Goal: Ask a question: Seek information or help from site administrators or community

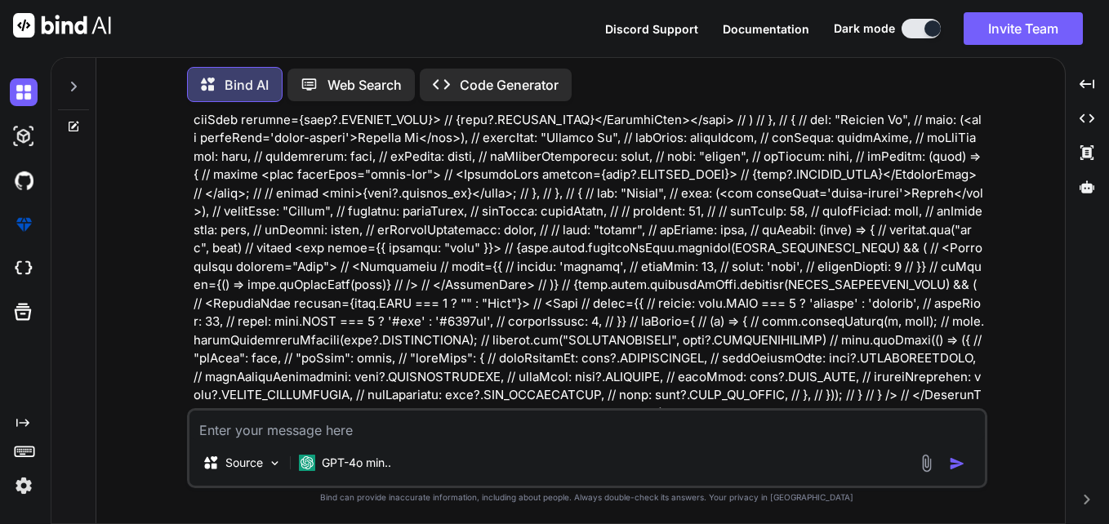
scroll to position [5794, 0]
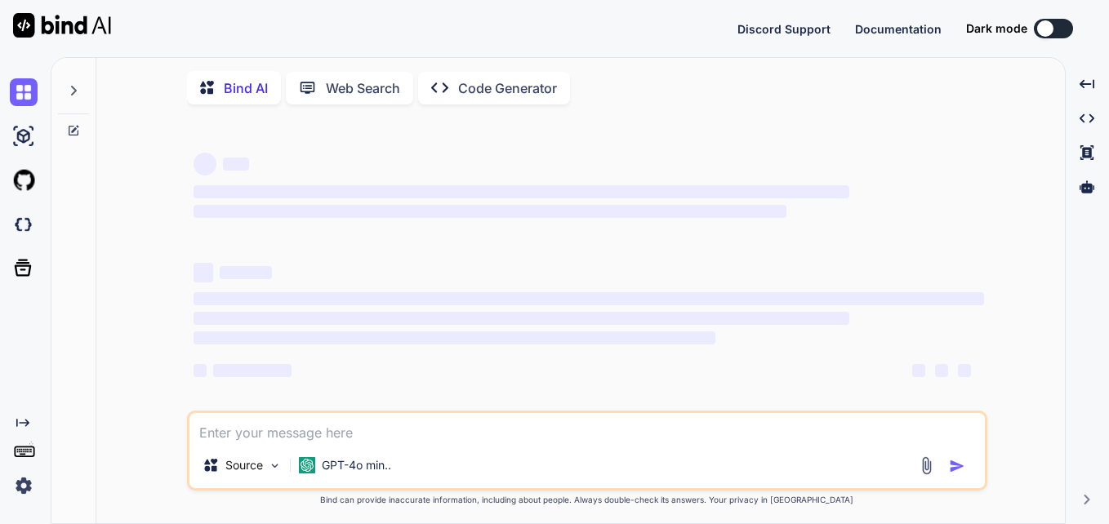
click at [77, 130] on icon at bounding box center [73, 130] width 13 height 13
click at [69, 129] on icon at bounding box center [74, 131] width 10 height 10
click at [346, 473] on p "GPT-4o min.." at bounding box center [356, 465] width 69 height 16
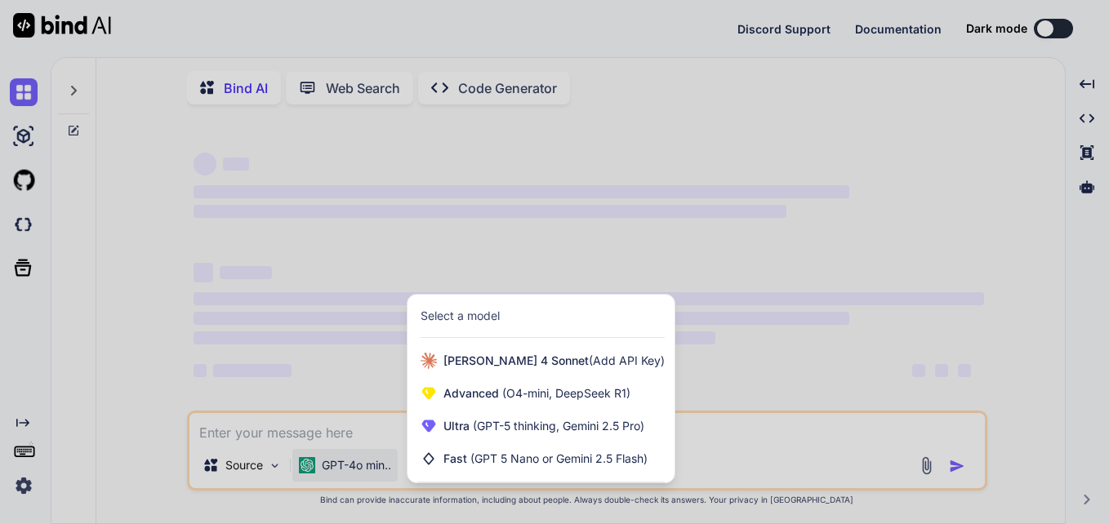
click at [765, 326] on div at bounding box center [554, 262] width 1109 height 524
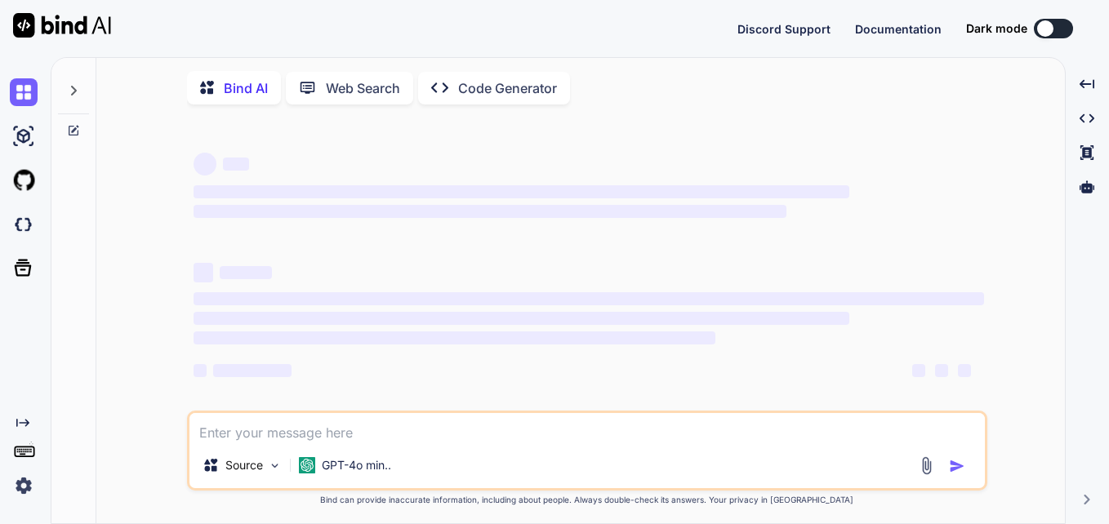
click at [289, 467] on div "Source GPT-4o min.." at bounding box center [586, 468] width 795 height 39
click at [272, 467] on img at bounding box center [275, 466] width 14 height 14
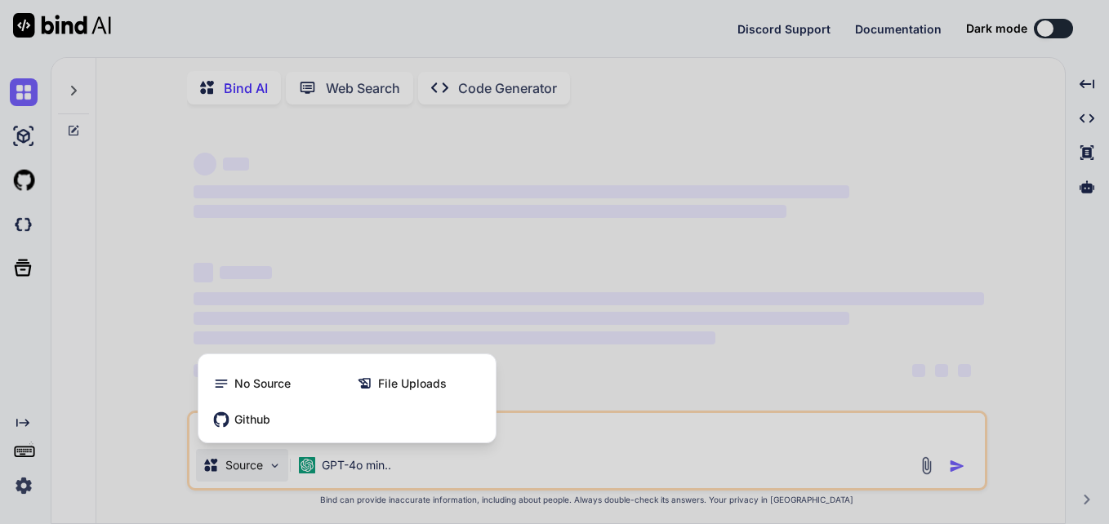
click at [548, 281] on div at bounding box center [554, 262] width 1109 height 524
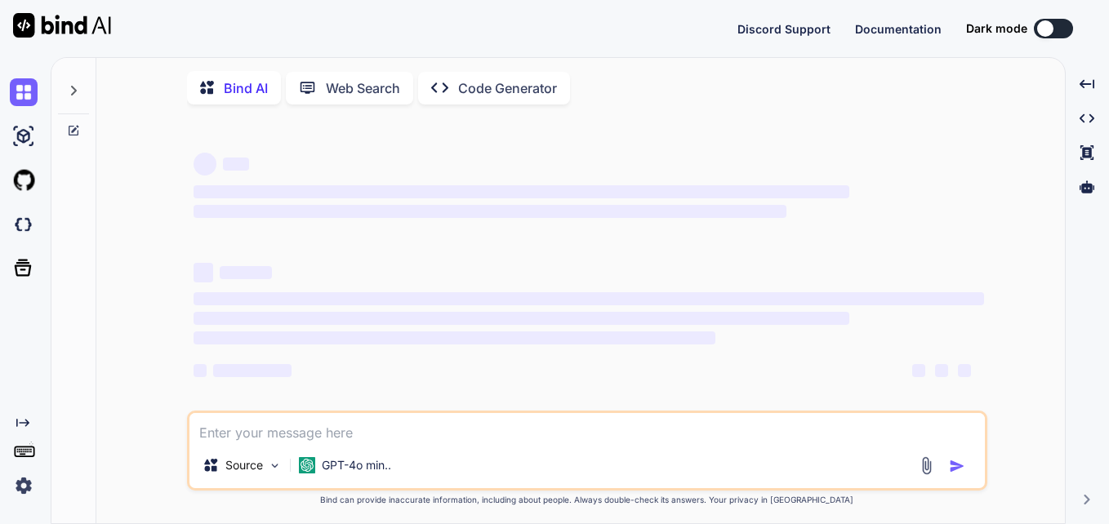
click at [76, 97] on div at bounding box center [73, 86] width 31 height 56
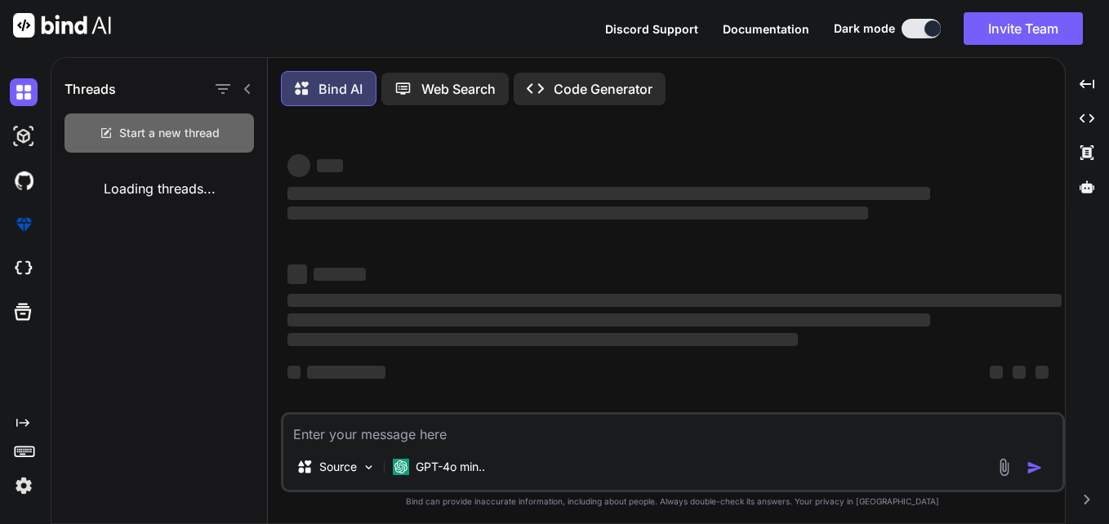
click at [156, 128] on span "Start a new thread" at bounding box center [169, 133] width 100 height 16
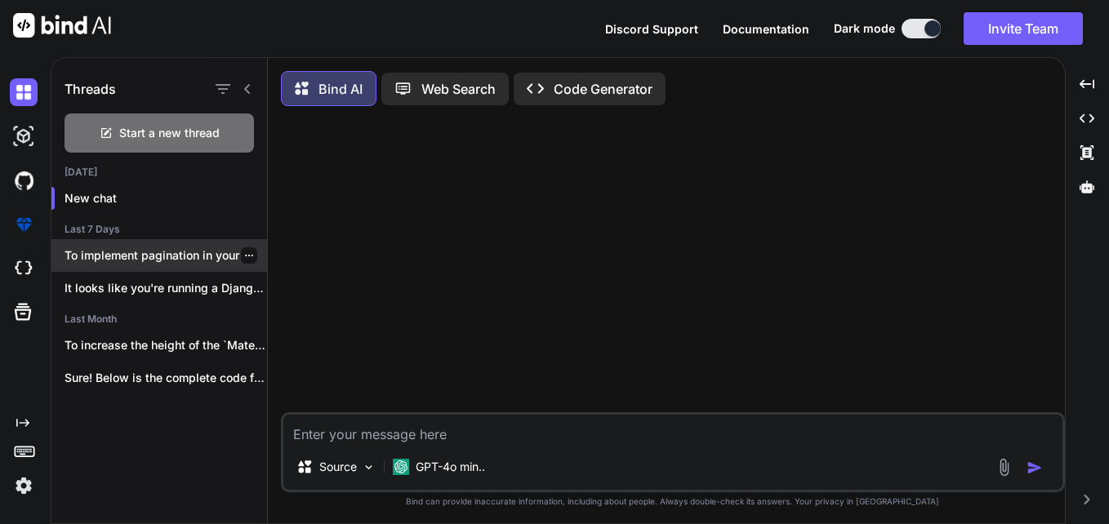
type textarea "x"
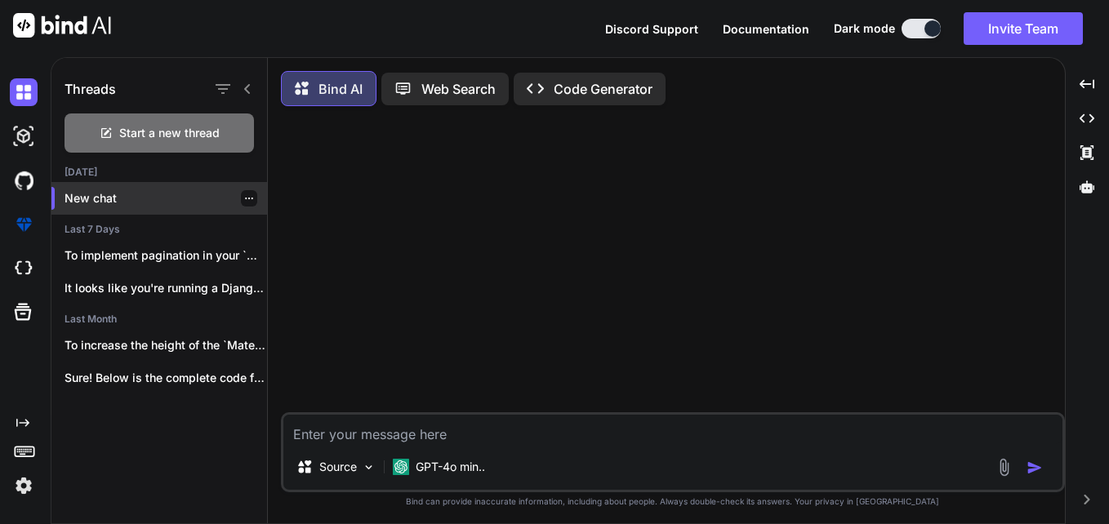
click at [107, 200] on p "New chat" at bounding box center [165, 198] width 202 height 16
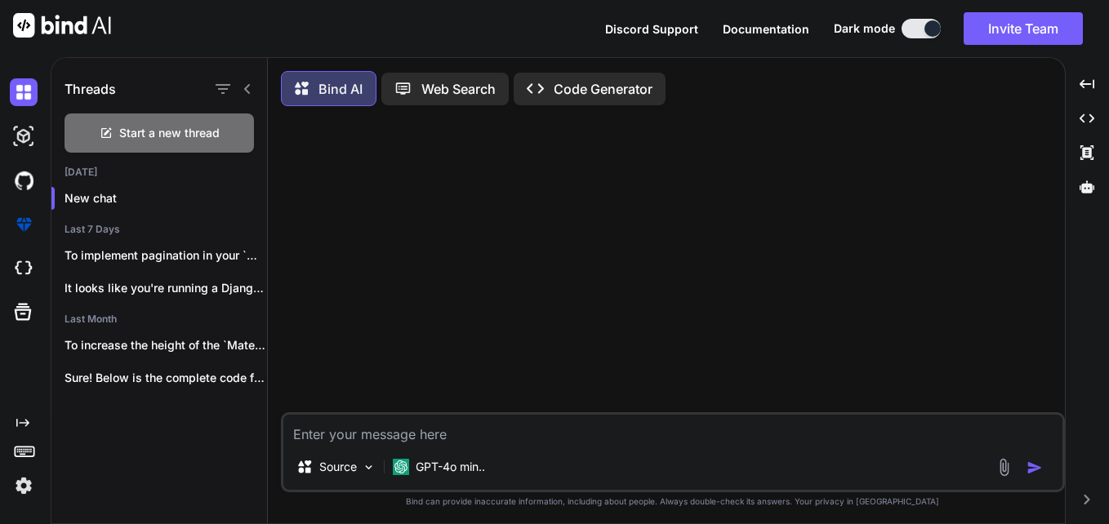
click at [499, 444] on textarea at bounding box center [672, 429] width 779 height 29
paste textarea "import { DetailsList, SelectionMode } from '@fluentui/react'; import React, { u…"
type textarea "import { DetailsList, SelectionMode } from '@fluentui/react'; import React, { u…"
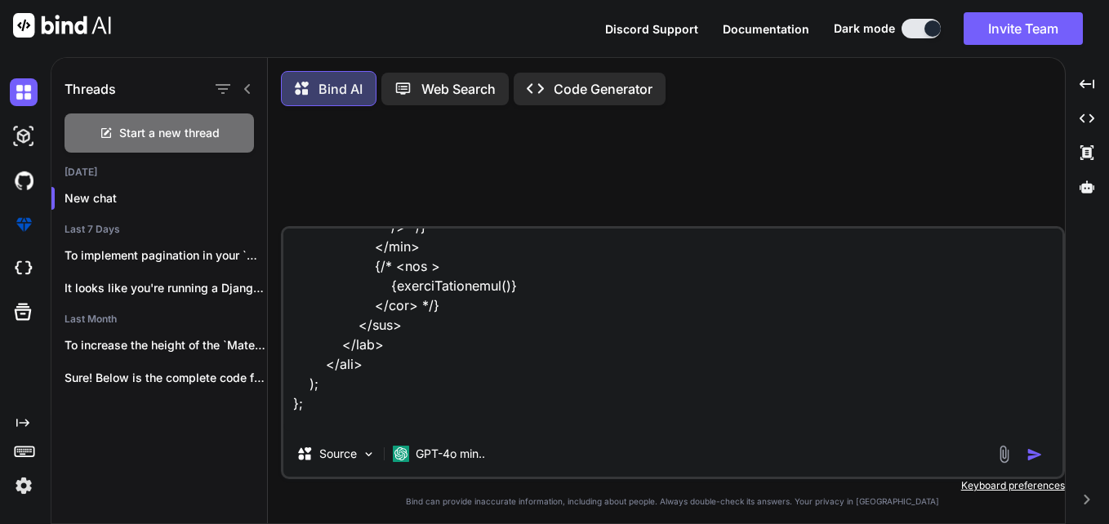
type textarea "x"
type textarea "import { DetailsList, SelectionMode } from '@fluentui/react'; import React, { u…"
type textarea "x"
type textarea "import { DetailsList, SelectionMode } from '@fluentui/react'; import React, { u…"
type textarea "x"
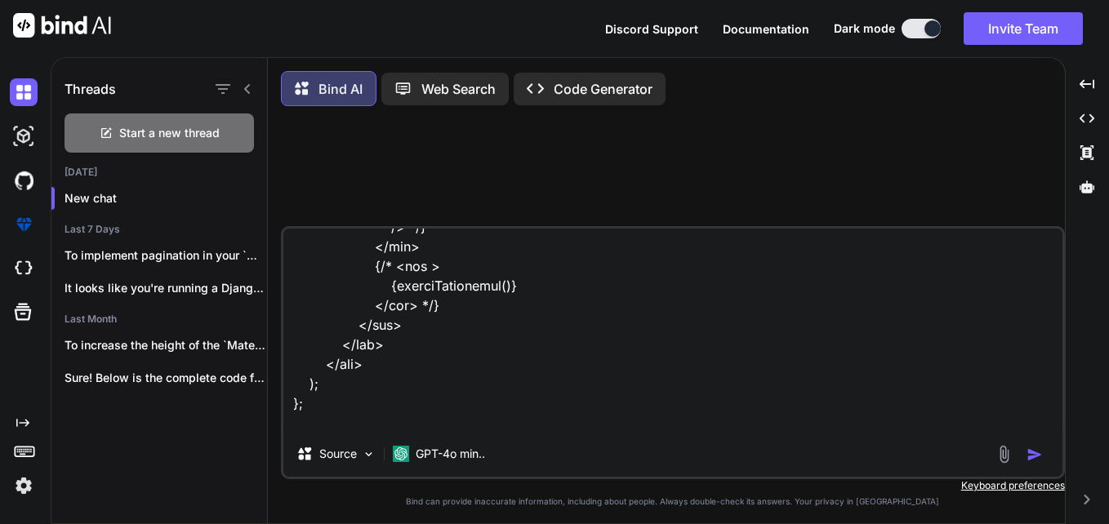
type textarea "import { DetailsList, SelectionMode } from '@fluentui/react'; import React, { u…"
type textarea "x"
type textarea "import { DetailsList, SelectionMode } from '@fluentui/react'; import React, { u…"
type textarea "x"
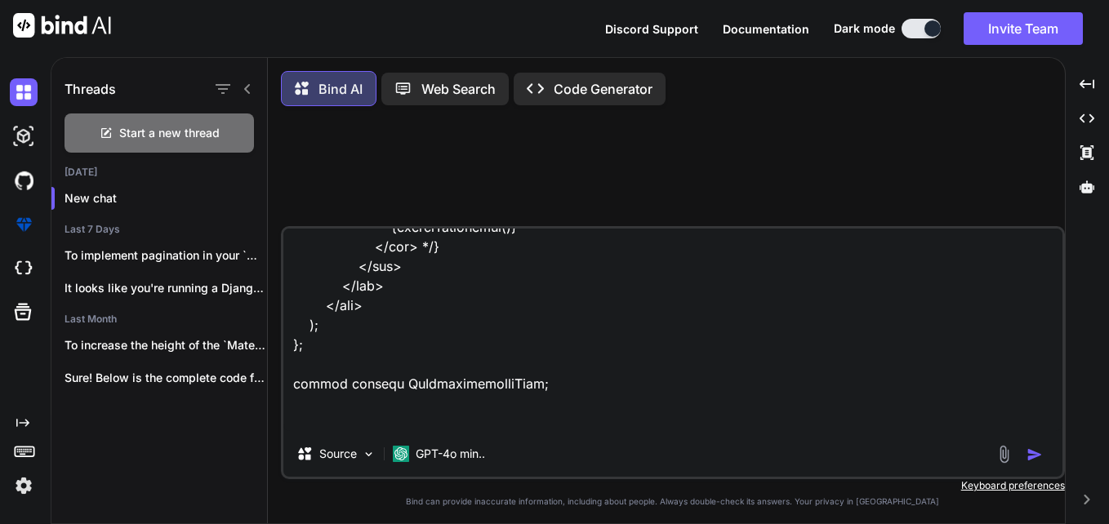
type textarea "import { DetailsList, SelectionMode } from '@fluentui/react'; import React, { u…"
type textarea "x"
type textarea "import { DetailsList, SelectionMode } from '@fluentui/react'; import React, { u…"
type textarea "x"
type textarea "import { DetailsList, SelectionMode } from '@fluentui/react'; import React, { u…"
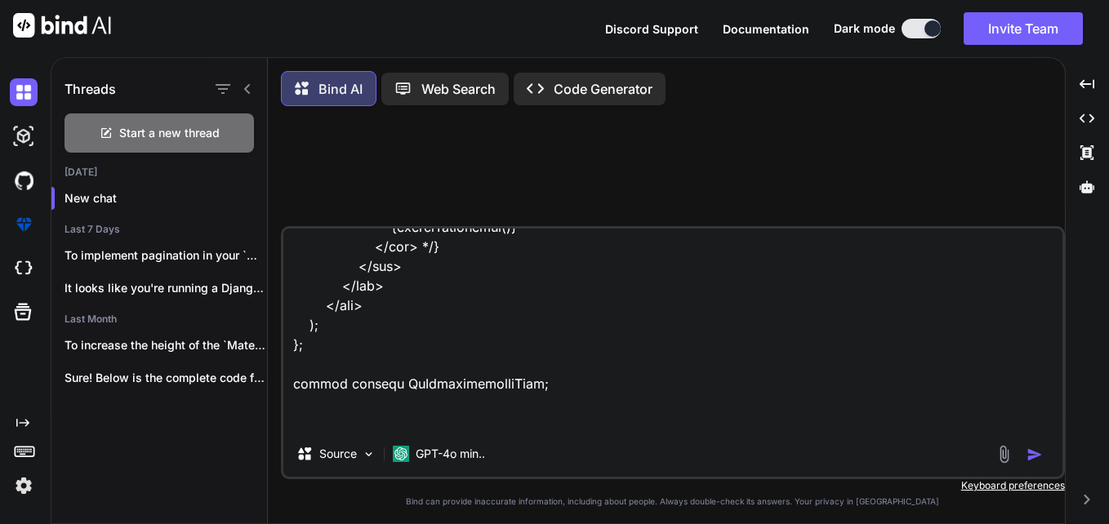
type textarea "x"
type textarea "import { DetailsList, SelectionMode } from '@fluentui/react'; import React, { u…"
type textarea "x"
type textarea "import { DetailsList, SelectionMode } from '@fluentui/react'; import React, { u…"
type textarea "x"
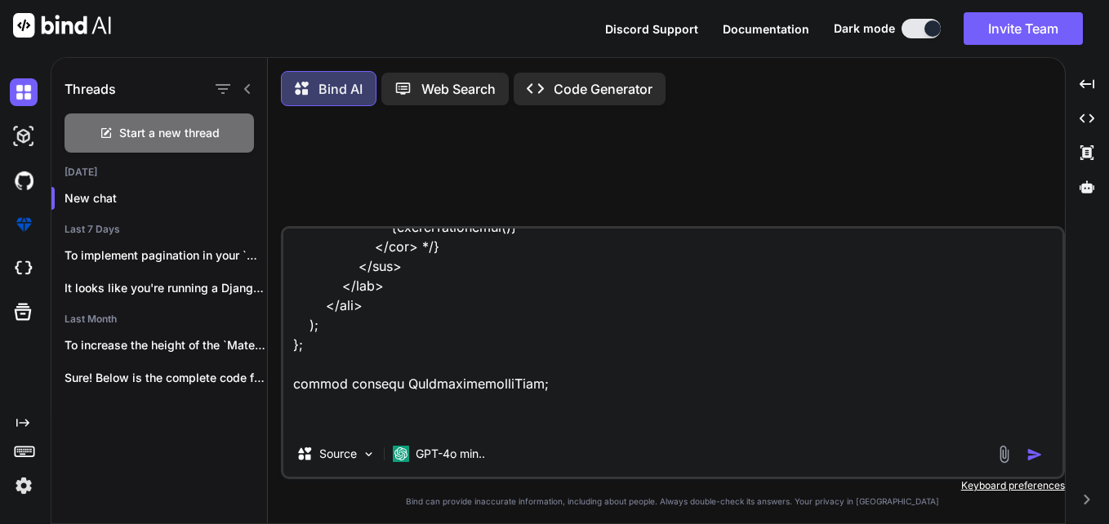
type textarea "import { DetailsList, SelectionMode } from '@fluentui/react'; import React, { u…"
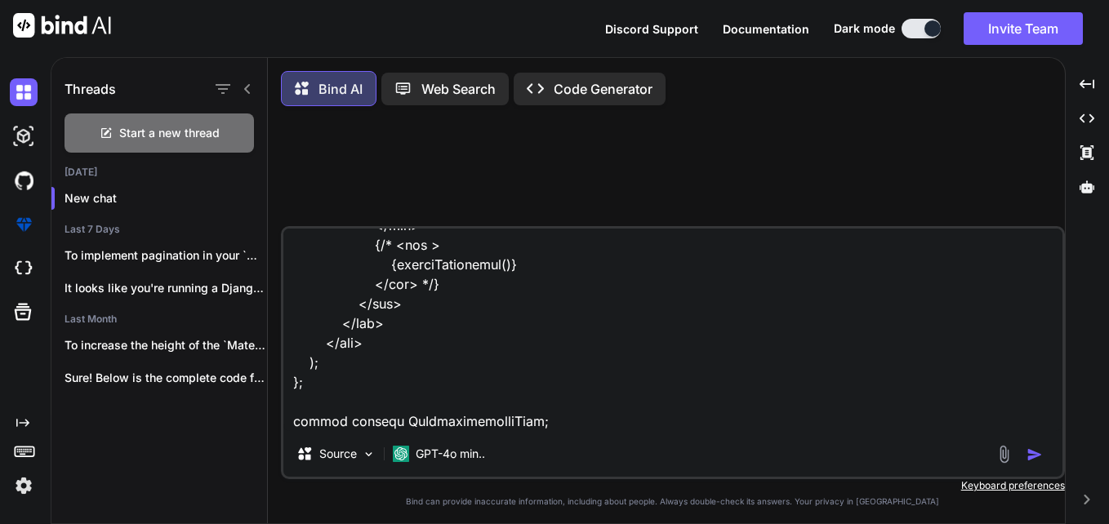
type textarea "x"
type textarea "import { DetailsList, SelectionMode } from '@fluentui/react'; import React, { u…"
type textarea "x"
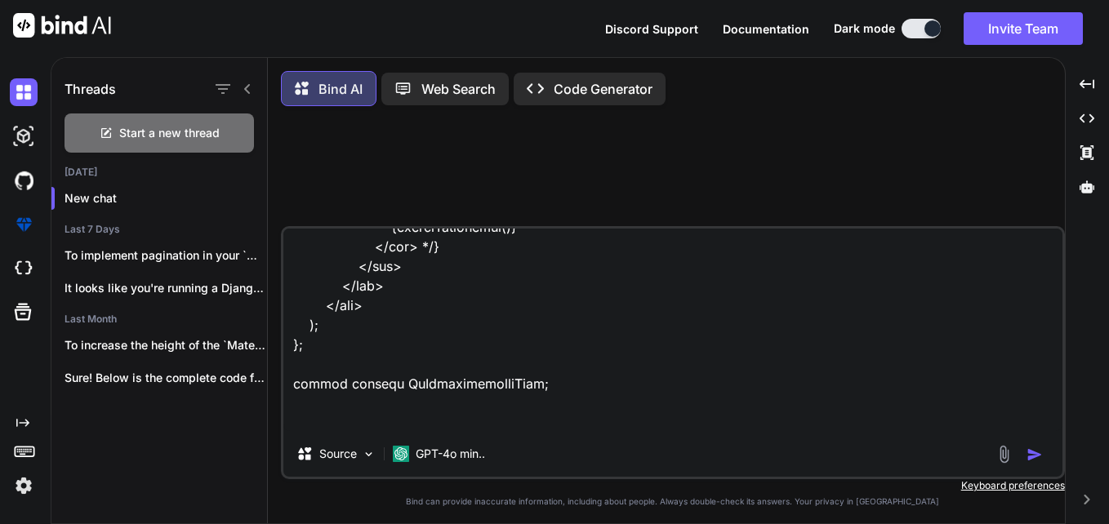
type textarea "import { DetailsList, SelectionMode } from '@fluentui/react'; import React, { u…"
type textarea "x"
type textarea "import { DetailsList, SelectionMode } from '@fluentui/react'; import React, { u…"
type textarea "x"
type textarea "import { DetailsList, SelectionMode } from '@fluentui/react'; import React, { u…"
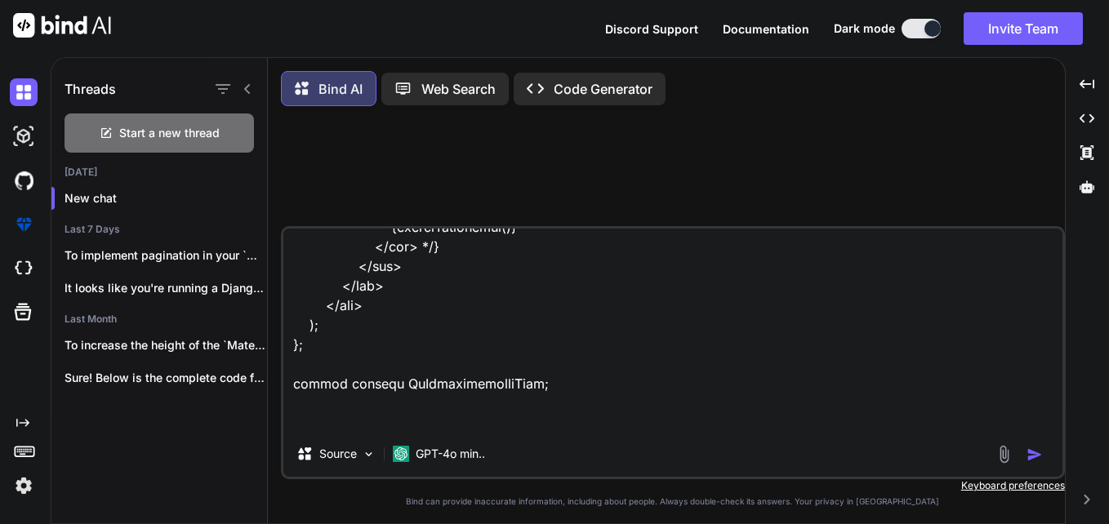
type textarea "x"
type textarea "import { DetailsList, SelectionMode } from '@fluentui/react'; import React, { u…"
type textarea "x"
type textarea "import { DetailsList, SelectionMode } from '@fluentui/react'; import React, { u…"
type textarea "x"
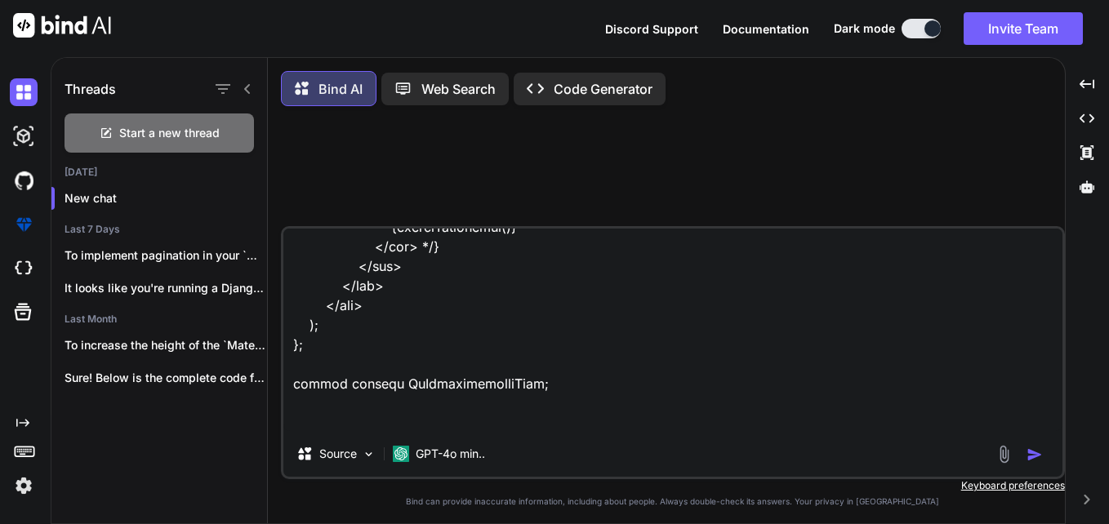
type textarea "import { DetailsList, SelectionMode } from '@fluentui/react'; import React, { u…"
type textarea "x"
type textarea "import { DetailsList, SelectionMode } from '@fluentui/react'; import React, { u…"
type textarea "x"
type textarea "import { DetailsList, SelectionMode } from '@fluentui/react'; import React, { u…"
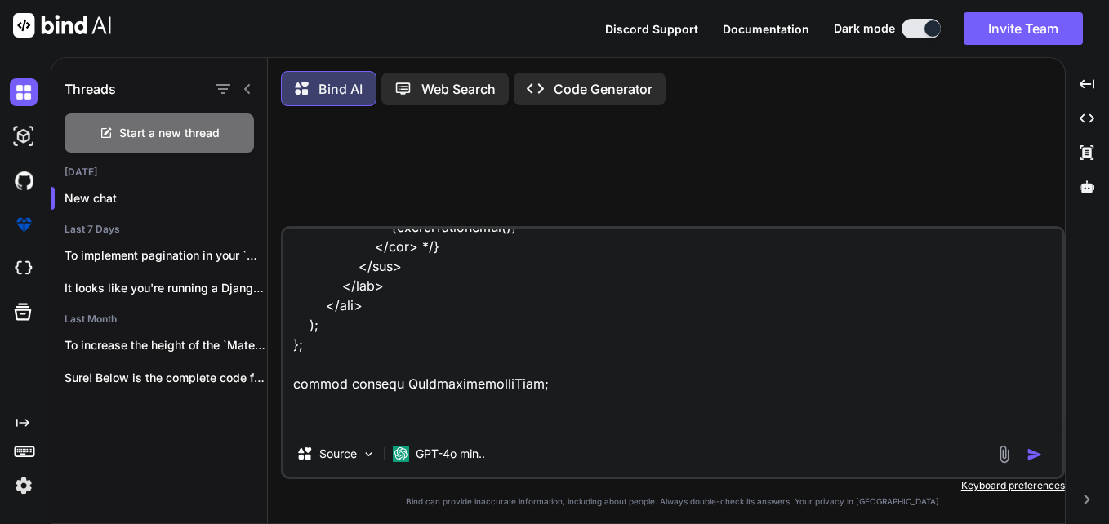
type textarea "x"
type textarea "import { DetailsList, SelectionMode } from '@fluentui/react'; import React, { u…"
type textarea "x"
type textarea "import { DetailsList, SelectionMode } from '@fluentui/react'; import React, { u…"
type textarea "x"
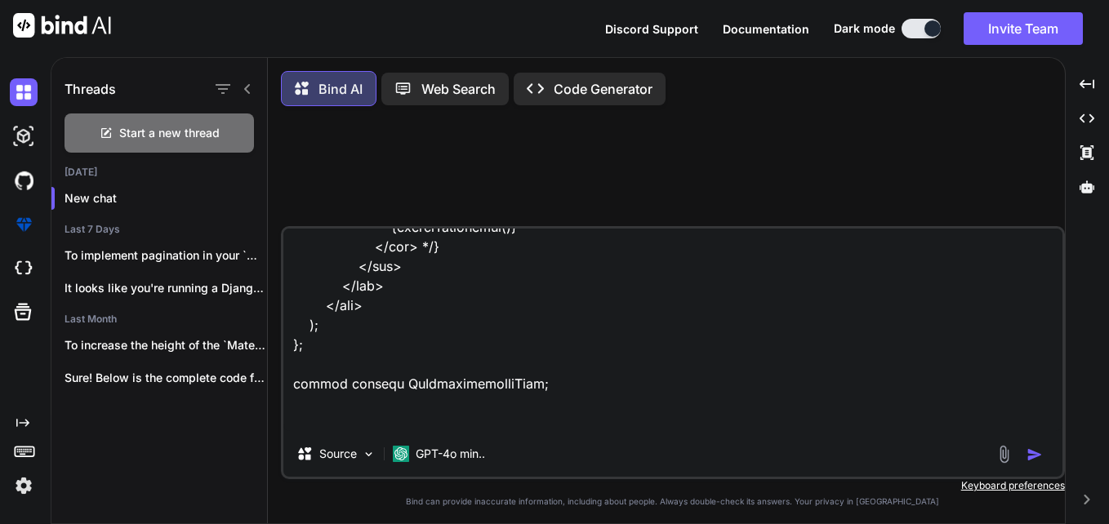
type textarea "import { DetailsList, SelectionMode } from '@fluentui/react'; import React, { u…"
type textarea "x"
type textarea "import { DetailsList, SelectionMode } from '@fluentui/react'; import React, { u…"
type textarea "x"
type textarea "import { DetailsList, SelectionMode } from '@fluentui/react'; import React, { u…"
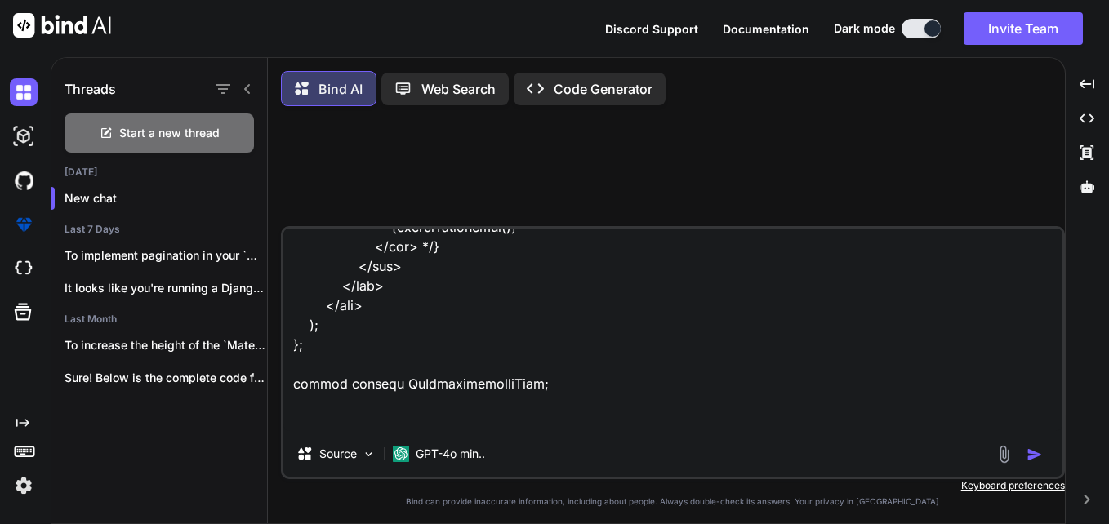
type textarea "x"
type textarea "import { DetailsList, SelectionMode } from '@fluentui/react'; import React, { u…"
type textarea "x"
type textarea "import { DetailsList, SelectionMode } from '@fluentui/react'; import React, { u…"
type textarea "x"
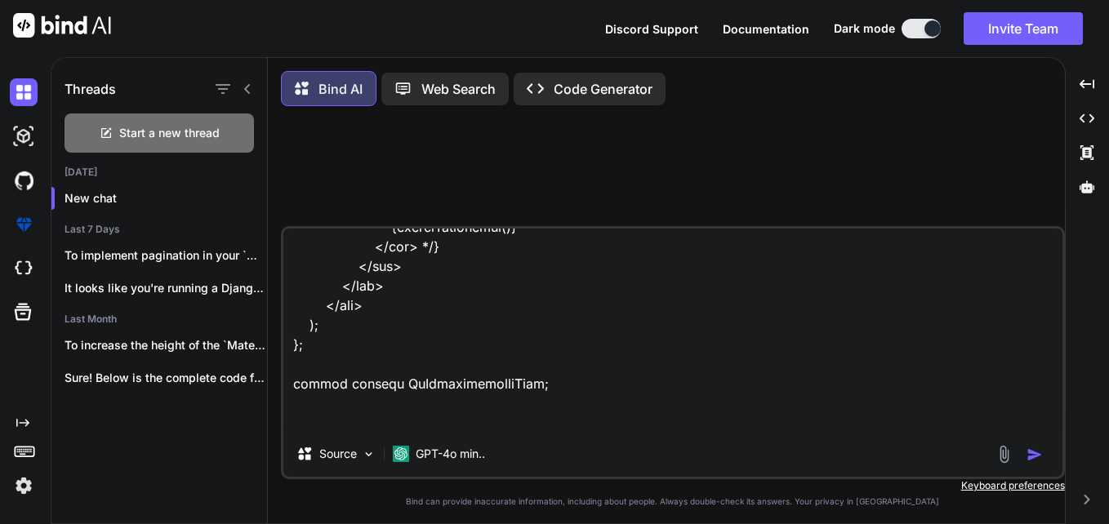
type textarea "import { DetailsList, SelectionMode } from '@fluentui/react'; import React, { u…"
type textarea "x"
type textarea "import { DetailsList, SelectionMode } from '@fluentui/react'; import React, { u…"
type textarea "x"
type textarea "import { DetailsList, SelectionMode } from '@fluentui/react'; import React, { u…"
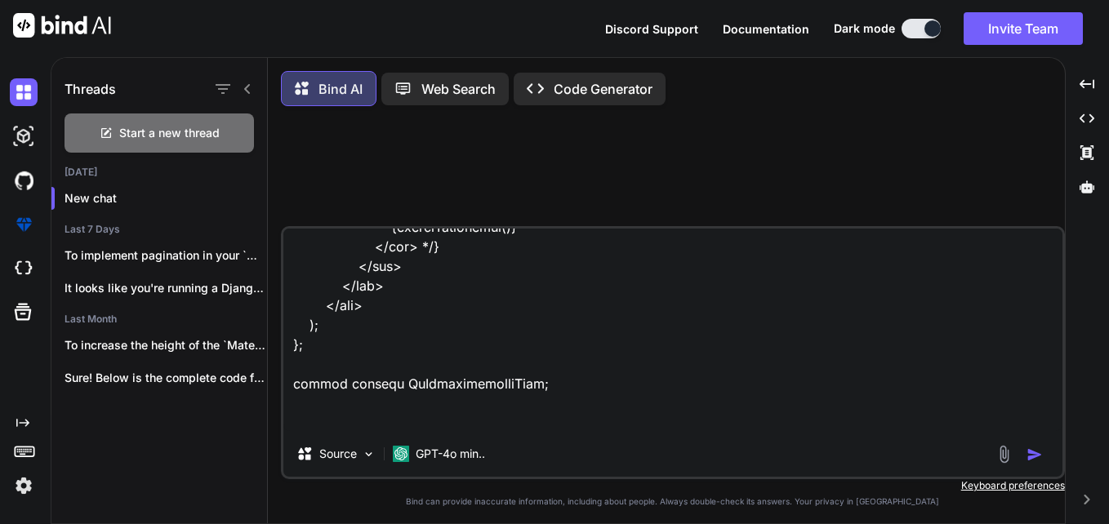
type textarea "x"
type textarea "import { DetailsList, SelectionMode } from '@fluentui/react'; import React, { u…"
type textarea "x"
type textarea "import { DetailsList, SelectionMode } from '@fluentui/react'; import React, { u…"
type textarea "x"
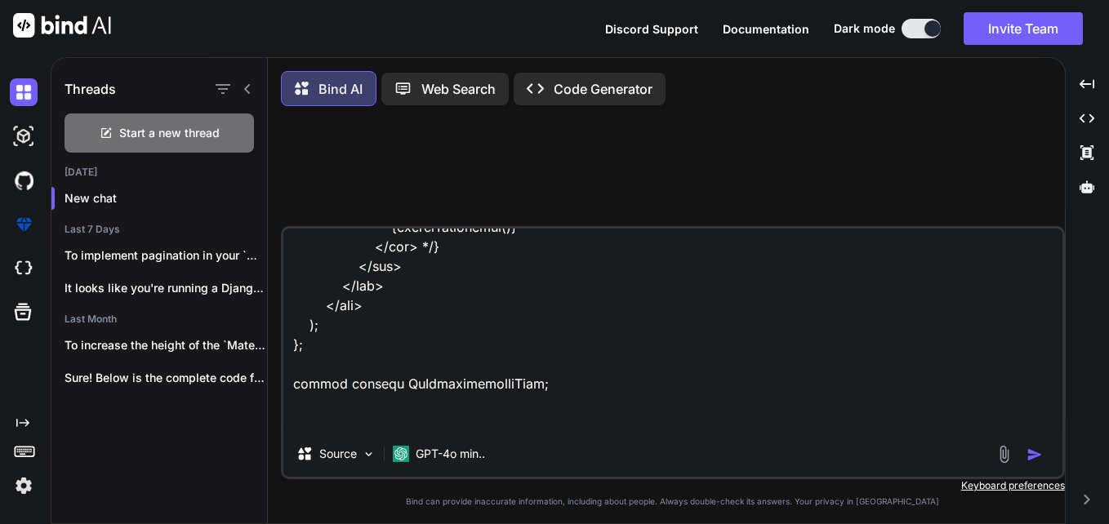
type textarea "import { DetailsList, SelectionMode } from '@fluentui/react'; import React, { u…"
type textarea "x"
type textarea "import { DetailsList, SelectionMode } from '@fluentui/react'; import React, { u…"
type textarea "x"
type textarea "import { DetailsList, SelectionMode } from '@fluentui/react'; import React, { u…"
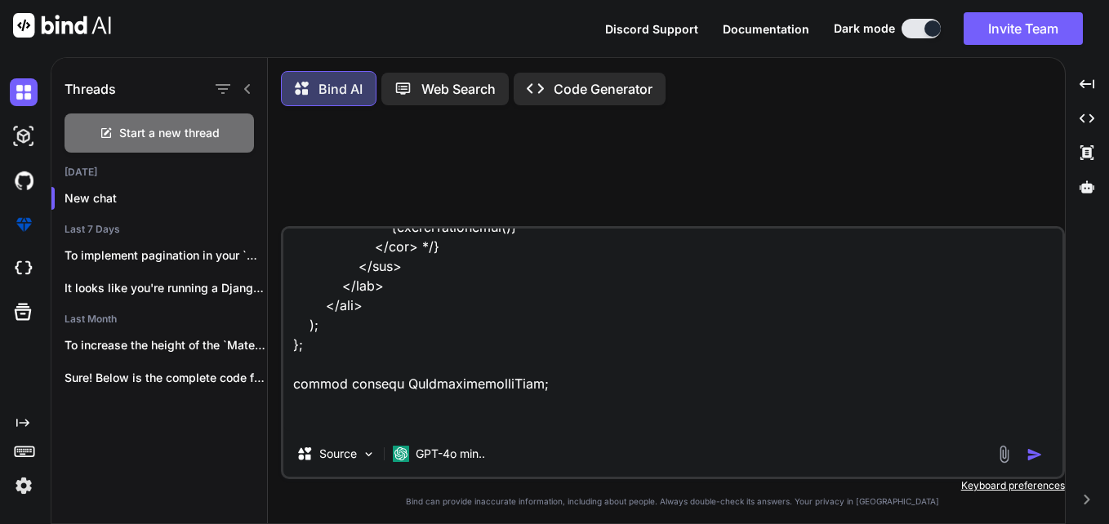
type textarea "x"
type textarea "import { DetailsList, SelectionMode } from '@fluentui/react'; import React, { u…"
type textarea "x"
type textarea "import { DetailsList, SelectionMode } from '@fluentui/react'; import React, { u…"
type textarea "x"
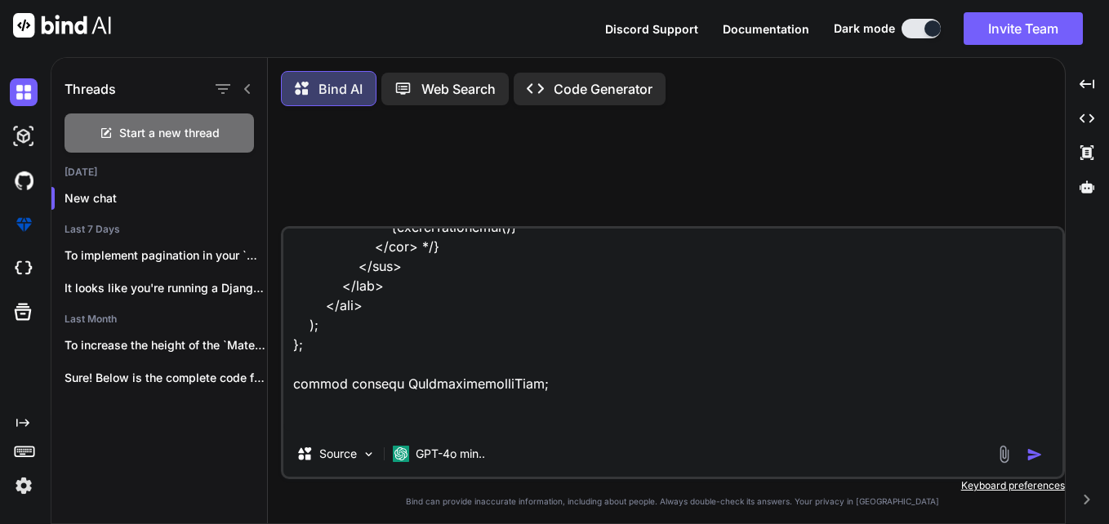
type textarea "import { DetailsList, SelectionMode } from '@fluentui/react'; import React, { u…"
type textarea "x"
type textarea "import { DetailsList, SelectionMode } from '@fluentui/react'; import React, { u…"
type textarea "x"
type textarea "import { DetailsList, SelectionMode } from '@fluentui/react'; import React, { u…"
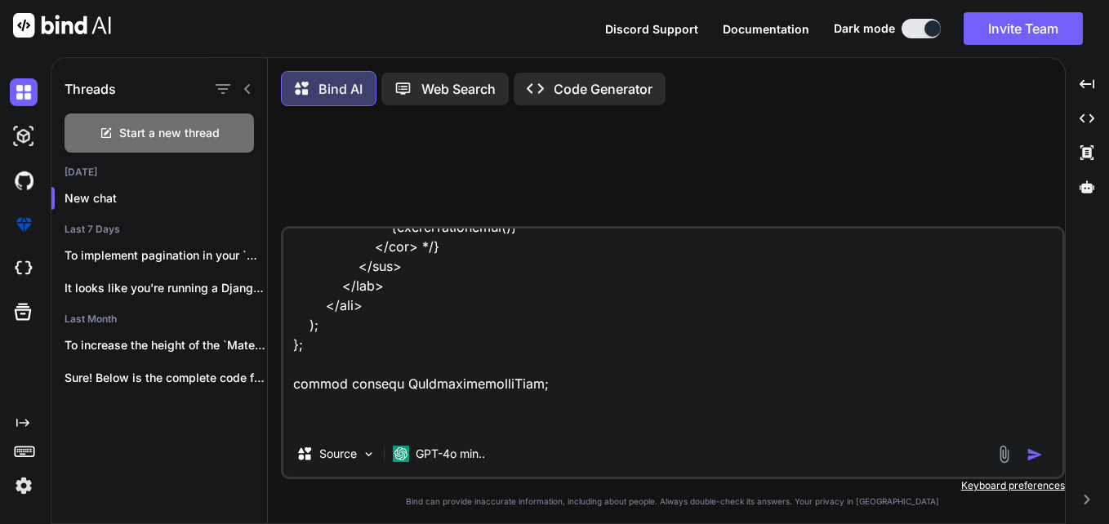
type textarea "x"
type textarea "import { DetailsList, SelectionMode } from '@fluentui/react'; import React, { u…"
type textarea "x"
type textarea "import { DetailsList, SelectionMode } from '@fluentui/react'; import React, { u…"
type textarea "x"
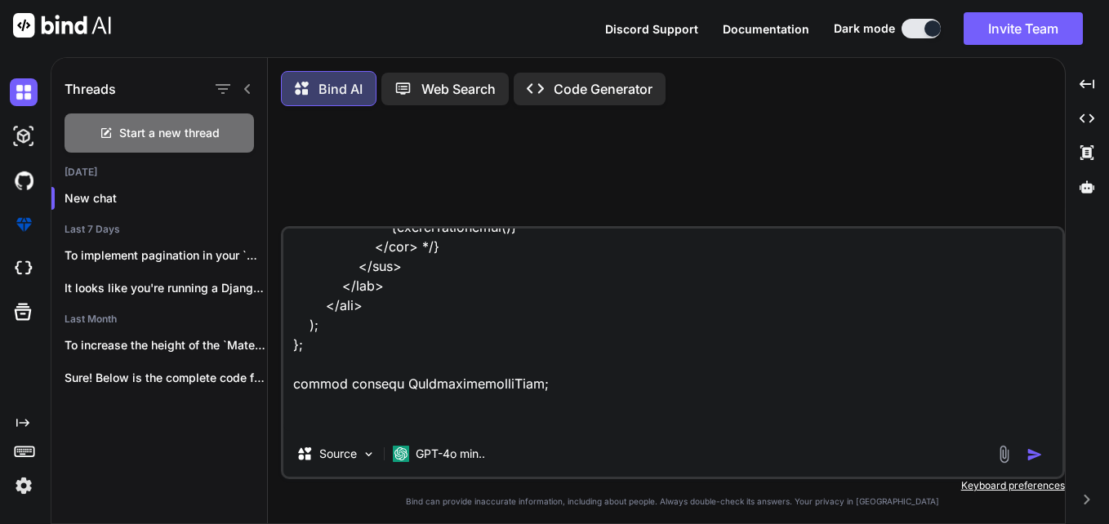
type textarea "import { DetailsList, SelectionMode } from '@fluentui/react'; import React, { u…"
type textarea "x"
type textarea "import { DetailsList, SelectionMode } from '@fluentui/react'; import React, { u…"
type textarea "x"
type textarea "import { DetailsList, SelectionMode } from '@fluentui/react'; import React, { u…"
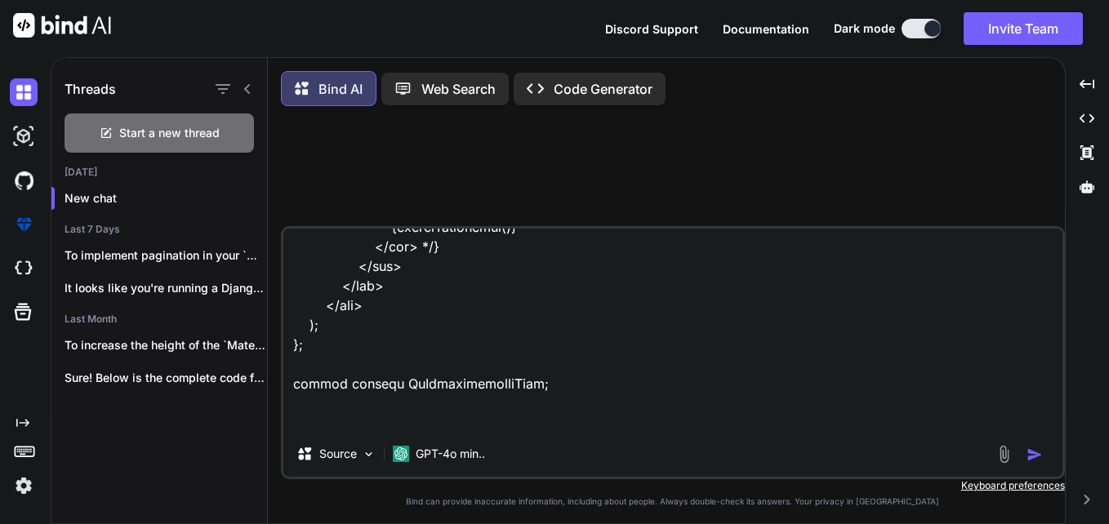
type textarea "x"
type textarea "import { DetailsList, SelectionMode } from '@fluentui/react'; import React, { u…"
type textarea "x"
type textarea "import { DetailsList, SelectionMode } from '@fluentui/react'; import React, { u…"
type textarea "x"
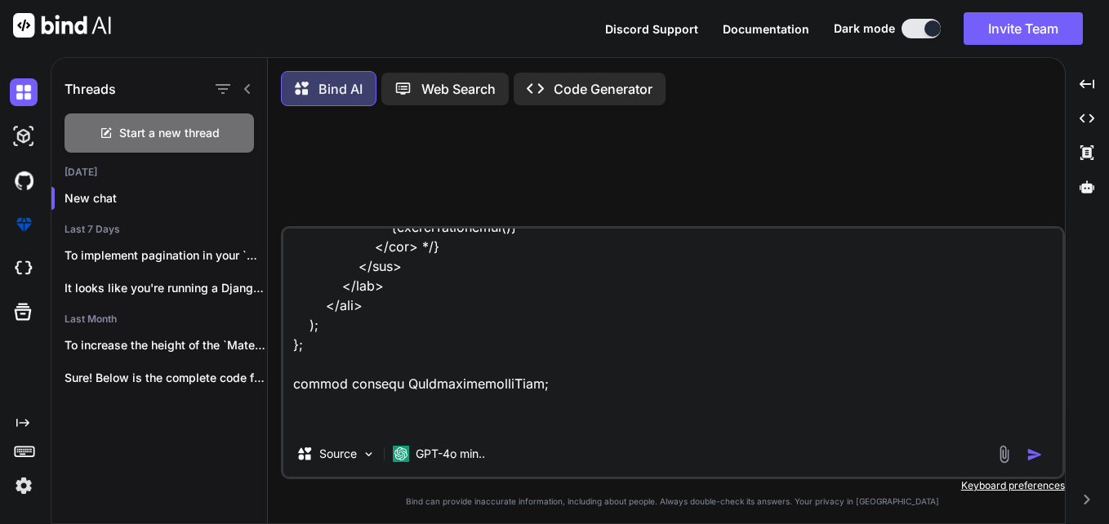
type textarea "import { DetailsList, SelectionMode } from '@fluentui/react'; import React, { u…"
type textarea "x"
type textarea "import { DetailsList, SelectionMode } from '@fluentui/react'; import React, { u…"
type textarea "x"
type textarea "import { DetailsList, SelectionMode } from '@fluentui/react'; import React, { u…"
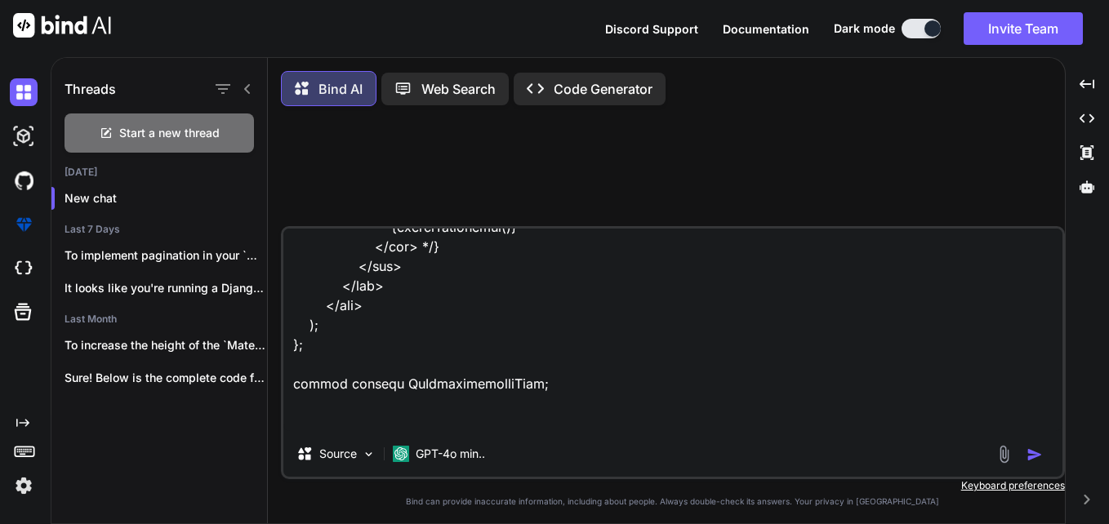
type textarea "x"
type textarea "import { DetailsList, SelectionMode } from '@fluentui/react'; import React, { u…"
type textarea "x"
type textarea "import { DetailsList, SelectionMode } from '@fluentui/react'; import React, { u…"
type textarea "x"
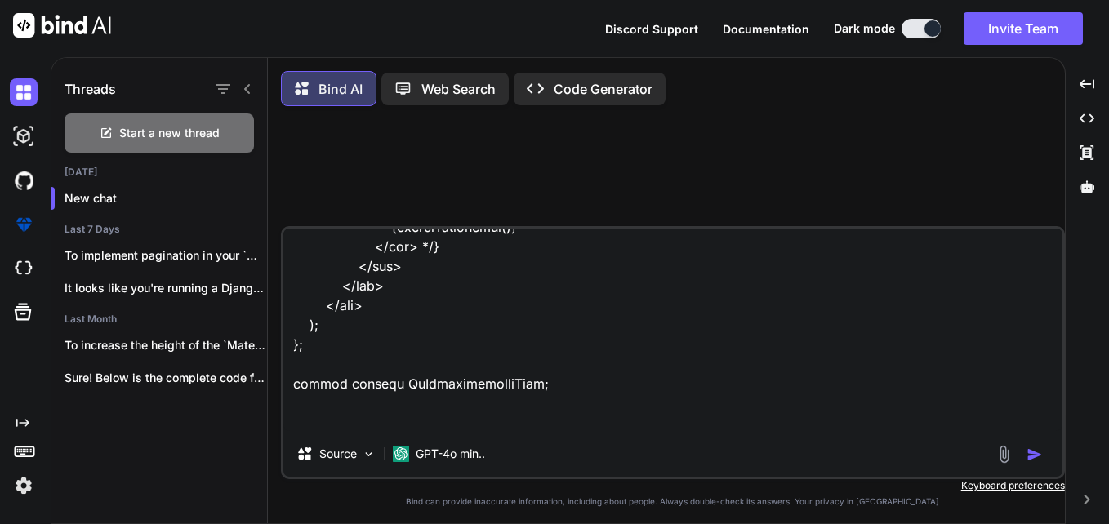
type textarea "import { DetailsList, SelectionMode } from '@fluentui/react'; import React, { u…"
type textarea "x"
type textarea "import { DetailsList, SelectionMode } from '@fluentui/react'; import React, { u…"
type textarea "x"
type textarea "import { DetailsList, SelectionMode } from '@fluentui/react'; import React, { u…"
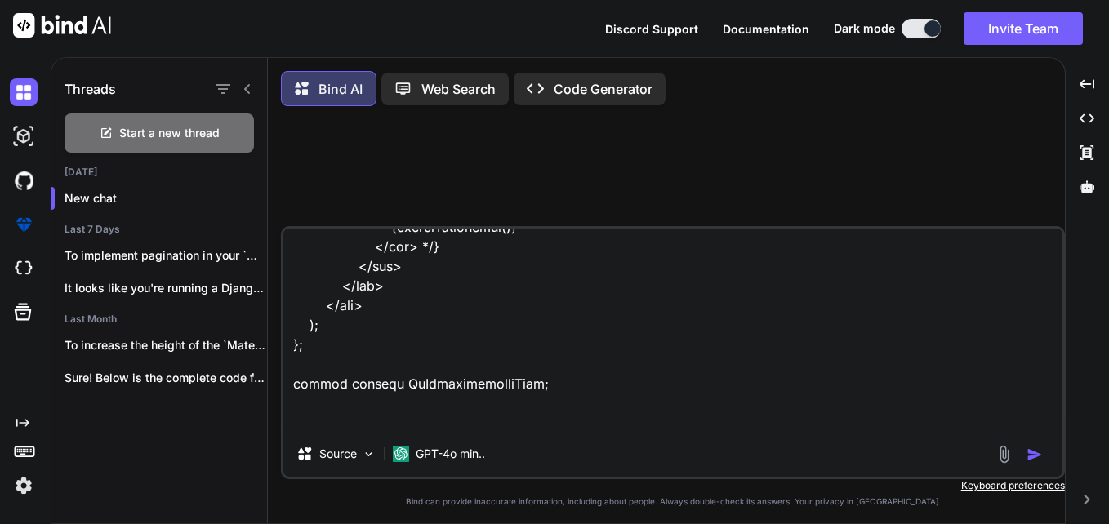
type textarea "x"
type textarea "import { DetailsList, SelectionMode } from '@fluentui/react'; import React, { u…"
type textarea "x"
type textarea "import { DetailsList, SelectionMode } from '@fluentui/react'; import React, { u…"
type textarea "x"
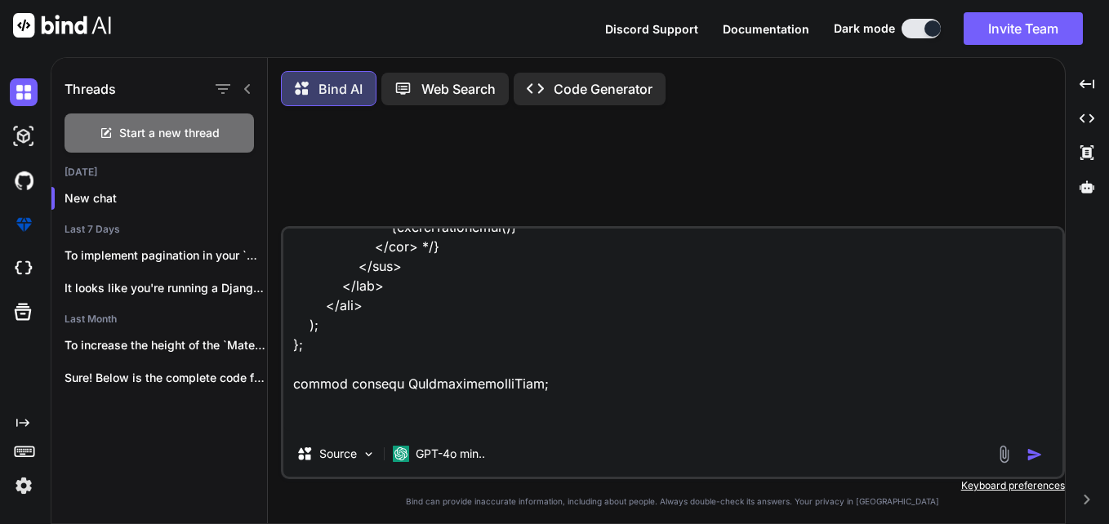
type textarea "import { DetailsList, SelectionMode } from '@fluentui/react'; import React, { u…"
type textarea "x"
type textarea "import { DetailsList, SelectionMode } from '@fluentui/react'; import React, { u…"
type textarea "x"
type textarea "import { DetailsList, SelectionMode } from '@fluentui/react'; import React, { u…"
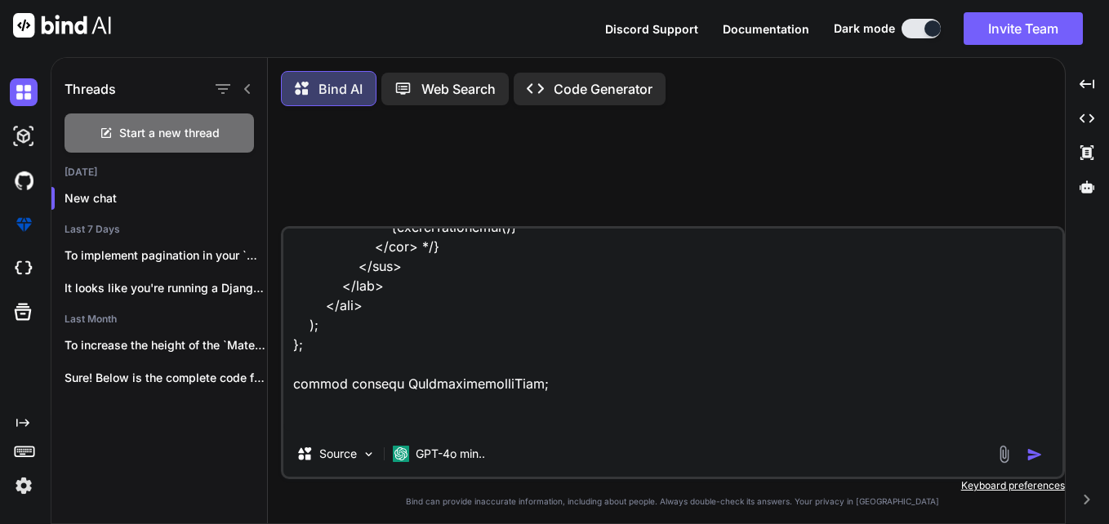
type textarea "x"
type textarea "import { DetailsList, SelectionMode } from '@fluentui/react'; import React, { u…"
type textarea "x"
type textarea "import { DetailsList, SelectionMode } from '@fluentui/react'; import React, { u…"
type textarea "x"
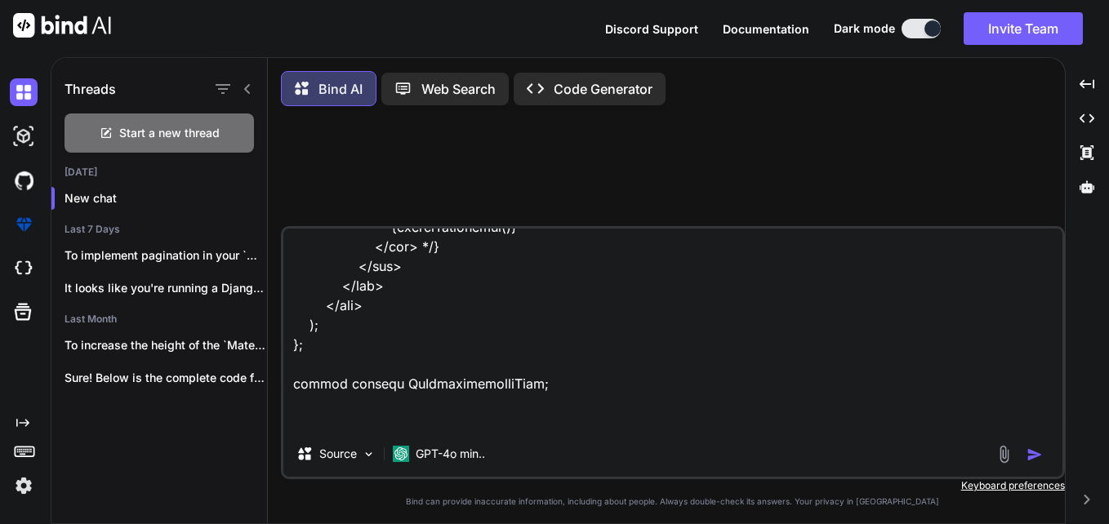
type textarea "import { DetailsList, SelectionMode } from '@fluentui/react'; import React, { u…"
type textarea "x"
type textarea "import { DetailsList, SelectionMode } from '@fluentui/react'; import React, { u…"
type textarea "x"
type textarea "import { DetailsList, SelectionMode } from '@fluentui/react'; import React, { u…"
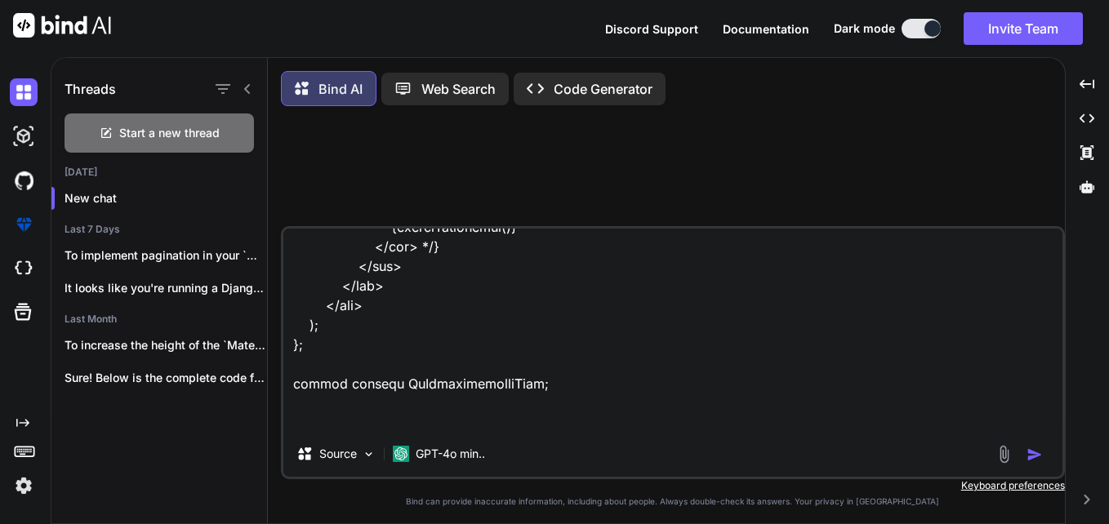
type textarea "x"
type textarea "import { DetailsList, SelectionMode } from '@fluentui/react'; import React, { u…"
type textarea "x"
type textarea "import { DetailsList, SelectionMode } from '@fluentui/react'; import React, { u…"
type textarea "x"
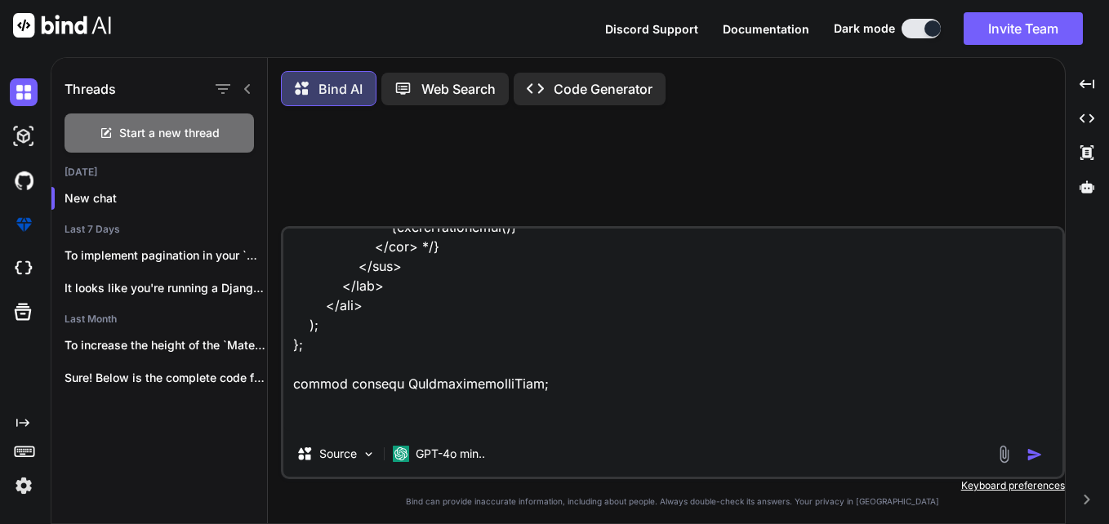
type textarea "import { DetailsList, SelectionMode } from '@fluentui/react'; import React, { u…"
type textarea "x"
type textarea "import { DetailsList, SelectionMode } from '@fluentui/react'; import React, { u…"
type textarea "x"
type textarea "import { DetailsList, SelectionMode } from '@fluentui/react'; import React, { u…"
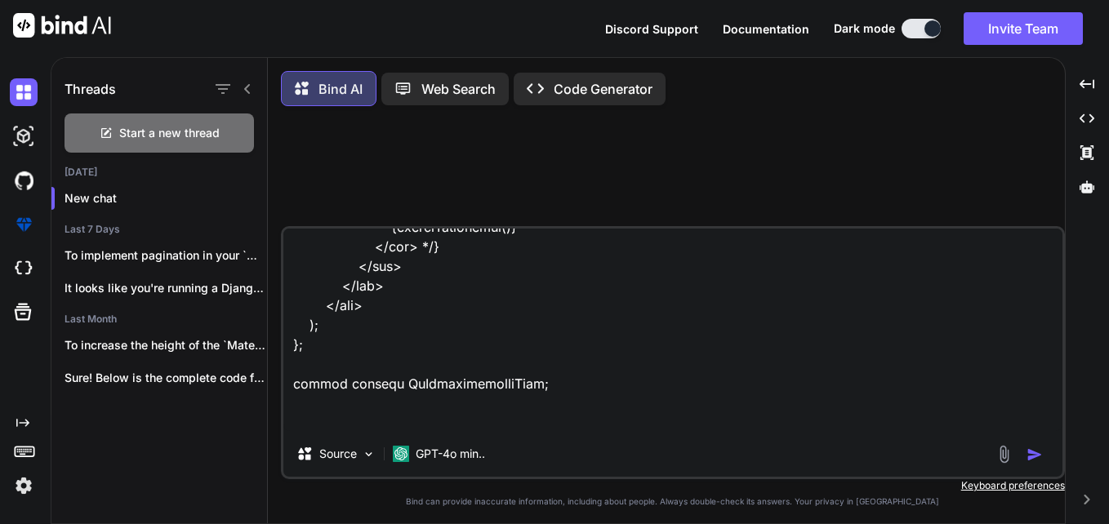
type textarea "x"
type textarea "import { DetailsList, SelectionMode } from '@fluentui/react'; import React, { u…"
type textarea "x"
type textarea "import { DetailsList, SelectionMode } from '@fluentui/react'; import React, { u…"
type textarea "x"
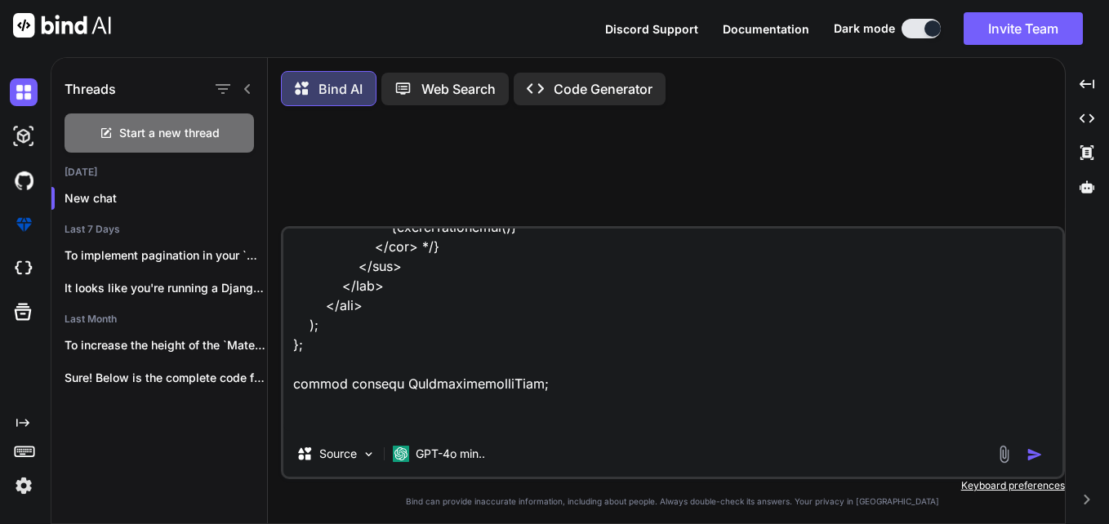
type textarea "import { DetailsList, SelectionMode } from '@fluentui/react'; import React, { u…"
type textarea "x"
type textarea "import { DetailsList, SelectionMode } from '@fluentui/react'; import React, { u…"
type textarea "x"
type textarea "import { DetailsList, SelectionMode } from '@fluentui/react'; import React, { u…"
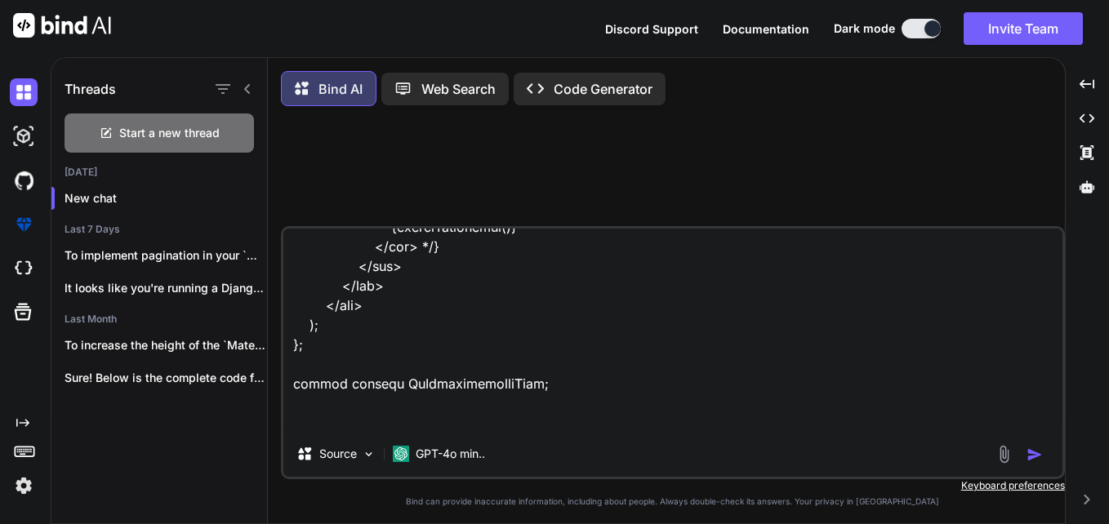
type textarea "x"
type textarea "import { DetailsList, SelectionMode } from '@fluentui/react'; import React, { u…"
type textarea "x"
type textarea "import { DetailsList, SelectionMode } from '@fluentui/react'; import React, { u…"
type textarea "x"
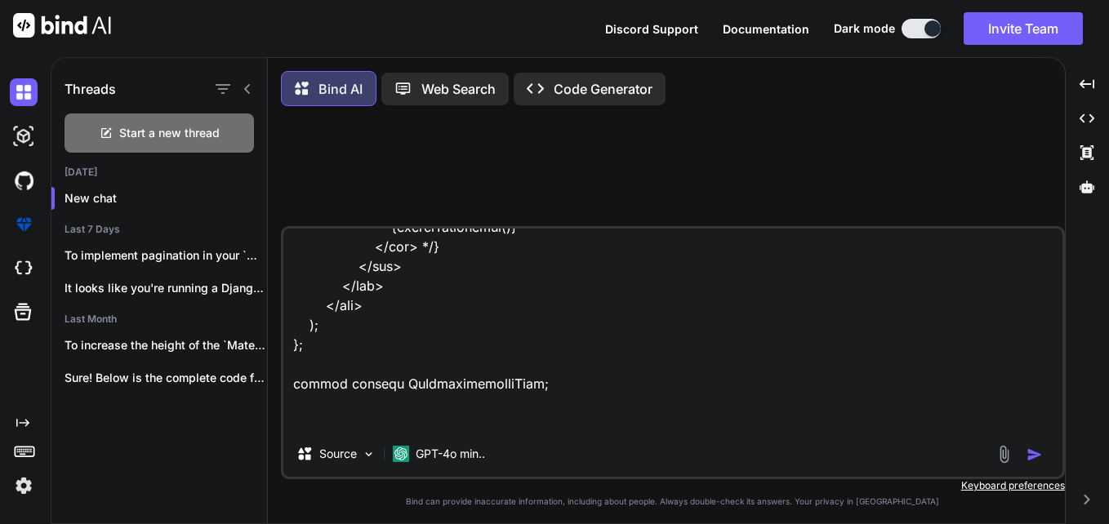
type textarea "import { DetailsList, SelectionMode } from '@fluentui/react'; import React, { u…"
type textarea "x"
type textarea "import { DetailsList, SelectionMode } from '@fluentui/react'; import React, { u…"
type textarea "x"
type textarea "import { DetailsList, SelectionMode } from '@fluentui/react'; import React, { u…"
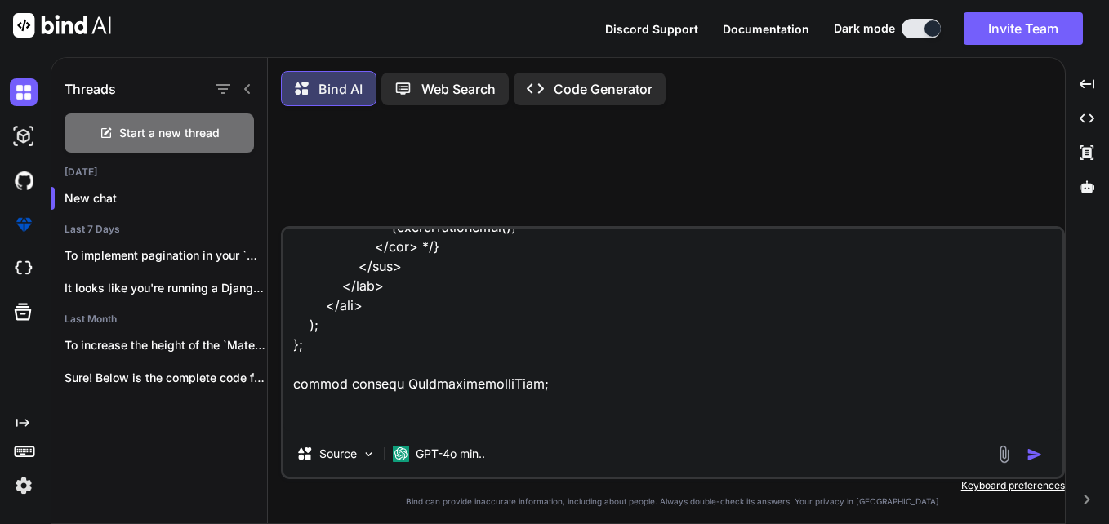
type textarea "x"
type textarea "import { DetailsList, SelectionMode } from '@fluentui/react'; import React, { u…"
type textarea "x"
type textarea "import { DetailsList, SelectionMode } from '@fluentui/react'; import React, { u…"
type textarea "x"
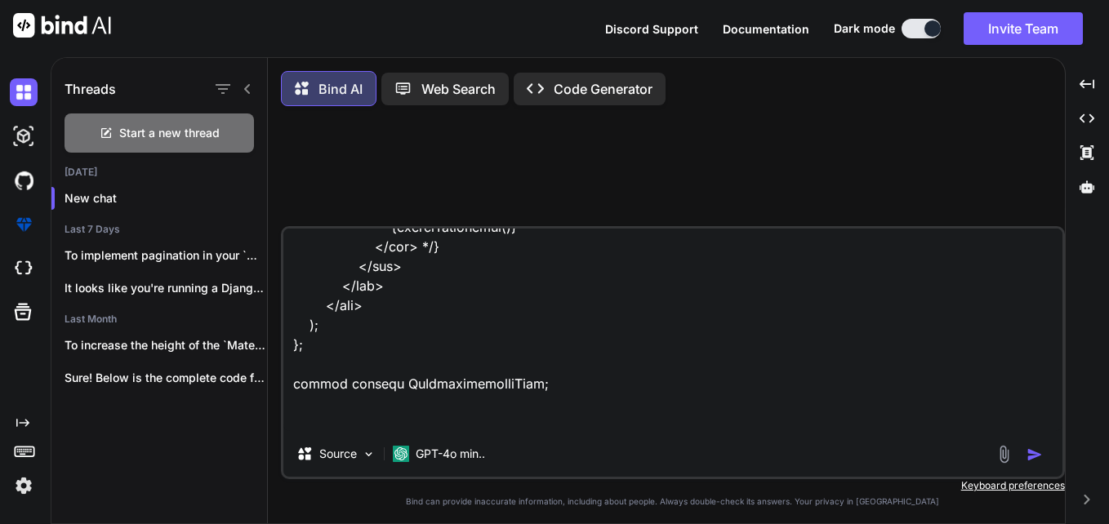
type textarea "import { DetailsList, SelectionMode } from '@fluentui/react'; import React, { u…"
type textarea "x"
type textarea "import { DetailsList, SelectionMode } from '@fluentui/react'; import React, { u…"
type textarea "x"
type textarea "import { DetailsList, SelectionMode } from '@fluentui/react'; import React, { u…"
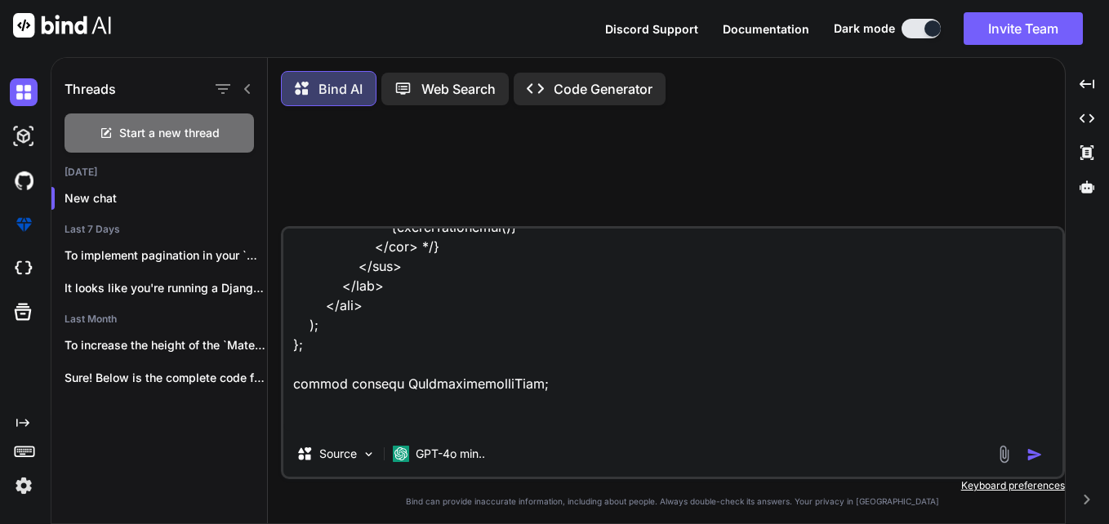
type textarea "x"
type textarea "import { DetailsList, SelectionMode } from '@fluentui/react'; import React, { u…"
type textarea "x"
type textarea "import { DetailsList, SelectionMode } from '@fluentui/react'; import React, { u…"
type textarea "x"
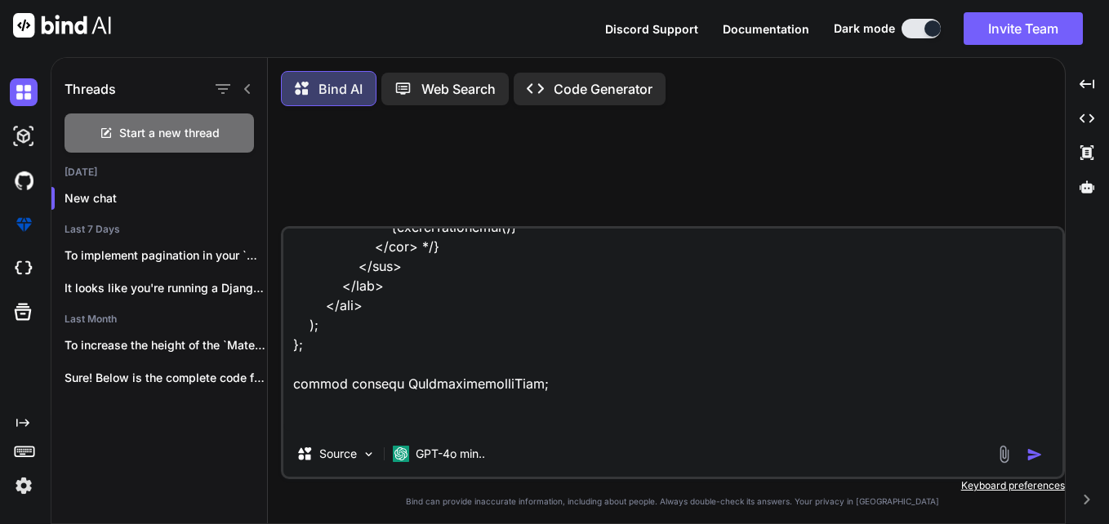
type textarea "import { DetailsList, SelectionMode } from '@fluentui/react'; import React, { u…"
type textarea "x"
type textarea "import { DetailsList, SelectionMode } from '@fluentui/react'; import React, { u…"
type textarea "x"
type textarea "import { DetailsList, SelectionMode } from '@fluentui/react'; import React, { u…"
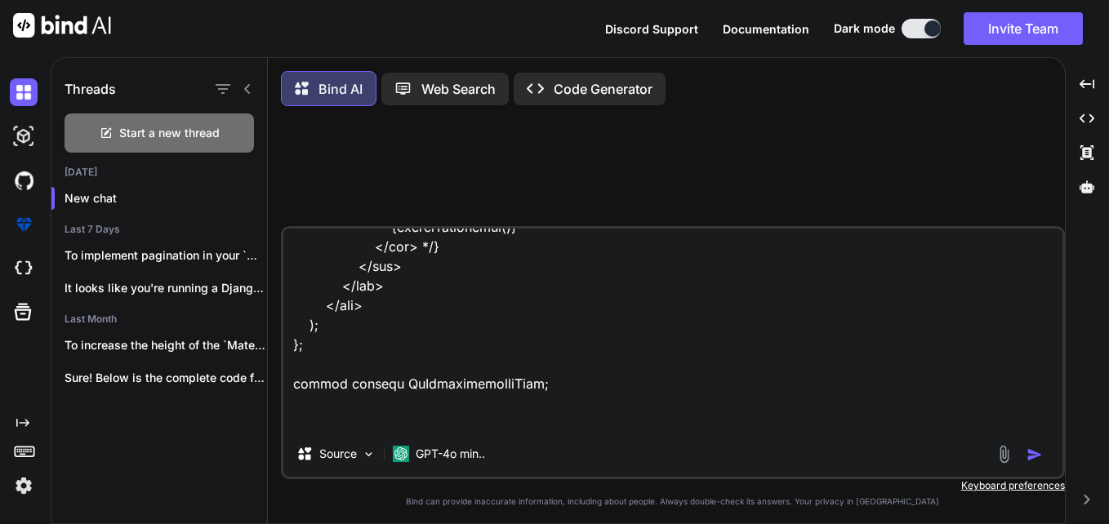
type textarea "x"
type textarea "import { DetailsList, SelectionMode } from '@fluentui/react'; import React, { u…"
type textarea "x"
type textarea "import { DetailsList, SelectionMode } from '@fluentui/react'; import React, { u…"
type textarea "x"
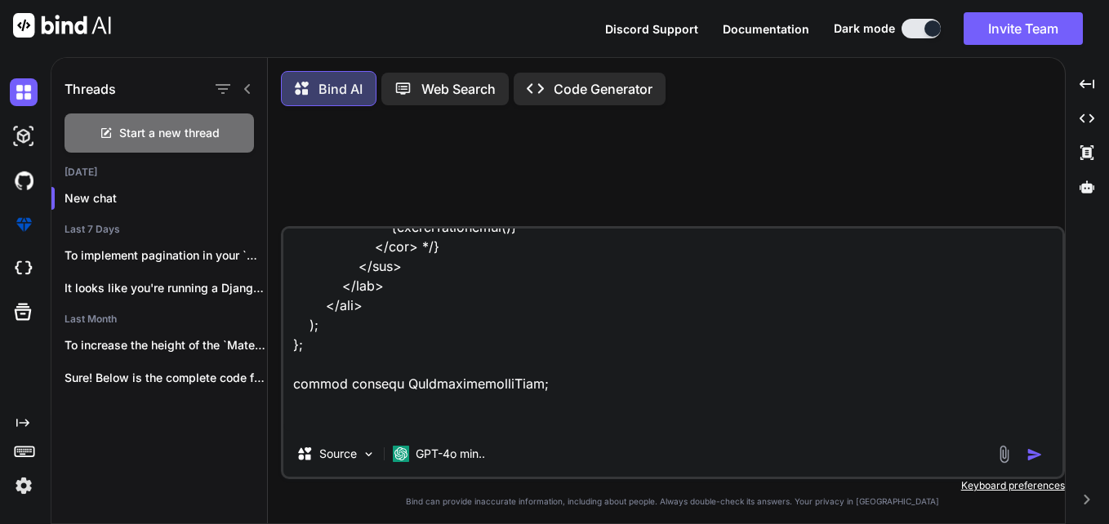
type textarea "import { DetailsList, SelectionMode } from '@fluentui/react'; import React, { u…"
type textarea "x"
type textarea "import { DetailsList, SelectionMode } from '@fluentui/react'; import React, { u…"
type textarea "x"
type textarea "import { DetailsList, SelectionMode } from '@fluentui/react'; import React, { u…"
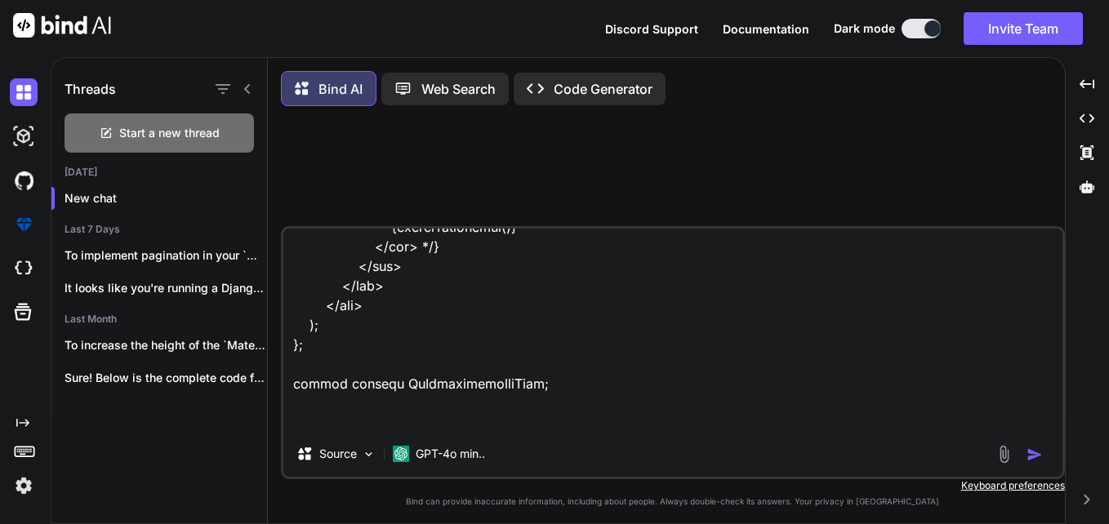
type textarea "x"
type textarea "import { DetailsList, SelectionMode } from '@fluentui/react'; import React, { u…"
type textarea "x"
type textarea "import { DetailsList, SelectionMode } from '@fluentui/react'; import React, { u…"
type textarea "x"
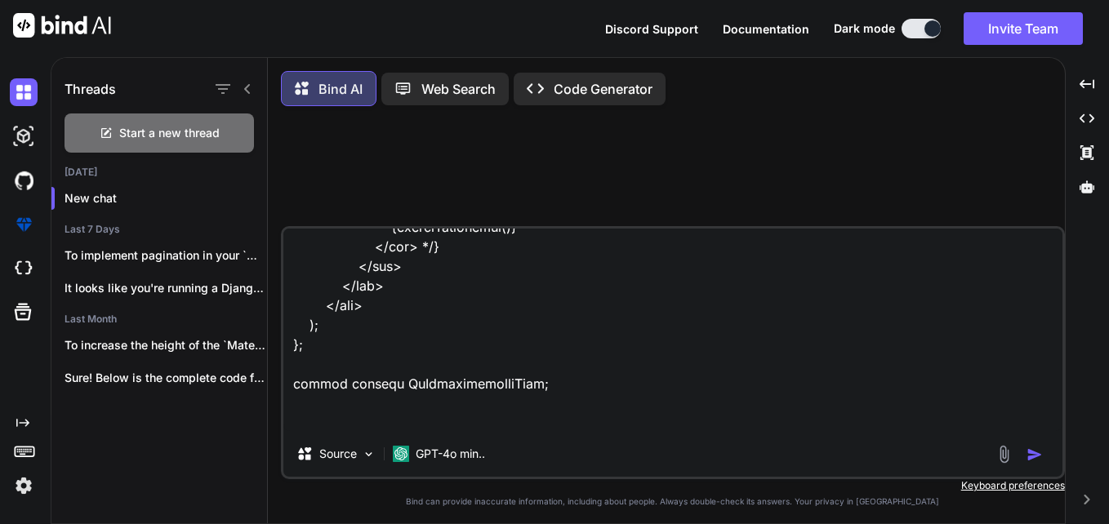
type textarea "import { DetailsList, SelectionMode } from '@fluentui/react'; import React, { u…"
type textarea "x"
type textarea "import { DetailsList, SelectionMode } from '@fluentui/react'; import React, { u…"
type textarea "x"
type textarea "import { DetailsList, SelectionMode } from '@fluentui/react'; import React, { u…"
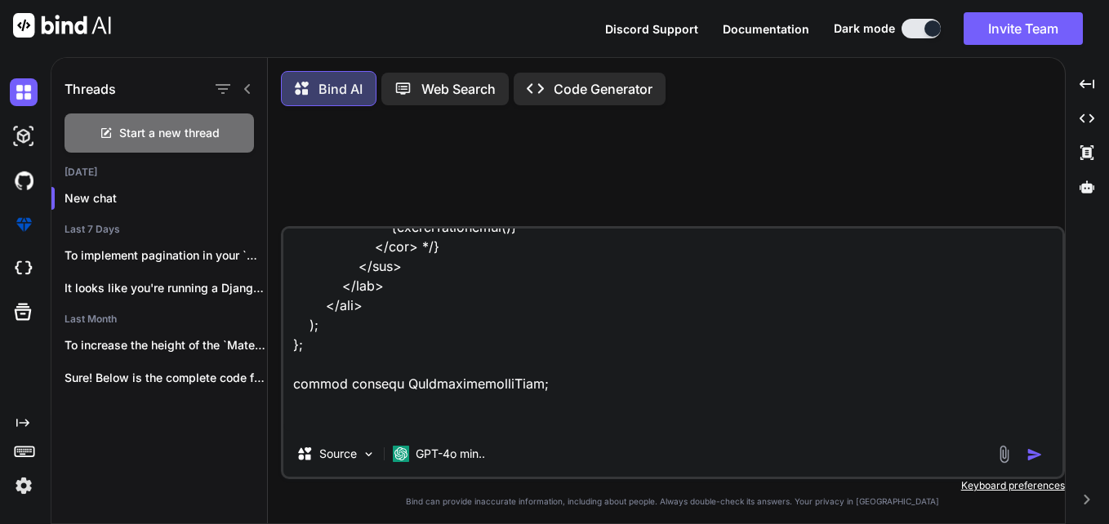
click at [1000, 431] on textarea at bounding box center [672, 330] width 779 height 202
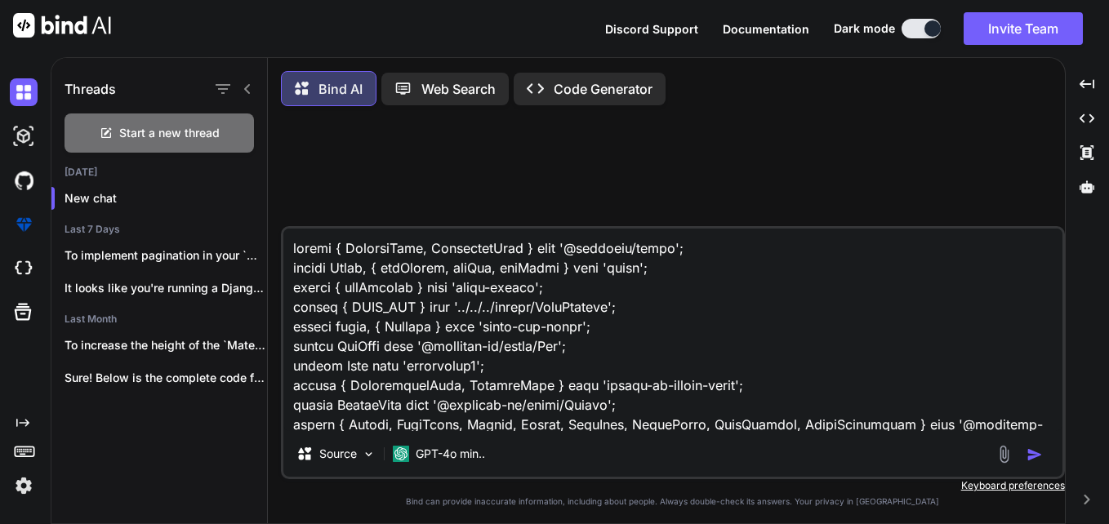
scroll to position [23356, 0]
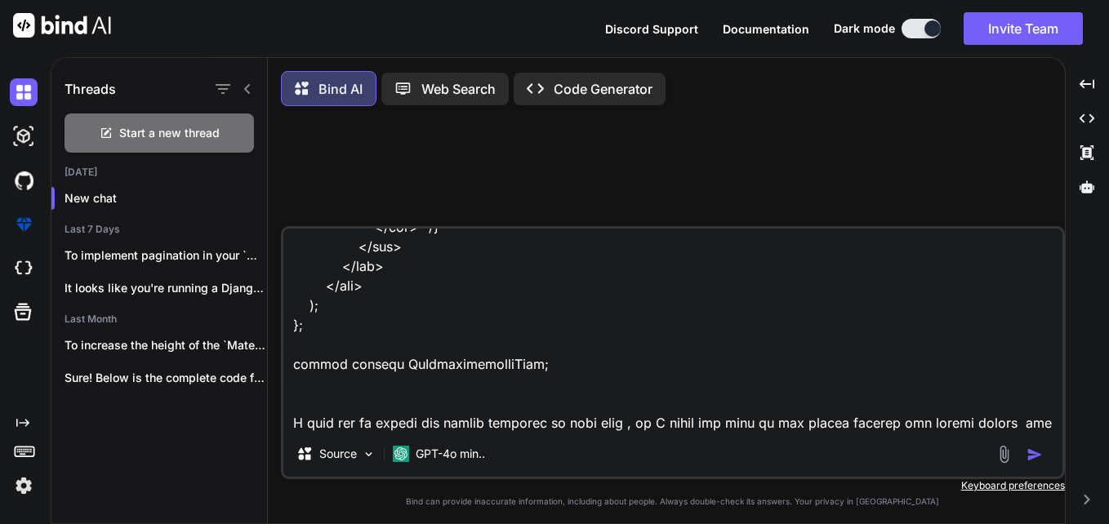
type textarea "import { DetailsList, SelectionMode } from '@fluentui/react'; import React, { u…"
type textarea "x"
type textarea "import { DetailsList, SelectionMode } from '@fluentui/react'; import React, { u…"
type textarea "x"
type textarea "import { DetailsList, SelectionMode } from '@fluentui/react'; import React, { u…"
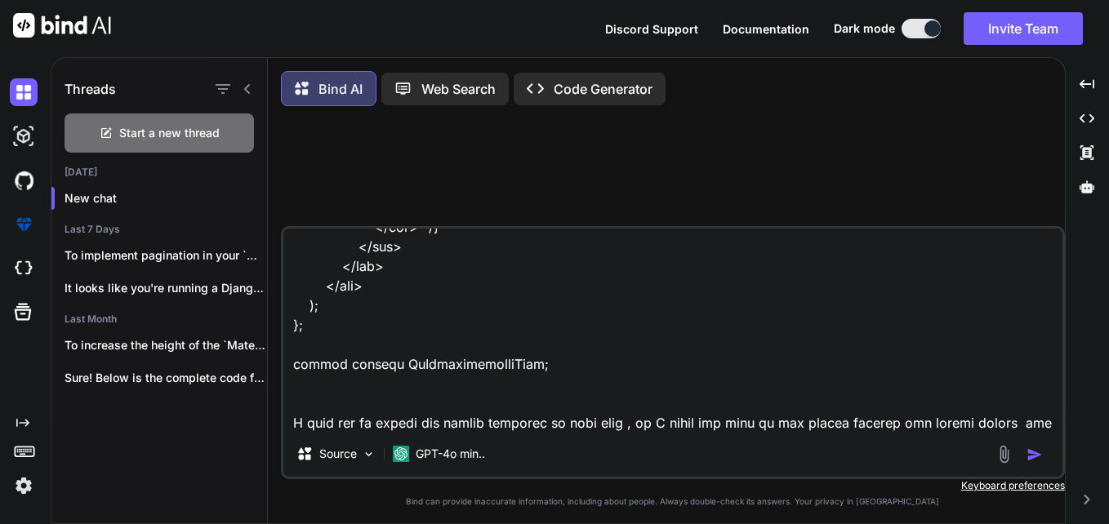
type textarea "x"
type textarea "import { DetailsList, SelectionMode } from '@fluentui/react'; import React, { u…"
type textarea "x"
type textarea "import { DetailsList, SelectionMode } from '@fluentui/react'; import React, { u…"
type textarea "x"
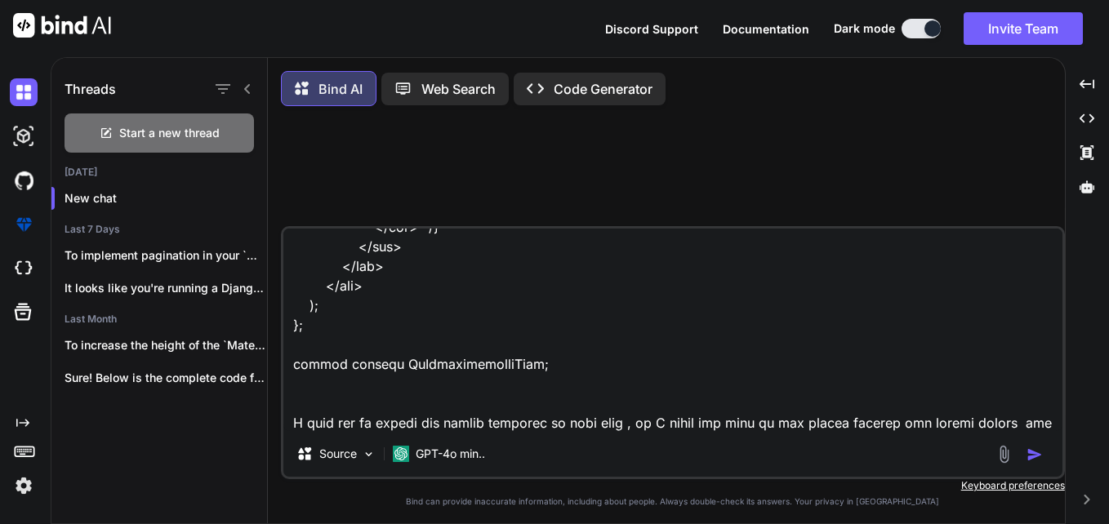
type textarea "import { DetailsList, SelectionMode } from '@fluentui/react'; import React, { u…"
type textarea "x"
type textarea "import { DetailsList, SelectionMode } from '@fluentui/react'; import React, { u…"
type textarea "x"
type textarea "import { DetailsList, SelectionMode } from '@fluentui/react'; import React, { u…"
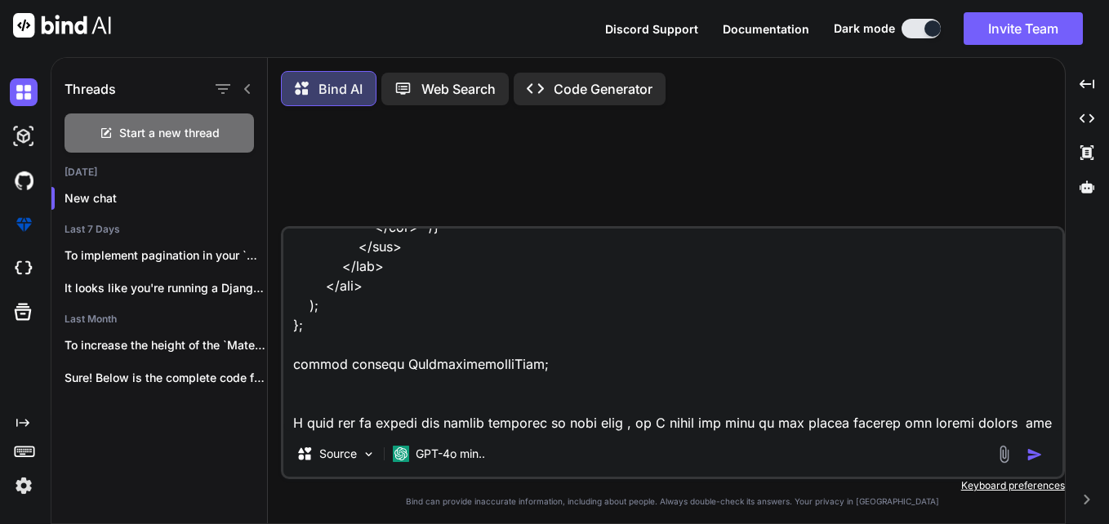
type textarea "x"
type textarea "import { DetailsList, SelectionMode } from '@fluentui/react'; import React, { u…"
type textarea "x"
type textarea "import { DetailsList, SelectionMode } from '@fluentui/react'; import React, { u…"
type textarea "x"
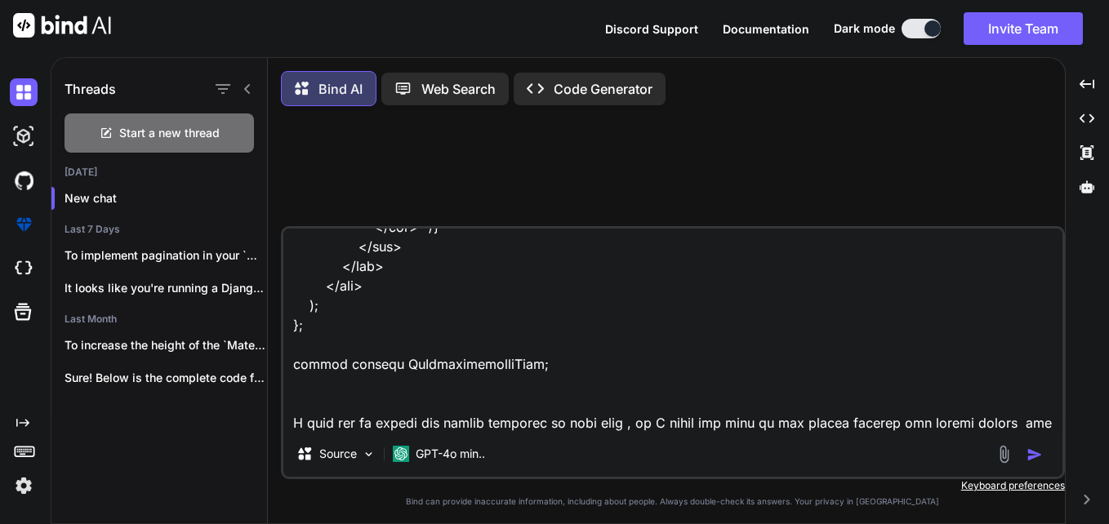
type textarea "import { DetailsList, SelectionMode } from '@fluentui/react'; import React, { u…"
type textarea "x"
type textarea "import { DetailsList, SelectionMode } from '@fluentui/react'; import React, { u…"
type textarea "x"
type textarea "import { DetailsList, SelectionMode } from '@fluentui/react'; import React, { u…"
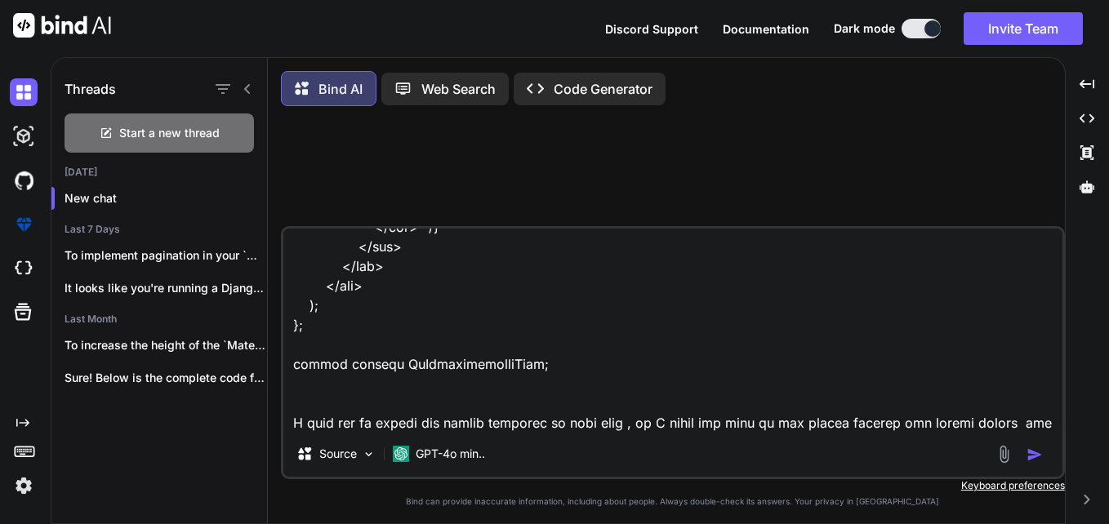
type textarea "x"
type textarea "import { DetailsList, SelectionMode } from '@fluentui/react'; import React, { u…"
type textarea "x"
type textarea "import { DetailsList, SelectionMode } from '@fluentui/react'; import React, { u…"
type textarea "x"
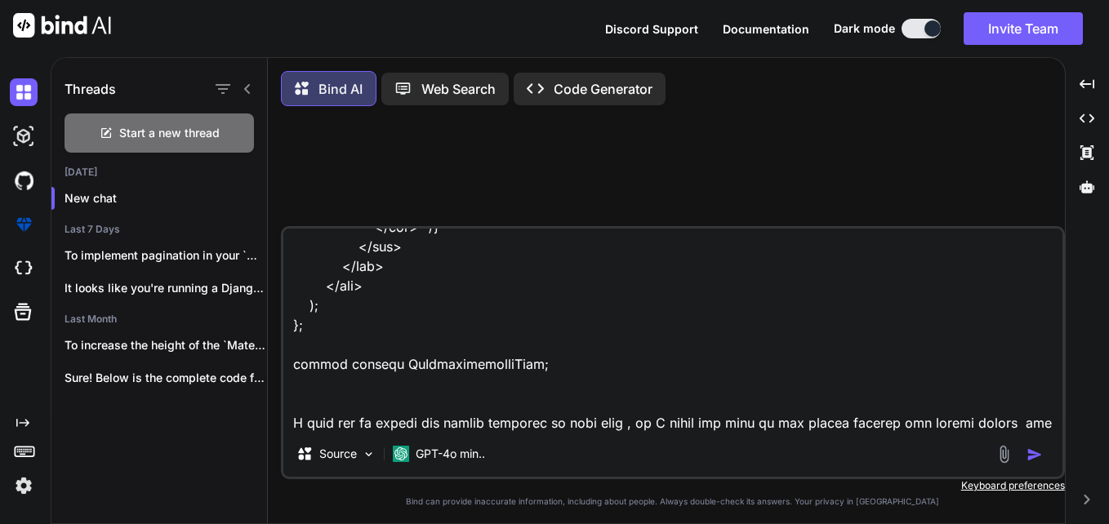
type textarea "import { DetailsList, SelectionMode } from '@fluentui/react'; import React, { u…"
type textarea "x"
type textarea "import { DetailsList, SelectionMode } from '@fluentui/react'; import React, { u…"
type textarea "x"
type textarea "import { DetailsList, SelectionMode } from '@fluentui/react'; import React, { u…"
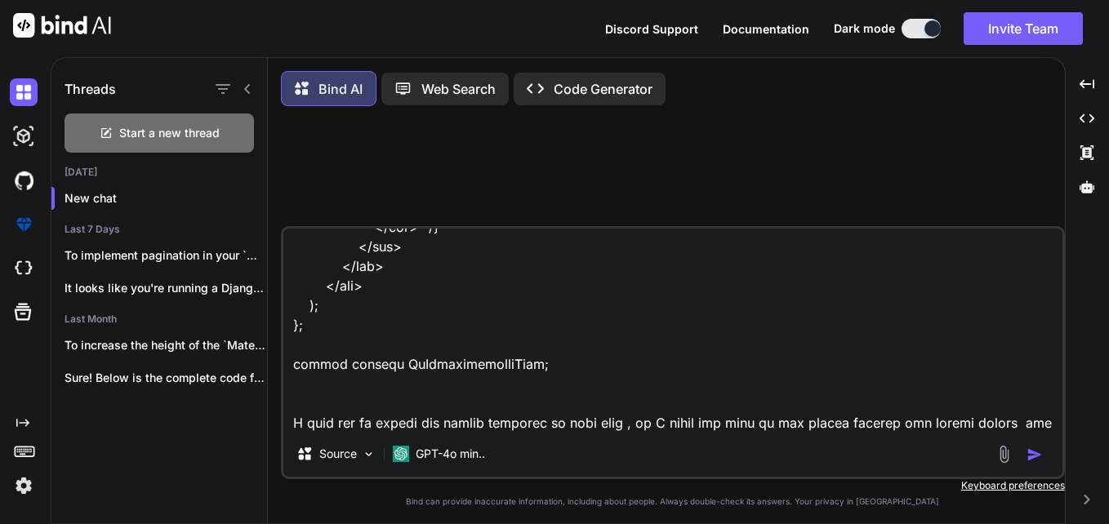
type textarea "x"
type textarea "import { DetailsList, SelectionMode } from '@fluentui/react'; import React, { u…"
type textarea "x"
type textarea "import { DetailsList, SelectionMode } from '@fluentui/react'; import React, { u…"
type textarea "x"
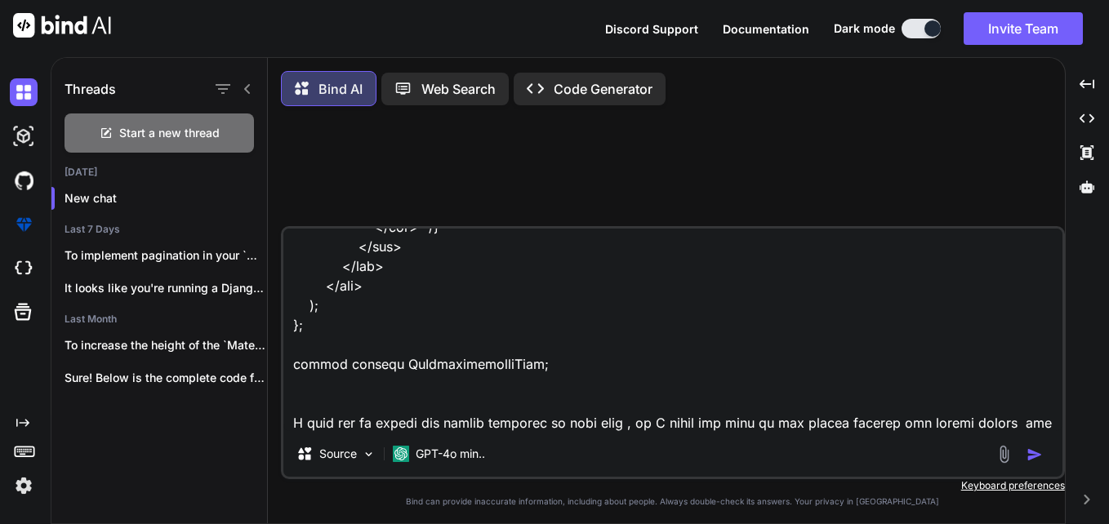
type textarea "import { DetailsList, SelectionMode } from '@fluentui/react'; import React, { u…"
type textarea "x"
type textarea "import { DetailsList, SelectionMode } from '@fluentui/react'; import React, { u…"
type textarea "x"
type textarea "import { DetailsList, SelectionMode } from '@fluentui/react'; import React, { u…"
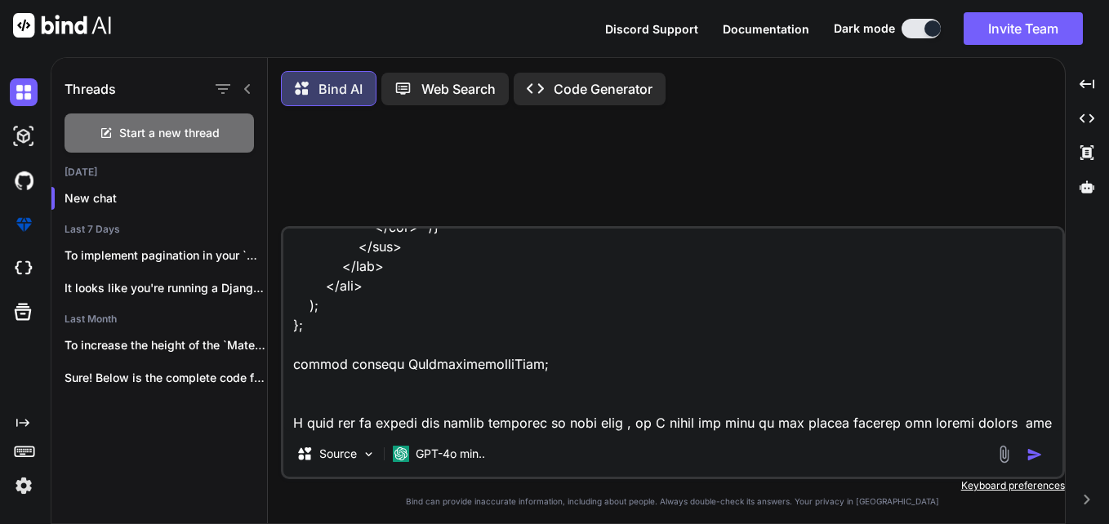
type textarea "x"
type textarea "import { DetailsList, SelectionMode } from '@fluentui/react'; import React, { u…"
type textarea "x"
type textarea "import { DetailsList, SelectionMode } from '@fluentui/react'; import React, { u…"
type textarea "x"
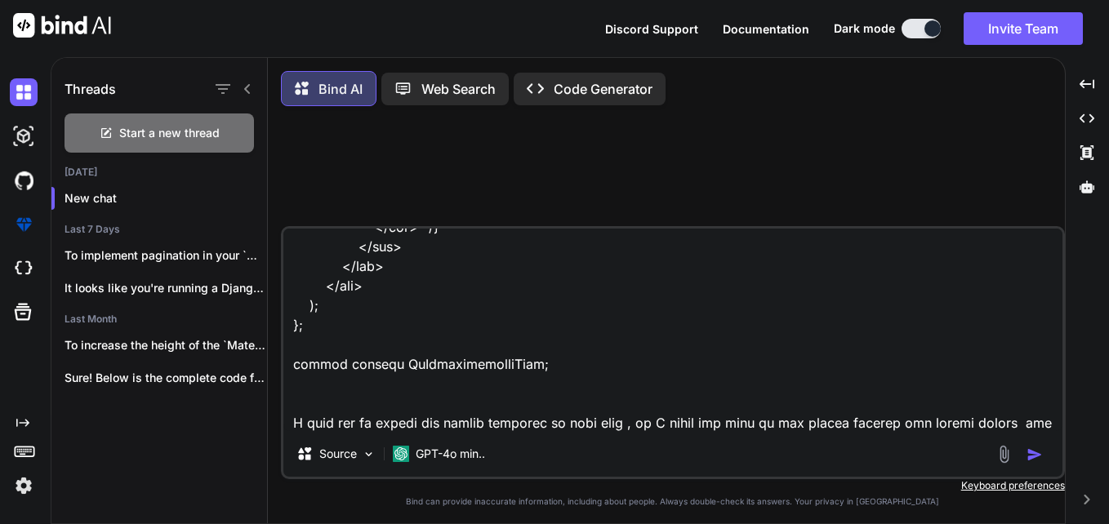
type textarea "import { DetailsList, SelectionMode } from '@fluentui/react'; import React, { u…"
type textarea "x"
type textarea "import { DetailsList, SelectionMode } from '@fluentui/react'; import React, { u…"
type textarea "x"
type textarea "import { DetailsList, SelectionMode } from '@fluentui/react'; import React, { u…"
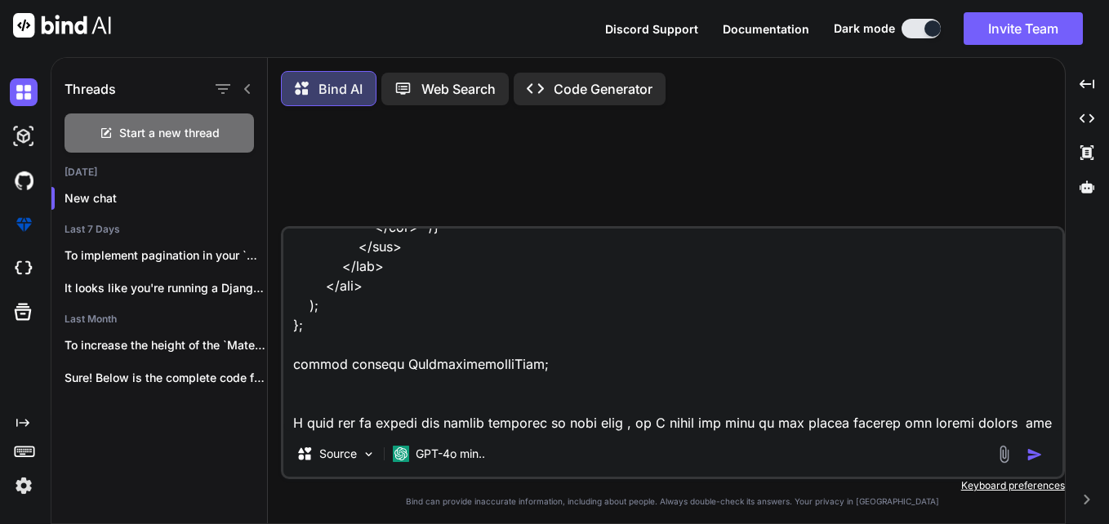
type textarea "x"
type textarea "import { DetailsList, SelectionMode } from '@fluentui/react'; import React, { u…"
type textarea "x"
type textarea "import { DetailsList, SelectionMode } from '@fluentui/react'; import React, { u…"
type textarea "x"
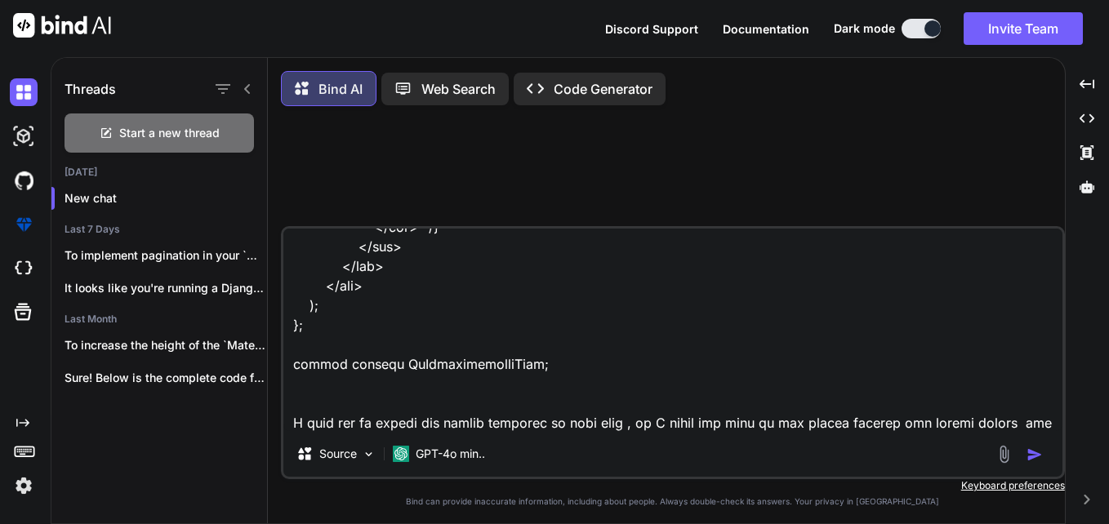
type textarea "import { DetailsList, SelectionMode } from '@fluentui/react'; import React, { u…"
type textarea "x"
type textarea "import { DetailsList, SelectionMode } from '@fluentui/react'; import React, { u…"
type textarea "x"
type textarea "import { DetailsList, SelectionMode } from '@fluentui/react'; import React, { u…"
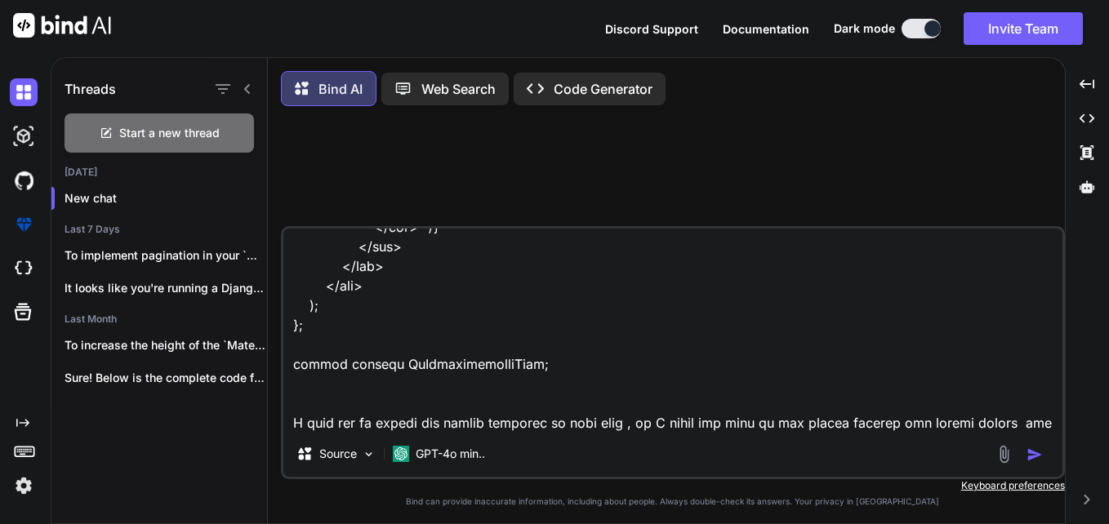
type textarea "x"
type textarea "import { DetailsList, SelectionMode } from '@fluentui/react'; import React, { u…"
type textarea "x"
type textarea "import { DetailsList, SelectionMode } from '@fluentui/react'; import React, { u…"
type textarea "x"
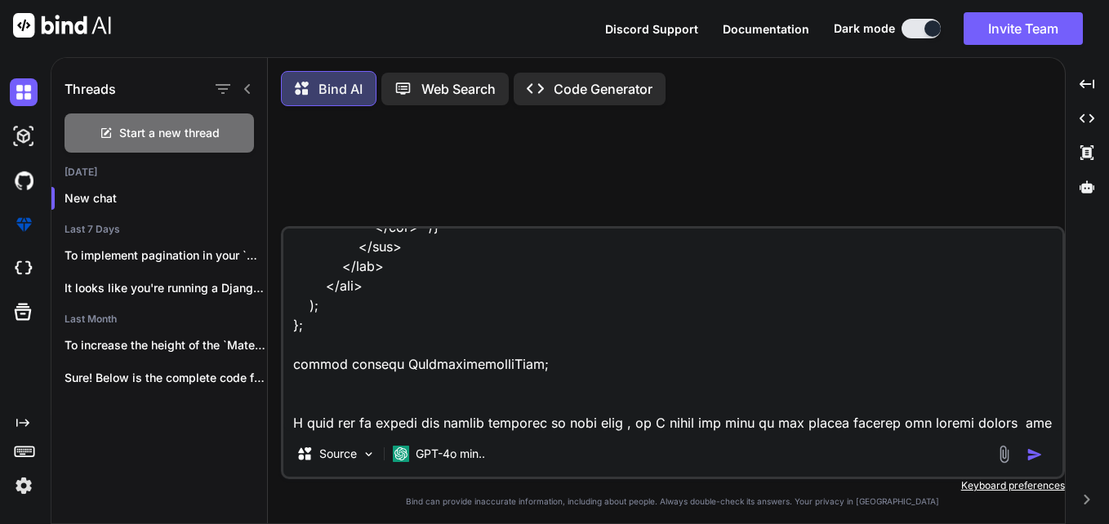
type textarea "import { DetailsList, SelectionMode } from '@fluentui/react'; import React, { u…"
type textarea "x"
type textarea "import { DetailsList, SelectionMode } from '@fluentui/react'; import React, { u…"
type textarea "x"
type textarea "import { DetailsList, SelectionMode } from '@fluentui/react'; import React, { u…"
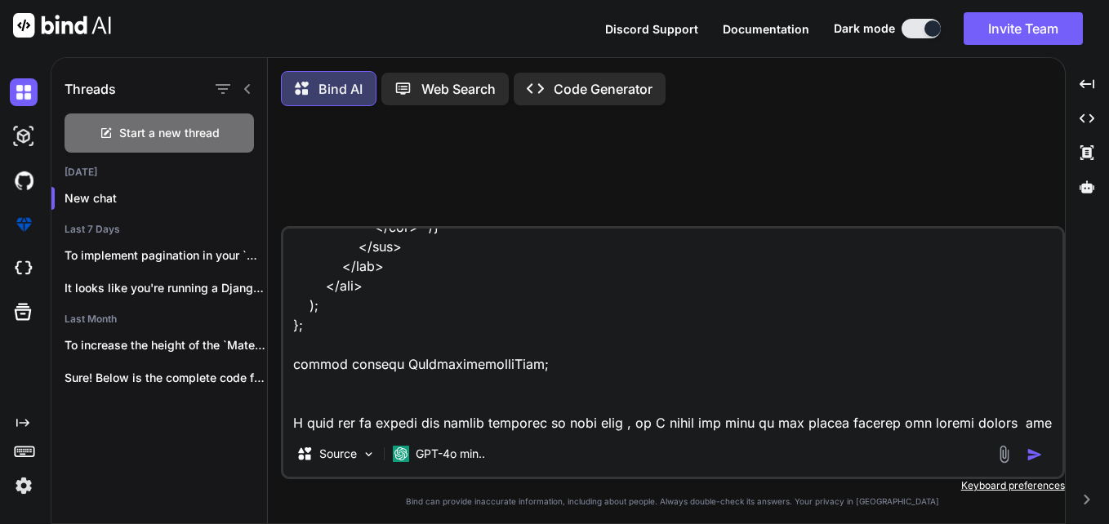
type textarea "x"
type textarea "import { DetailsList, SelectionMode } from '@fluentui/react'; import React, { u…"
type textarea "x"
type textarea "import { DetailsList, SelectionMode } from '@fluentui/react'; import React, { u…"
type textarea "x"
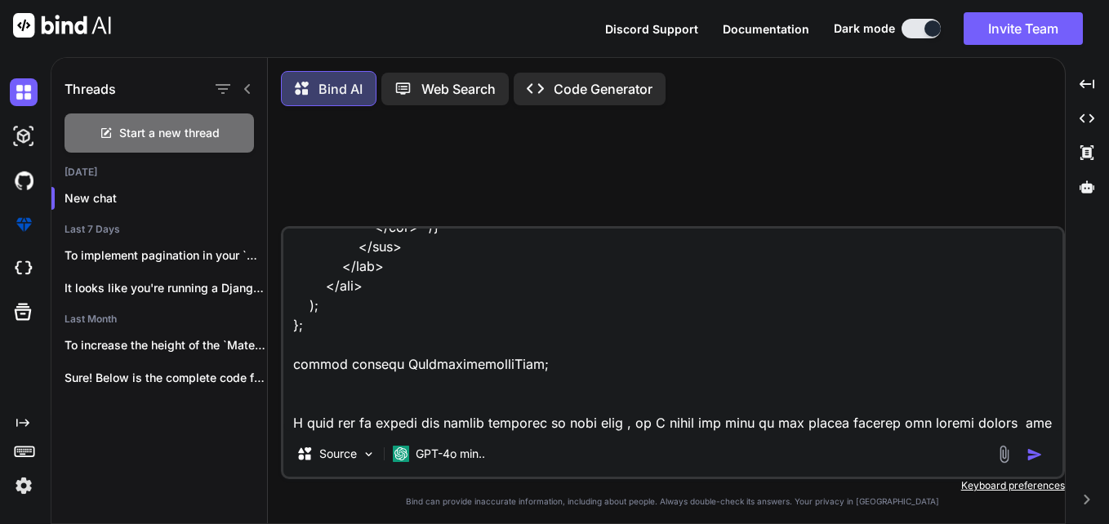
type textarea "import { DetailsList, SelectionMode } from '@fluentui/react'; import React, { u…"
type textarea "x"
type textarea "import { DetailsList, SelectionMode } from '@fluentui/react'; import React, { u…"
type textarea "x"
type textarea "import { DetailsList, SelectionMode } from '@fluentui/react'; import React, { u…"
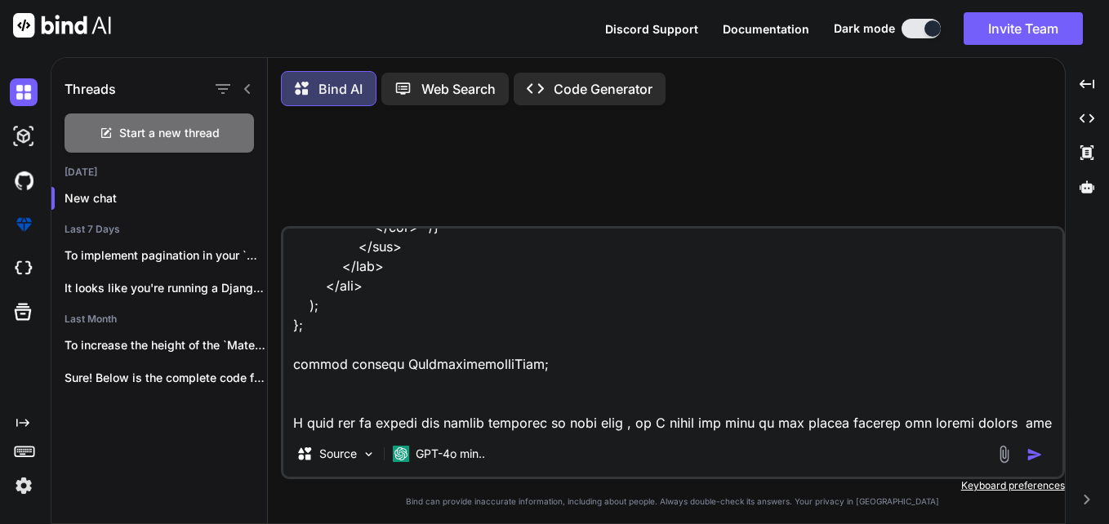
type textarea "x"
type textarea "import { DetailsList, SelectionMode } from '@fluentui/react'; import React, { u…"
type textarea "x"
type textarea "import { DetailsList, SelectionMode } from '@fluentui/react'; import React, { u…"
type textarea "x"
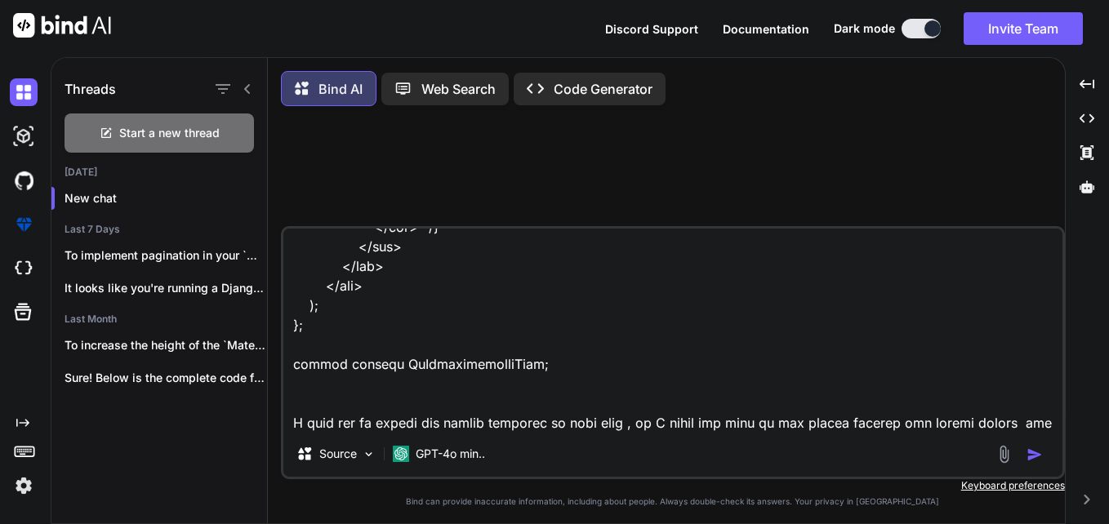
type textarea "import { DetailsList, SelectionMode } from '@fluentui/react'; import React, { u…"
type textarea "x"
type textarea "import { DetailsList, SelectionMode } from '@fluentui/react'; import React, { u…"
type textarea "x"
type textarea "import { DetailsList, SelectionMode } from '@fluentui/react'; import React, { u…"
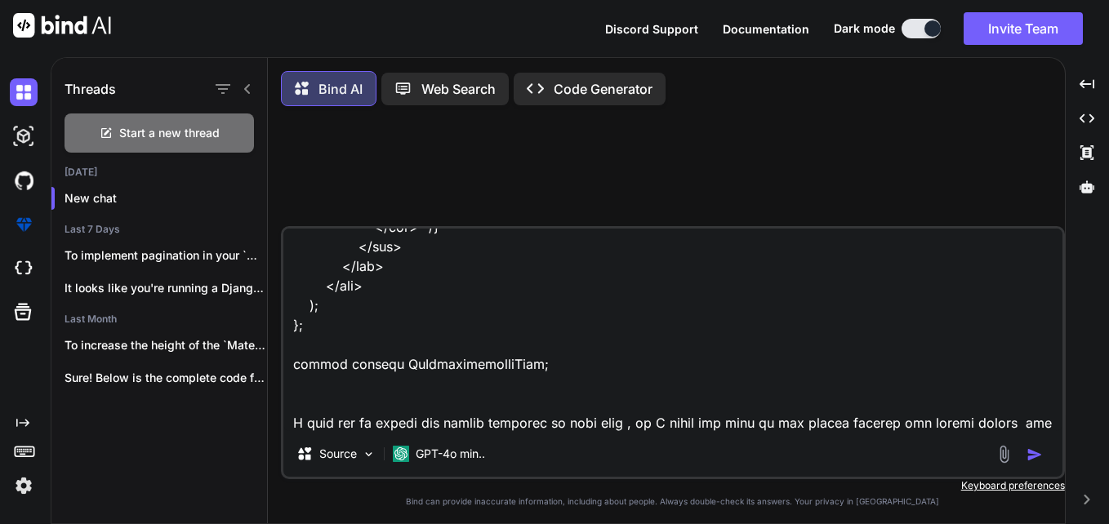
type textarea "x"
type textarea "import { DetailsList, SelectionMode } from '@fluentui/react'; import React, { u…"
type textarea "x"
type textarea "import { DetailsList, SelectionMode } from '@fluentui/react'; import React, { u…"
type textarea "x"
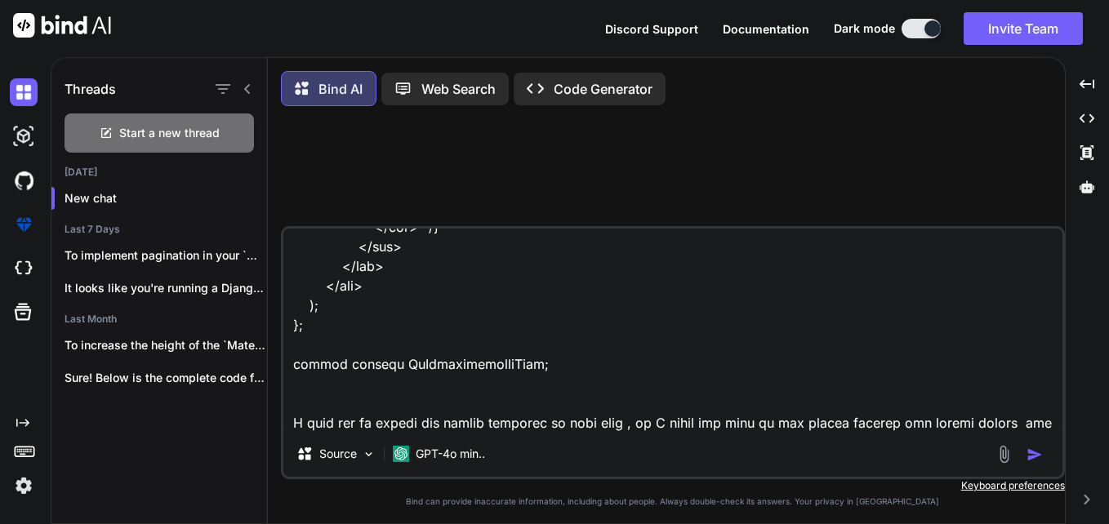
type textarea "import { DetailsList, SelectionMode } from '@fluentui/react'; import React, { u…"
type textarea "x"
type textarea "import { DetailsList, SelectionMode } from '@fluentui/react'; import React, { u…"
type textarea "x"
type textarea "import { DetailsList, SelectionMode } from '@fluentui/react'; import React, { u…"
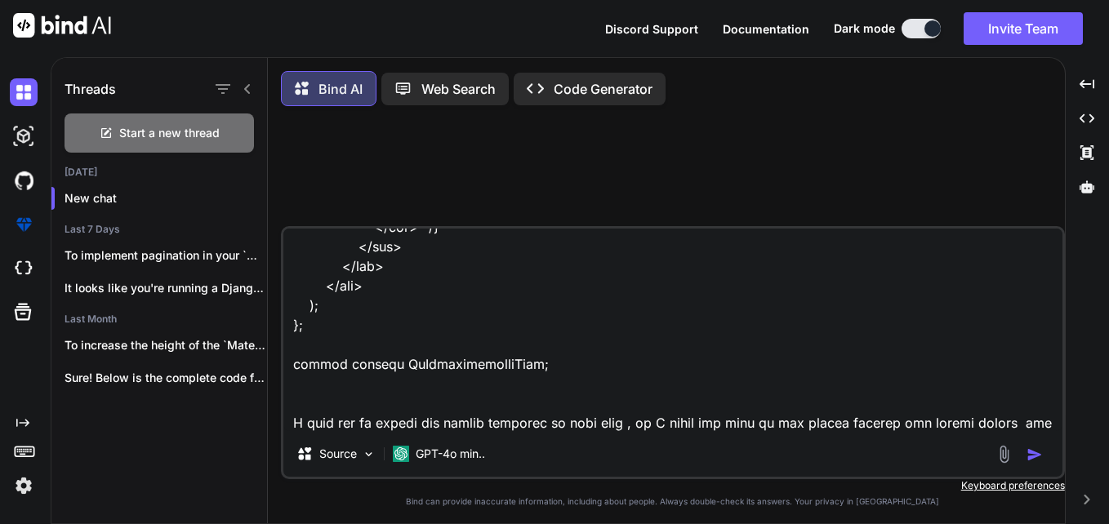
type textarea "x"
type textarea "import { DetailsList, SelectionMode } from '@fluentui/react'; import React, { u…"
type textarea "x"
type textarea "import { DetailsList, SelectionMode } from '@fluentui/react'; import React, { u…"
type textarea "x"
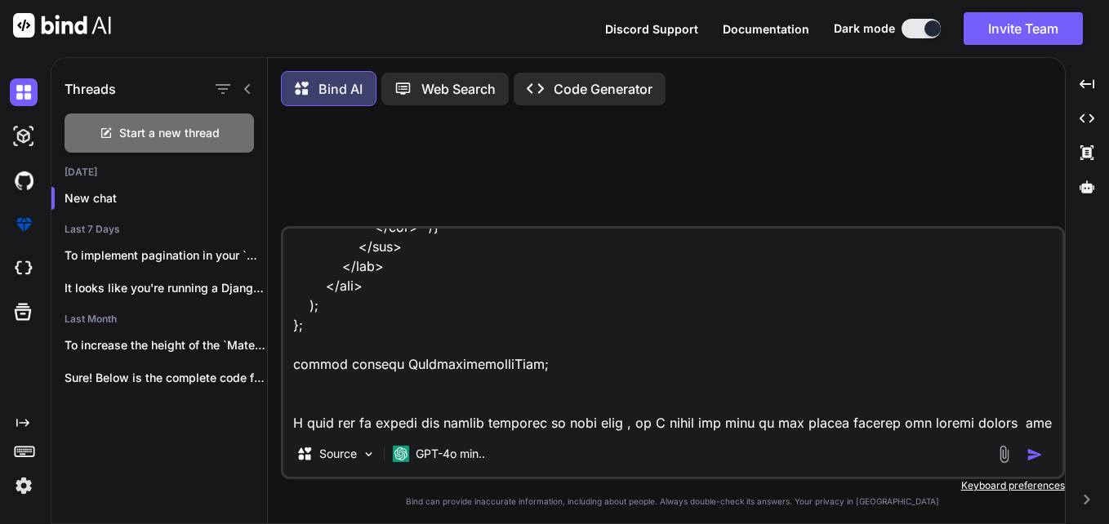
type textarea "import { DetailsList, SelectionMode } from '@fluentui/react'; import React, { u…"
type textarea "x"
type textarea "import { DetailsList, SelectionMode } from '@fluentui/react'; import React, { u…"
type textarea "x"
type textarea "import { DetailsList, SelectionMode } from '@fluentui/react'; import React, { u…"
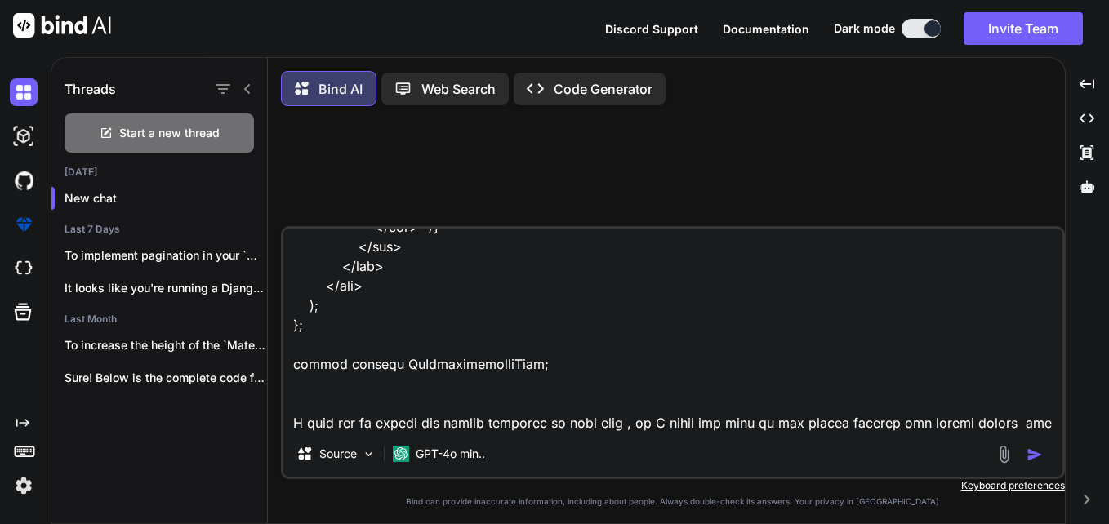
type textarea "x"
type textarea "import { DetailsList, SelectionMode } from '@fluentui/react'; import React, { u…"
type textarea "x"
type textarea "import { DetailsList, SelectionMode } from '@fluentui/react'; import React, { u…"
type textarea "x"
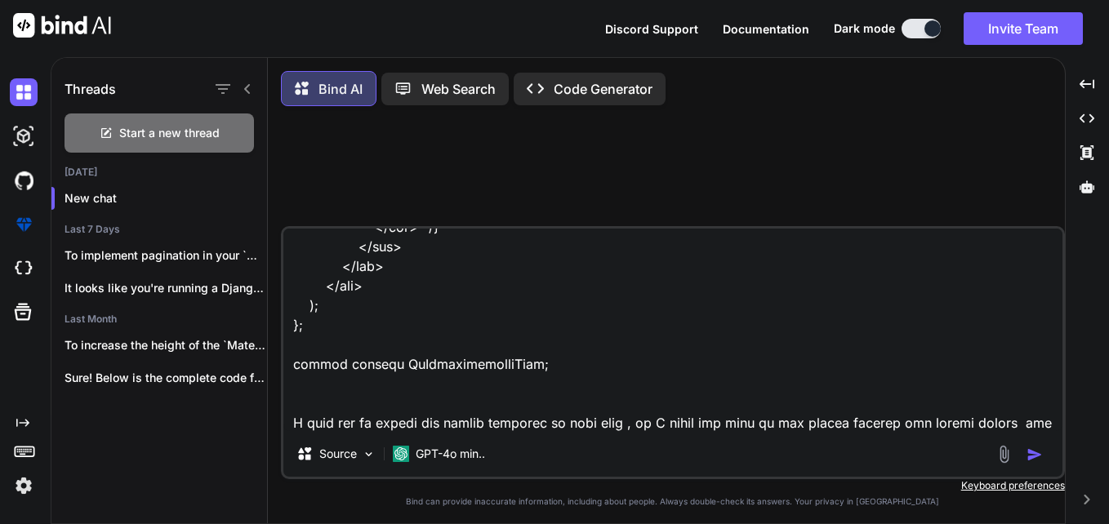
type textarea "import { DetailsList, SelectionMode } from '@fluentui/react'; import React, { u…"
type textarea "x"
type textarea "import { DetailsList, SelectionMode } from '@fluentui/react'; import React, { u…"
type textarea "x"
type textarea "import { DetailsList, SelectionMode } from '@fluentui/react'; import React, { u…"
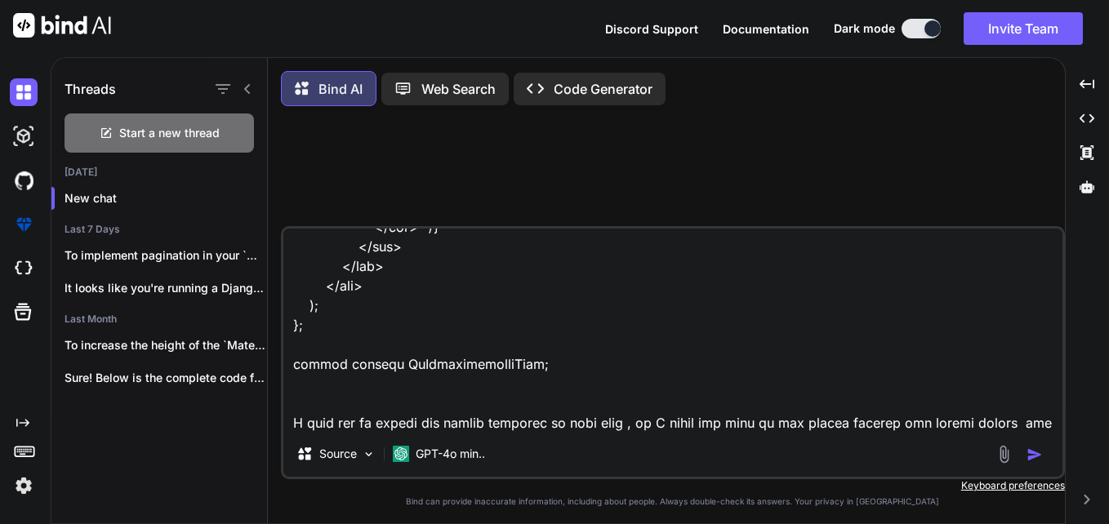
type textarea "x"
type textarea "import { DetailsList, SelectionMode } from '@fluentui/react'; import React, { u…"
type textarea "x"
type textarea "import { DetailsList, SelectionMode } from '@fluentui/react'; import React, { u…"
type textarea "x"
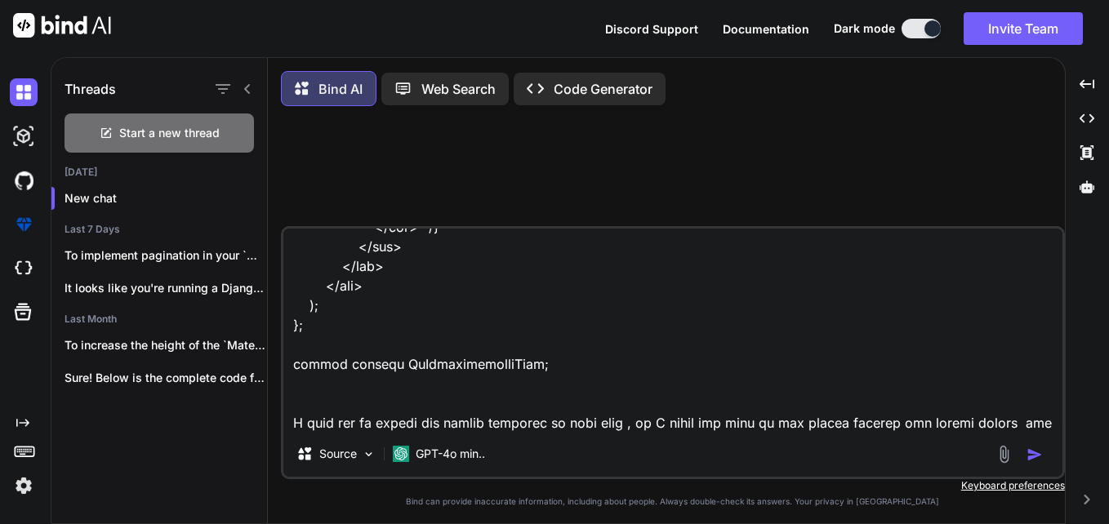
type textarea "import { DetailsList, SelectionMode } from '@fluentui/react'; import React, { u…"
type textarea "x"
type textarea "import { DetailsList, SelectionMode } from '@fluentui/react'; import React, { u…"
type textarea "x"
type textarea "import { DetailsList, SelectionMode } from '@fluentui/react'; import React, { u…"
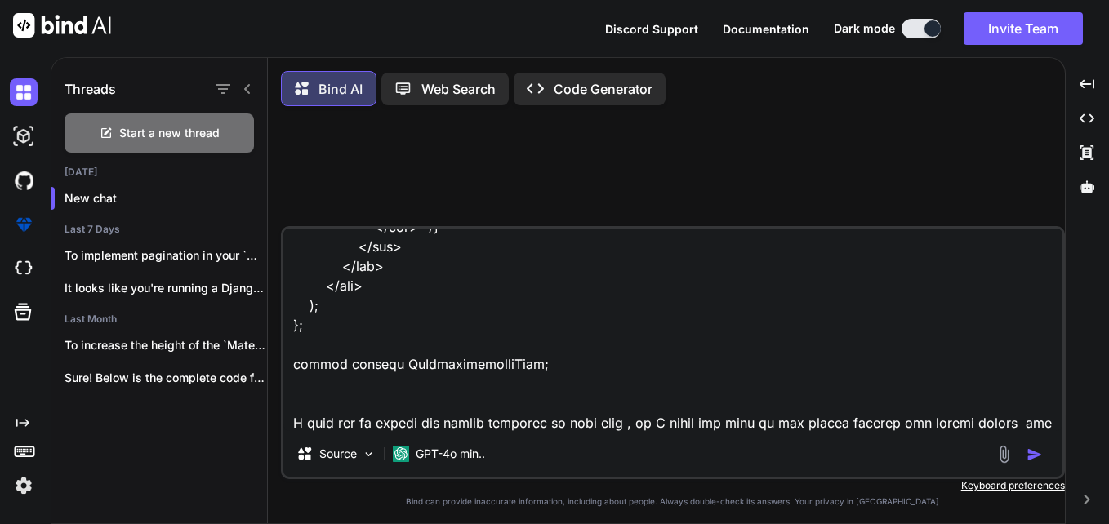
type textarea "x"
type textarea "import { DetailsList, SelectionMode } from '@fluentui/react'; import React, { u…"
type textarea "x"
type textarea "import { DetailsList, SelectionMode } from '@fluentui/react'; import React, { u…"
type textarea "x"
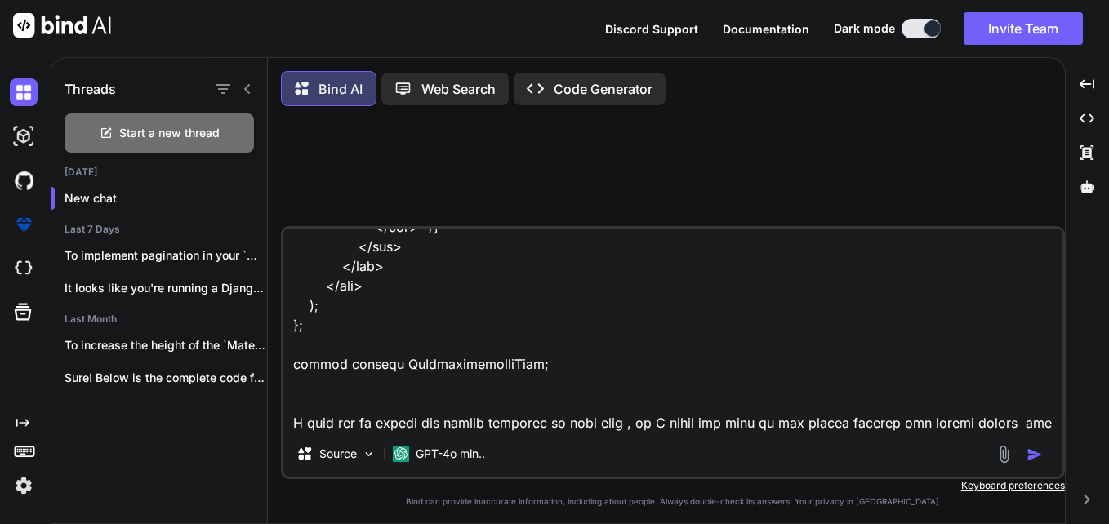
type textarea "import { DetailsList, SelectionMode } from '@fluentui/react'; import React, { u…"
type textarea "x"
type textarea "import { DetailsList, SelectionMode } from '@fluentui/react'; import React, { u…"
type textarea "x"
type textarea "import { DetailsList, SelectionMode } from '@fluentui/react'; import React, { u…"
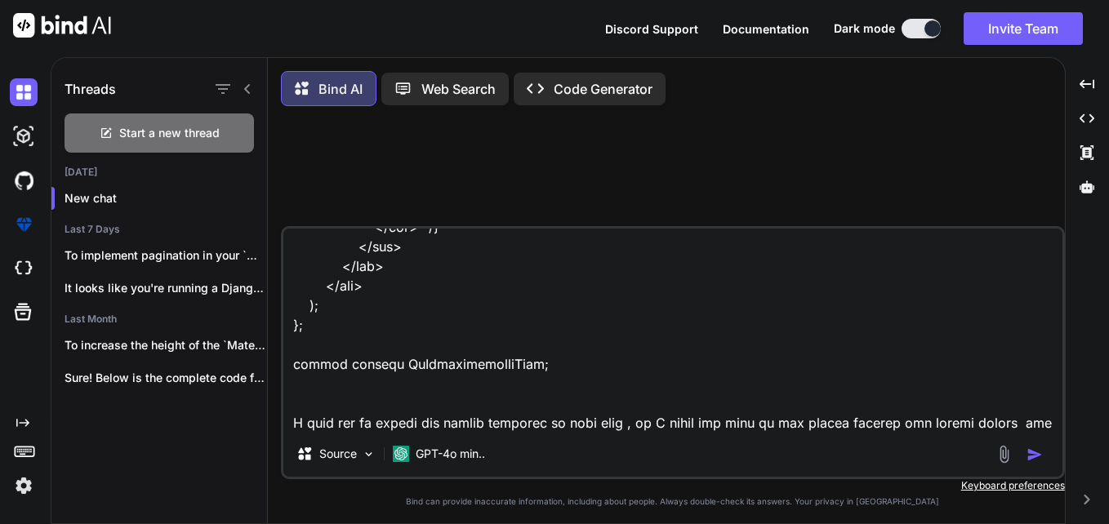
type textarea "x"
type textarea "import { DetailsList, SelectionMode } from '@fluentui/react'; import React, { u…"
type textarea "x"
type textarea "import { DetailsList, SelectionMode } from '@fluentui/react'; import React, { u…"
type textarea "x"
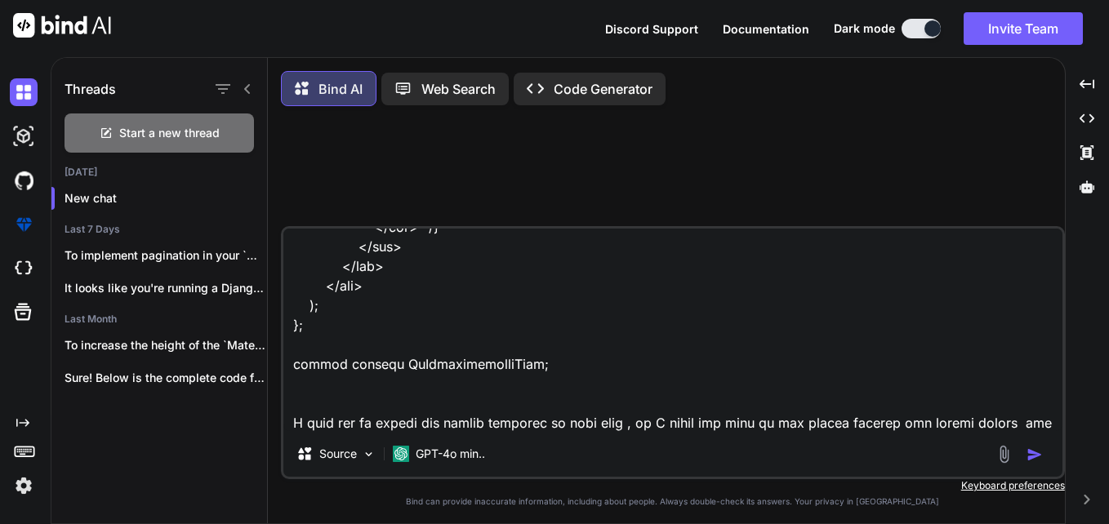
type textarea "import { DetailsList, SelectionMode } from '@fluentui/react'; import React, { u…"
type textarea "x"
type textarea "import { DetailsList, SelectionMode } from '@fluentui/react'; import React, { u…"
type textarea "x"
type textarea "import { DetailsList, SelectionMode } from '@fluentui/react'; import React, { u…"
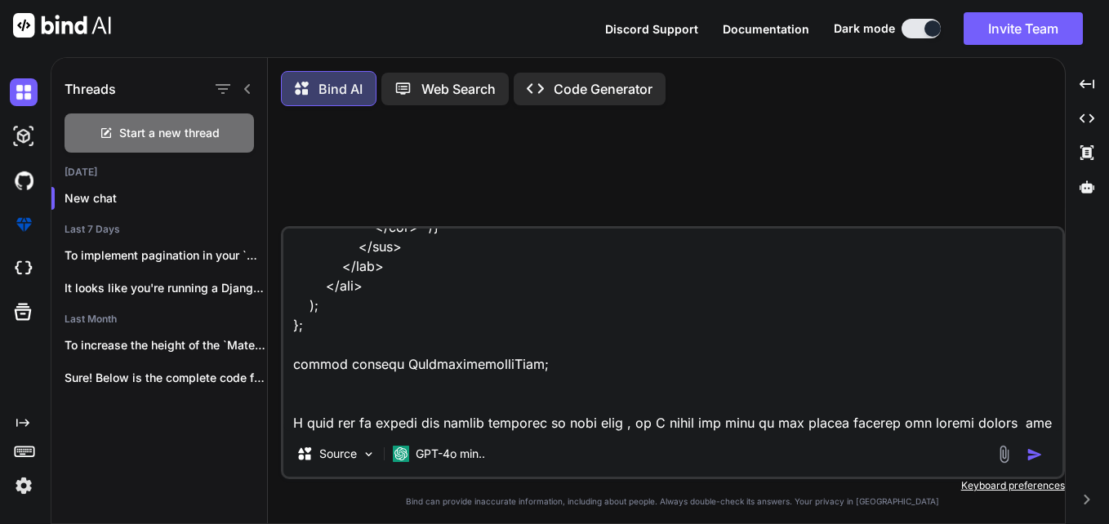
type textarea "x"
type textarea "import { DetailsList, SelectionMode } from '@fluentui/react'; import React, { u…"
type textarea "x"
type textarea "import { DetailsList, SelectionMode } from '@fluentui/react'; import React, { u…"
type textarea "x"
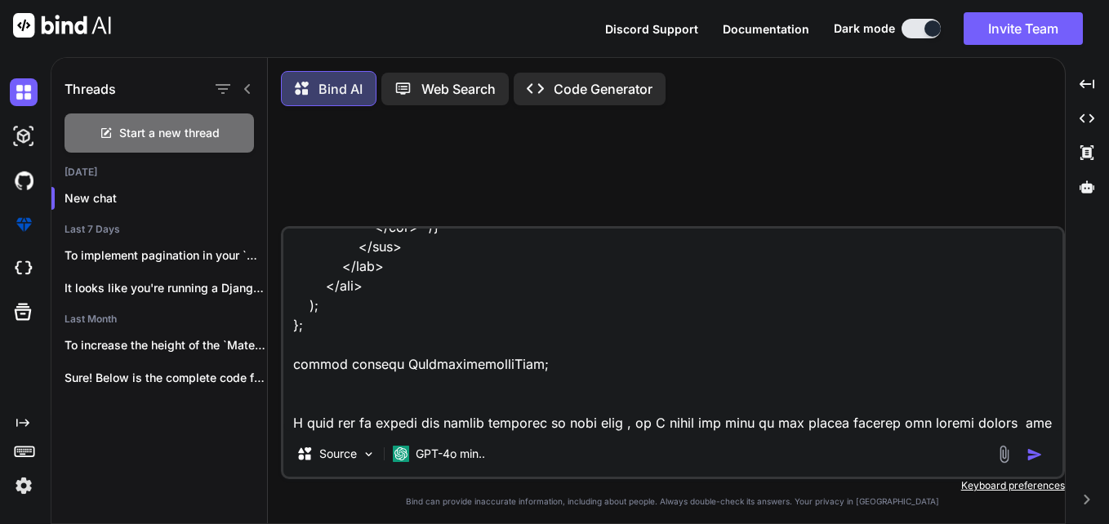
type textarea "import { DetailsList, SelectionMode } from '@fluentui/react'; import React, { u…"
type textarea "x"
type textarea "import { DetailsList, SelectionMode } from '@fluentui/react'; import React, { u…"
type textarea "x"
type textarea "import { DetailsList, SelectionMode } from '@fluentui/react'; import React, { u…"
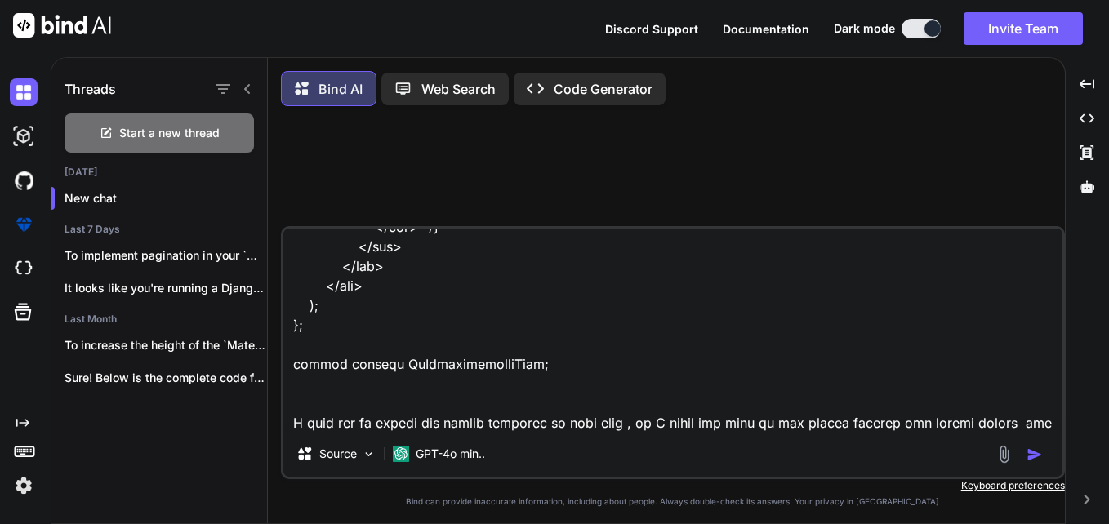
type textarea "x"
type textarea "import { DetailsList, SelectionMode } from '@fluentui/react'; import React, { u…"
type textarea "x"
type textarea "import { DetailsList, SelectionMode } from '@fluentui/react'; import React, { u…"
type textarea "x"
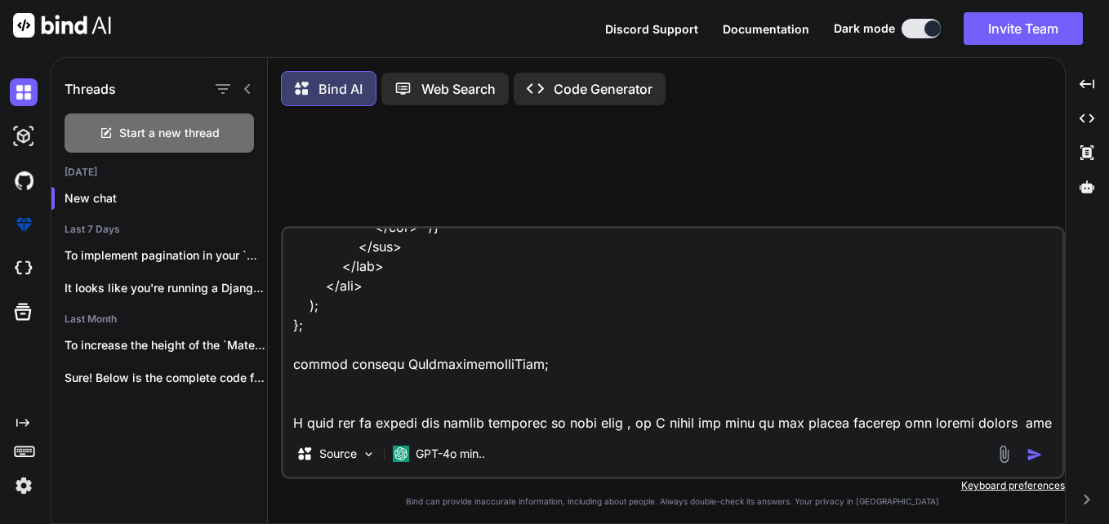
type textarea "import { DetailsList, SelectionMode } from '@fluentui/react'; import React, { u…"
type textarea "x"
type textarea "import { DetailsList, SelectionMode } from '@fluentui/react'; import React, { u…"
type textarea "x"
type textarea "import { DetailsList, SelectionMode } from '@fluentui/react'; import React, { u…"
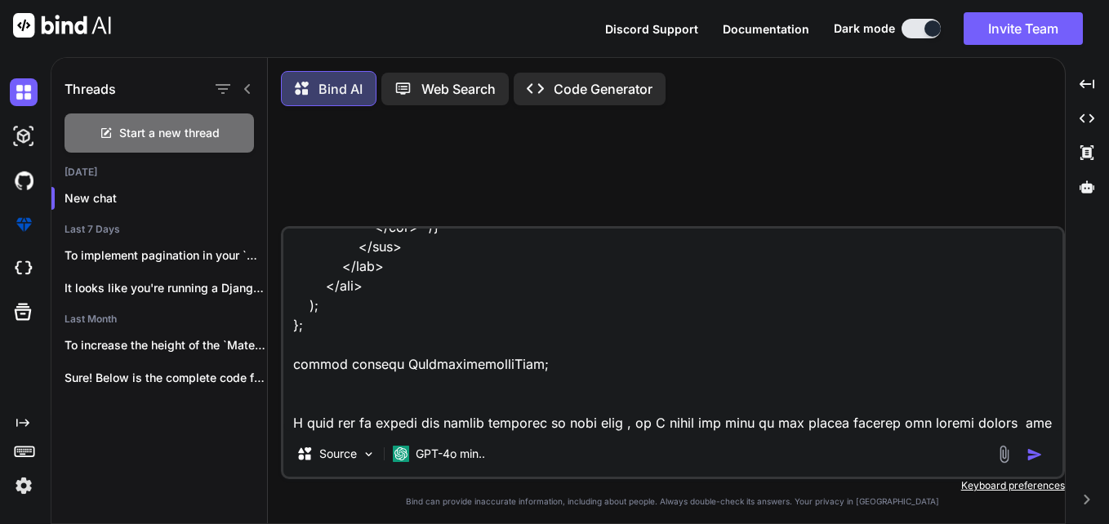
type textarea "x"
type textarea "import { DetailsList, SelectionMode } from '@fluentui/react'; import React, { u…"
type textarea "x"
type textarea "import { DetailsList, SelectionMode } from '@fluentui/react'; import React, { u…"
type textarea "x"
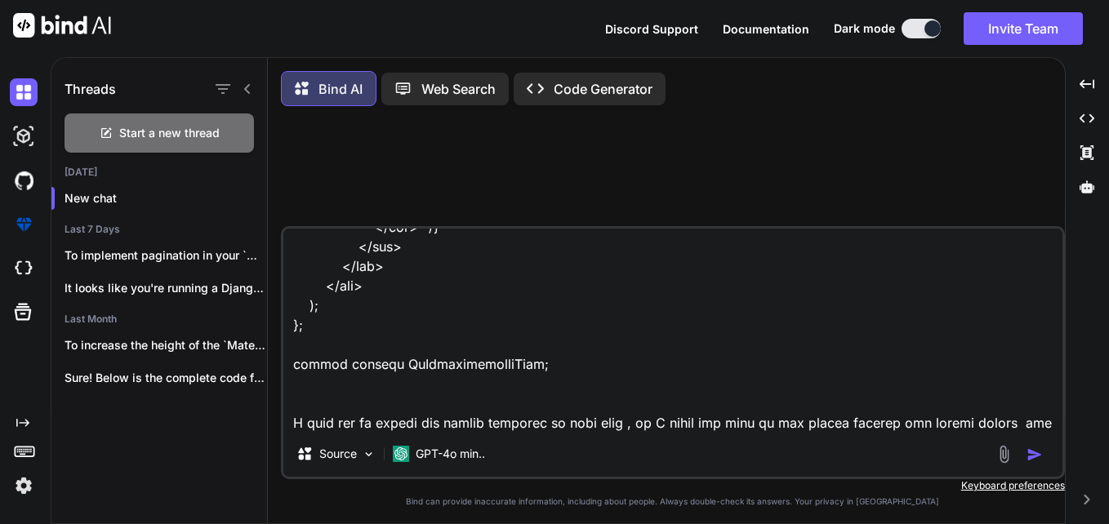
type textarea "import { DetailsList, SelectionMode } from '@fluentui/react'; import React, { u…"
type textarea "x"
type textarea "import { DetailsList, SelectionMode } from '@fluentui/react'; import React, { u…"
type textarea "x"
type textarea "import { DetailsList, SelectionMode } from '@fluentui/react'; import React, { u…"
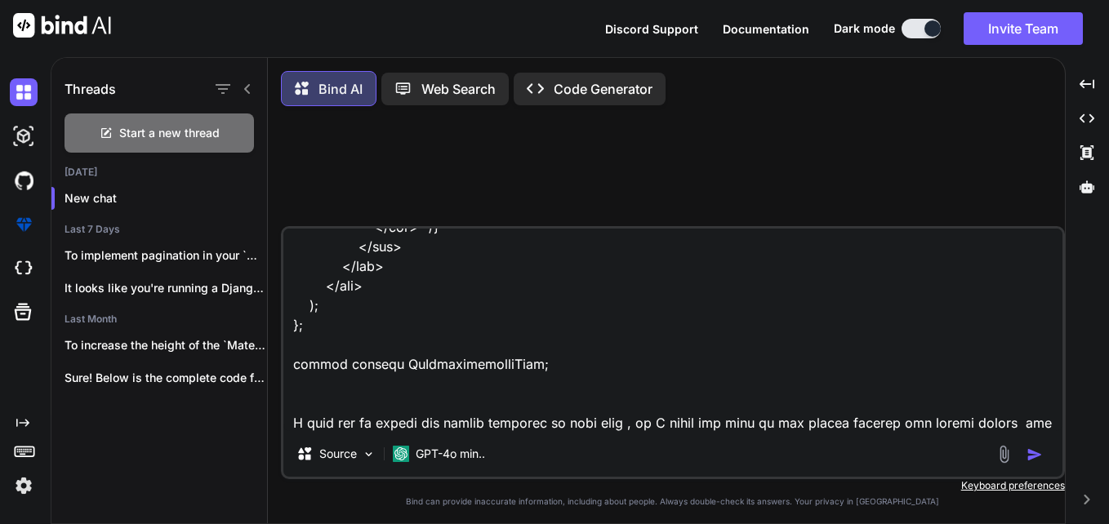
type textarea "x"
type textarea "import { DetailsList, SelectionMode } from '@fluentui/react'; import React, { u…"
type textarea "x"
type textarea "import { DetailsList, SelectionMode } from '@fluentui/react'; import React, { u…"
type textarea "x"
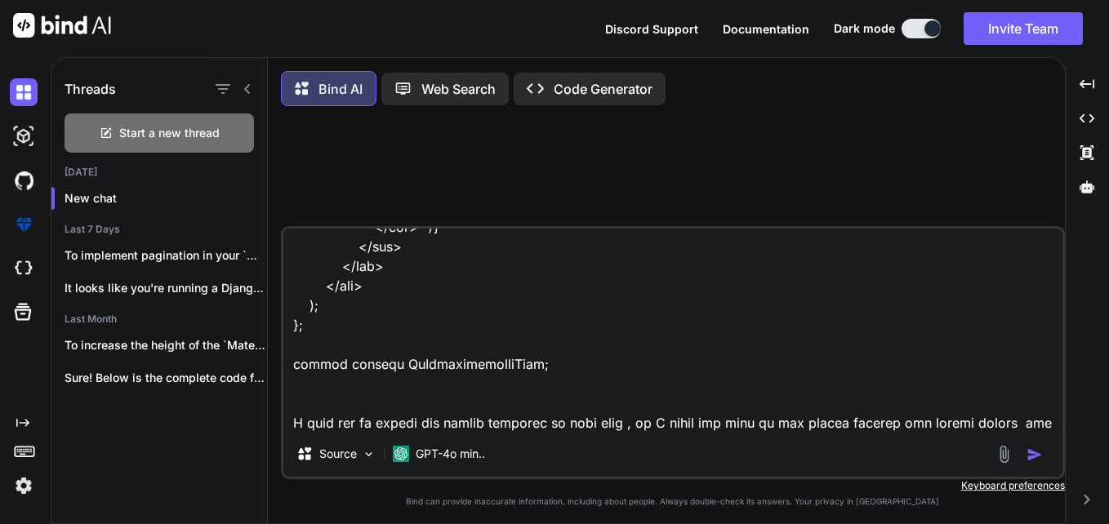
scroll to position [23376, 0]
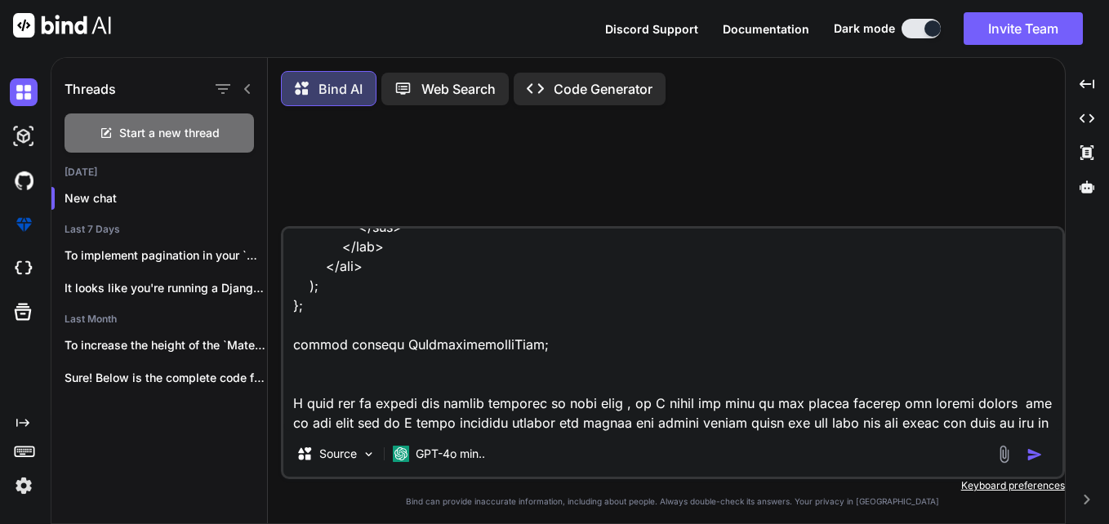
type textarea "import { DetailsList, SelectionMode } from '@fluentui/react'; import React, { u…"
type textarea "x"
type textarea "import { DetailsList, SelectionMode } from '@fluentui/react'; import React, { u…"
type textarea "x"
type textarea "import { DetailsList, SelectionMode } from '@fluentui/react'; import React, { u…"
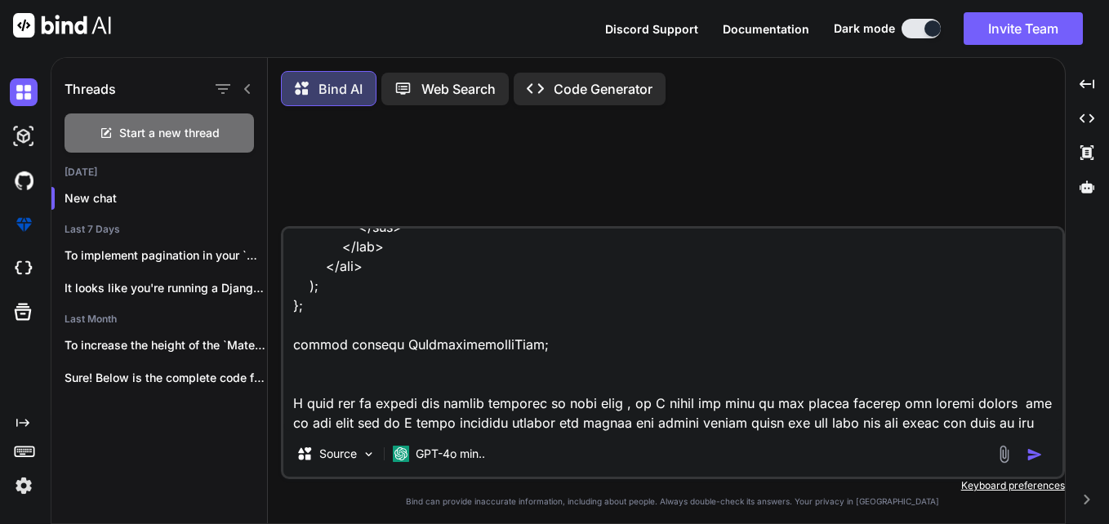
type textarea "x"
type textarea "import { DetailsList, SelectionMode } from '@fluentui/react'; import React, { u…"
type textarea "x"
type textarea "import { DetailsList, SelectionMode } from '@fluentui/react'; import React, { u…"
type textarea "x"
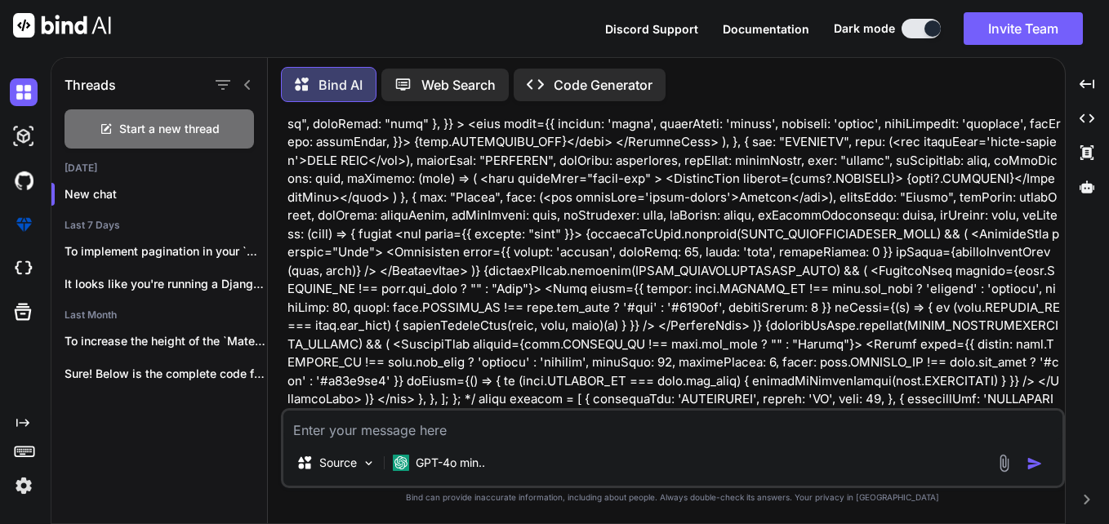
scroll to position [735, 0]
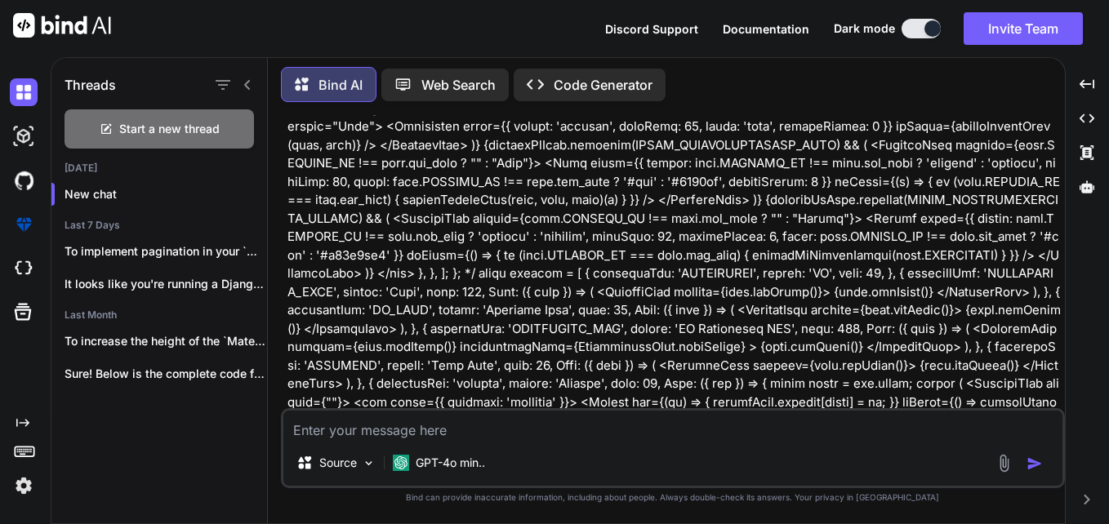
click at [1036, 467] on img "button" at bounding box center [1034, 464] width 16 height 16
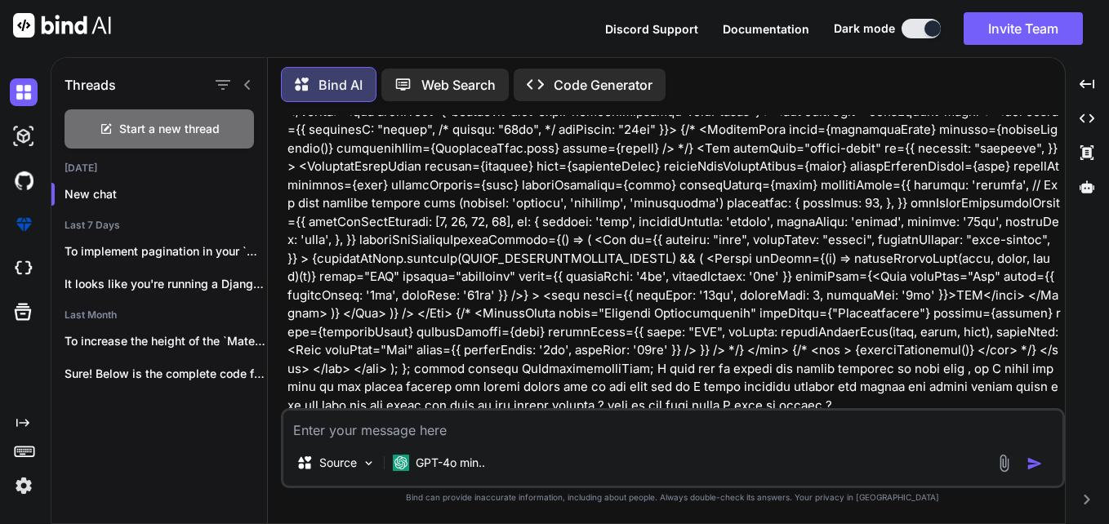
scroll to position [3792, 0]
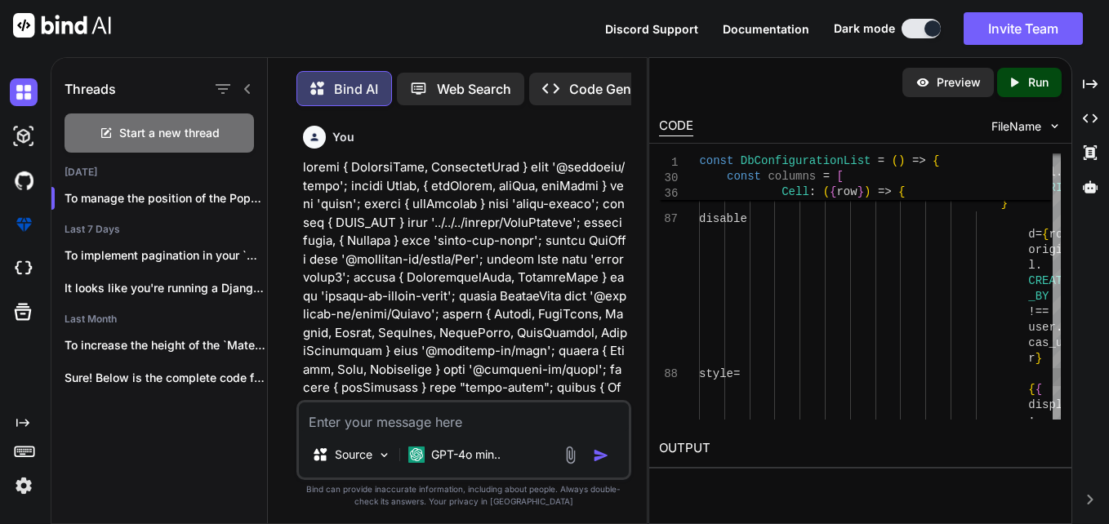
scroll to position [3792, 0]
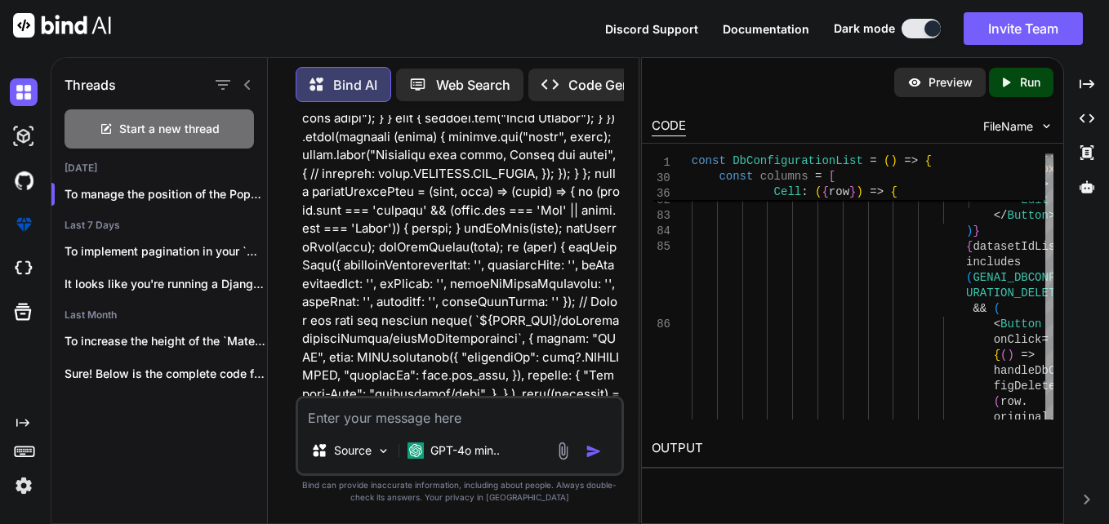
drag, startPoint x: 647, startPoint y: 380, endPoint x: 425, endPoint y: 414, distance: 224.7
click at [425, 414] on div "Threads Start a new thread Today To manage the position of the Popper and... La…" at bounding box center [580, 290] width 1058 height 467
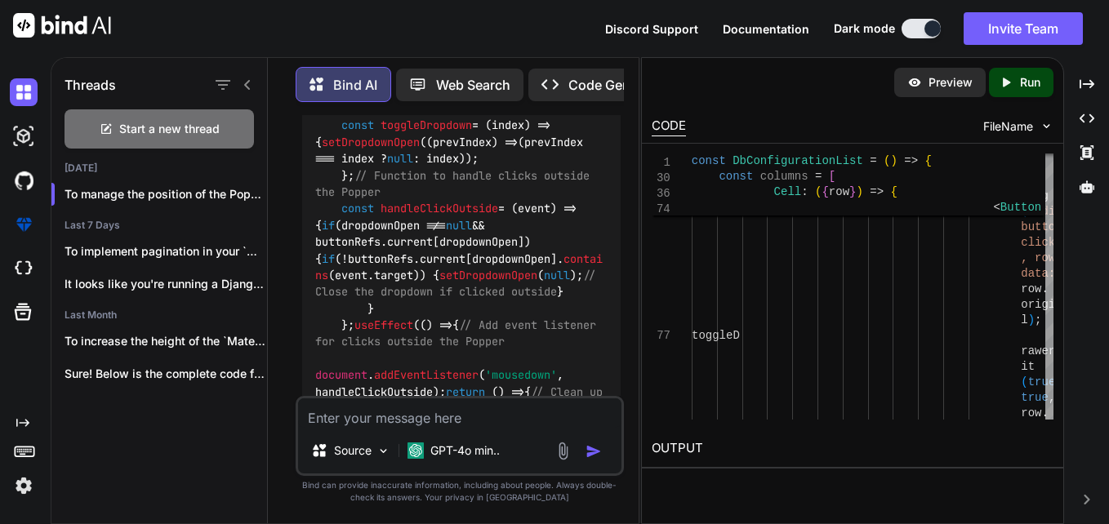
scroll to position [9833, 0]
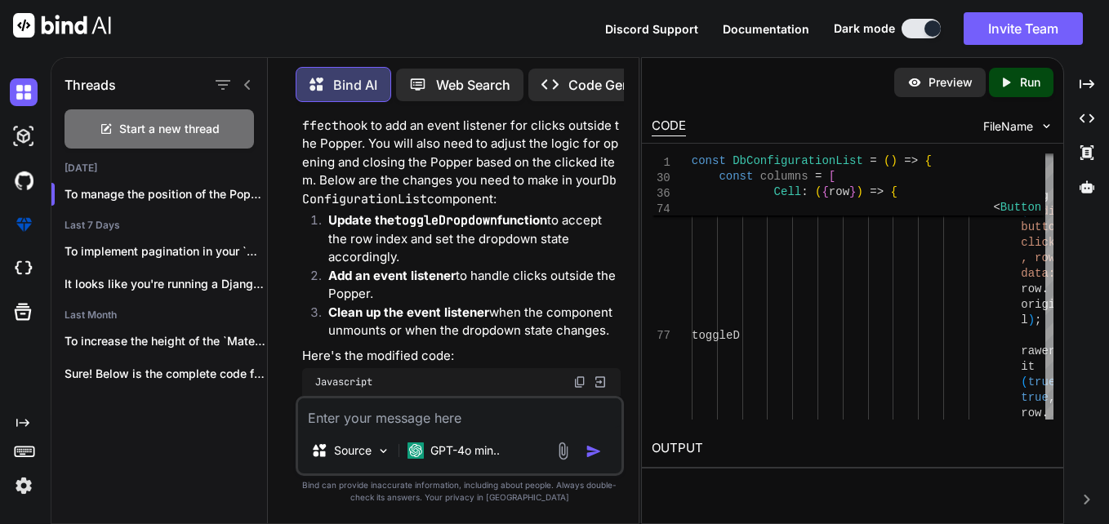
click at [638, 274] on div "Threads Start a new thread Today To manage the position of the Popper and... La…" at bounding box center [345, 290] width 589 height 467
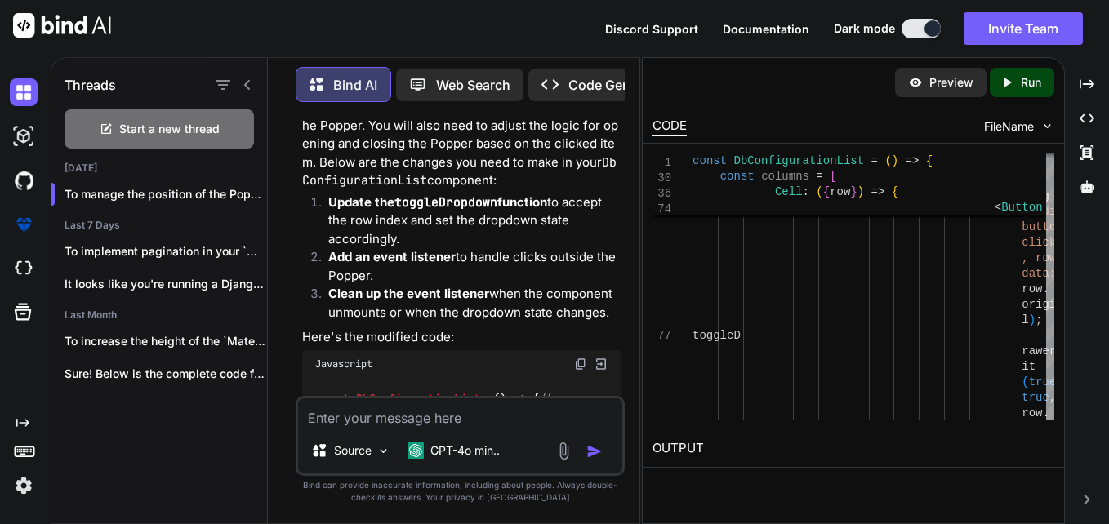
scroll to position [9668, 0]
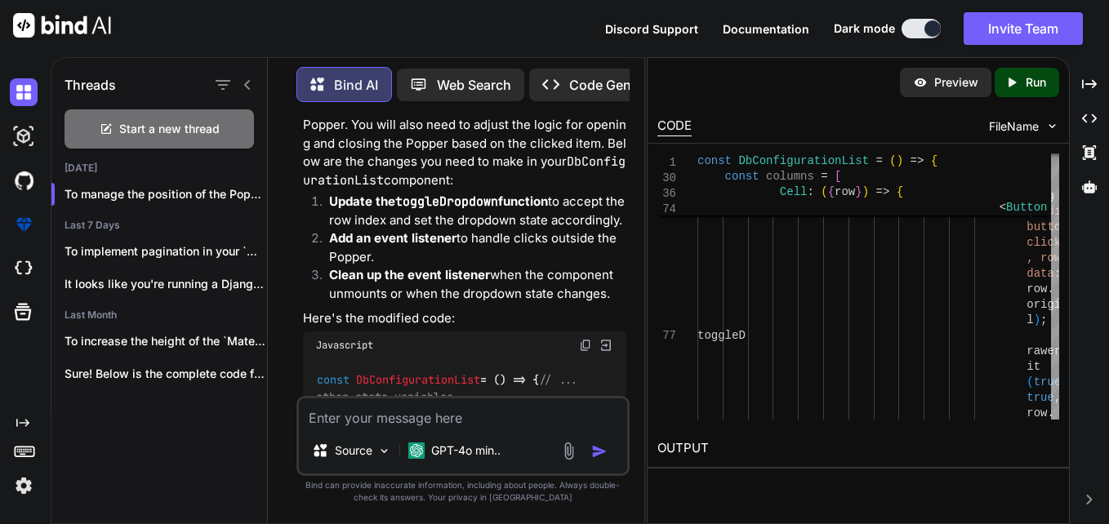
drag, startPoint x: 639, startPoint y: 276, endPoint x: 1108, endPoint y: 257, distance: 469.0
click at [1108, 257] on div "Threads Start a new thread Today To manage the position of the Popper and... La…" at bounding box center [580, 290] width 1058 height 467
click at [1085, 79] on icon "Created with Pixso." at bounding box center [1089, 84] width 15 height 15
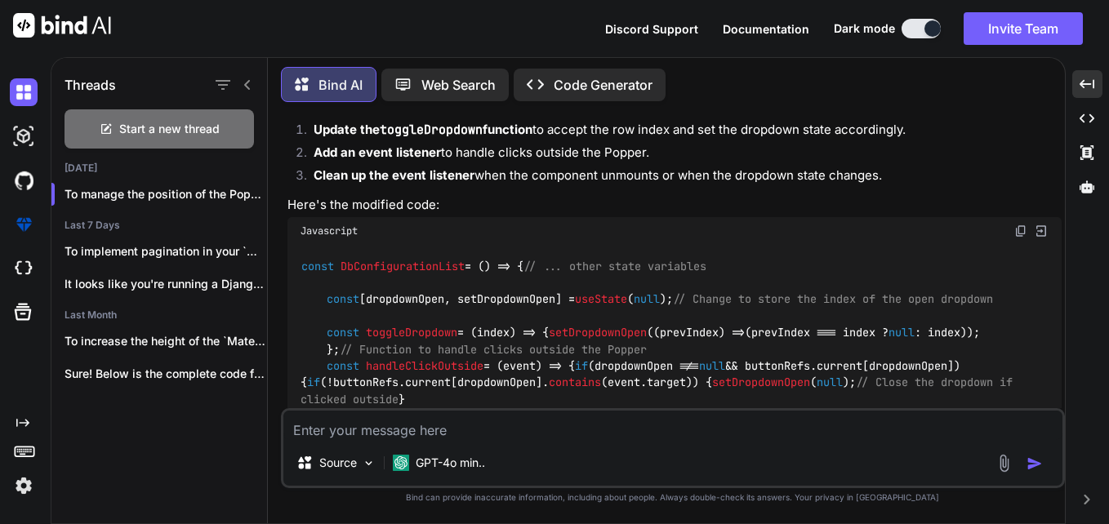
scroll to position [4095, 0]
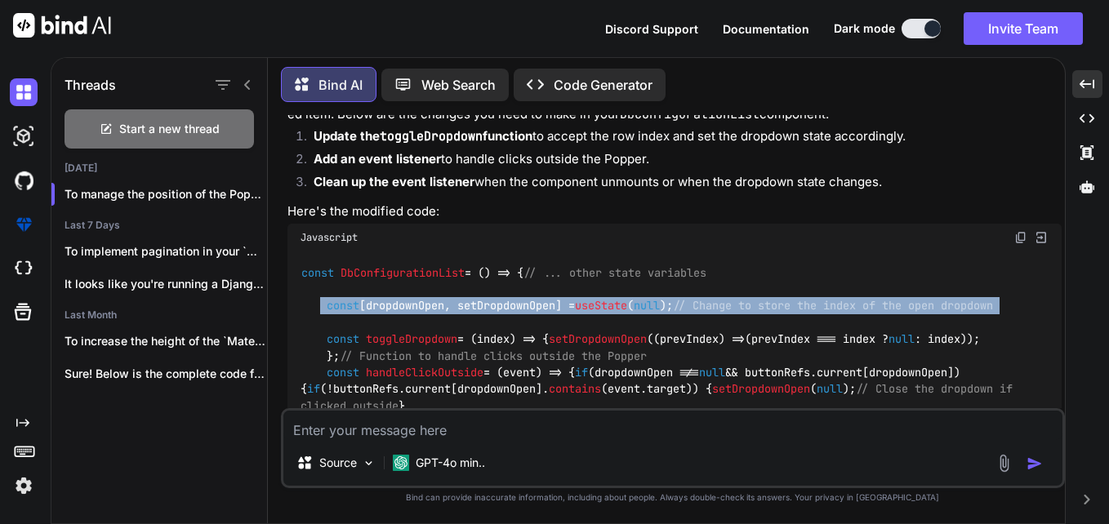
drag, startPoint x: 320, startPoint y: 282, endPoint x: 741, endPoint y: 298, distance: 421.5
copy code "const [dropdownOpen, setDropdownOpen] = useState ( null ); // Change to store t…"
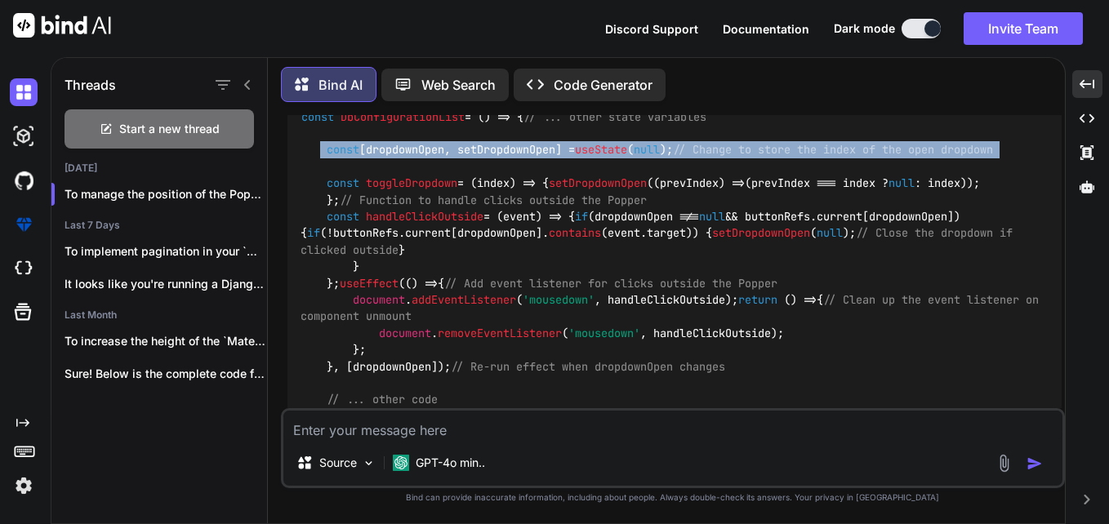
scroll to position [4258, 0]
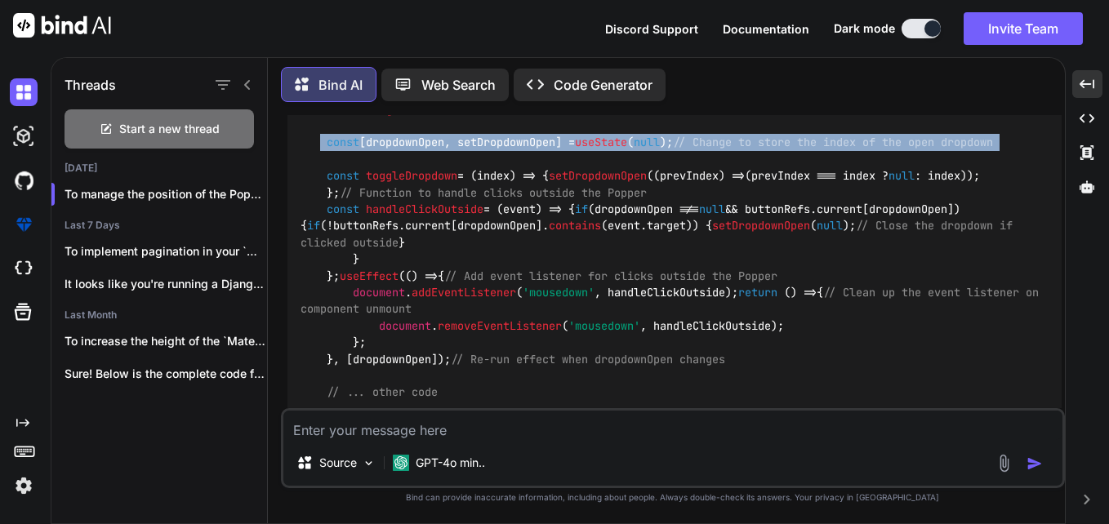
drag, startPoint x: 349, startPoint y: 193, endPoint x: 318, endPoint y: 159, distance: 46.8
copy code "const toggleDropdown = ( index ) => { setDropdownOpen ( ( prevIndex ) => (prevI…"
drag, startPoint x: 352, startPoint y: 340, endPoint x: 315, endPoint y: 233, distance: 113.8
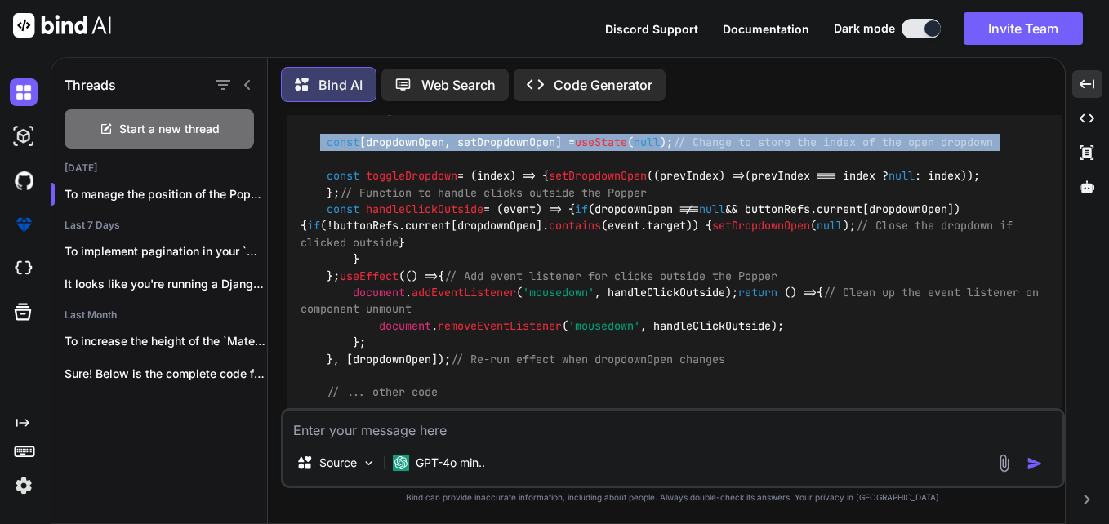
copy code "const handleClickOutside = ( event ) => { if (dropdownOpen !== null && buttonRe…"
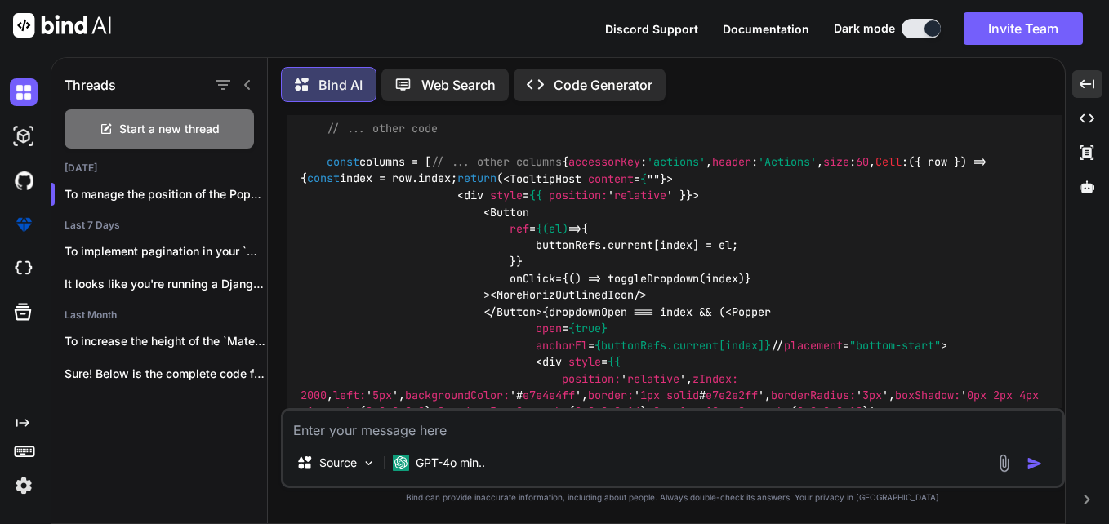
scroll to position [4421, 0]
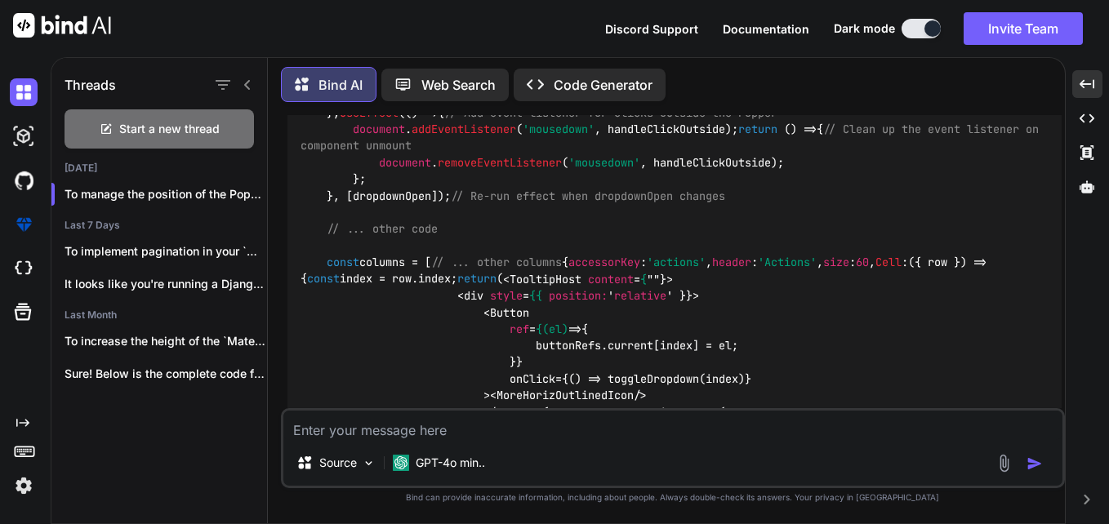
drag, startPoint x: 456, startPoint y: 326, endPoint x: 309, endPoint y: 209, distance: 187.7
click at [309, 209] on code "const DbConfigurationList = ( ) => { // ... other state variables const [dropdo…" at bounding box center [672, 470] width 745 height 1065
copy code "useEffect ( () => { // Add event listener for clicks outside the Popper documen…"
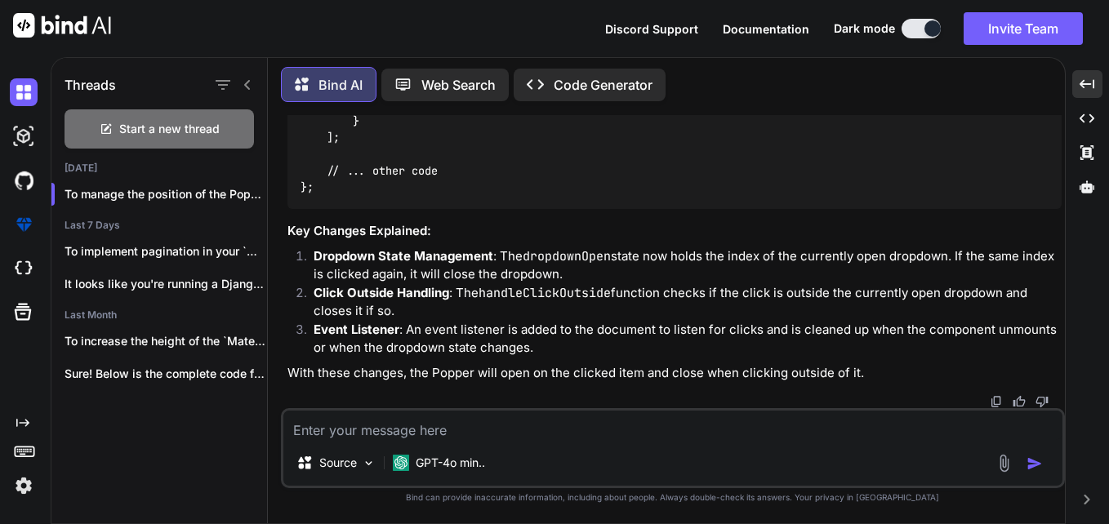
scroll to position [5625, 0]
drag, startPoint x: 347, startPoint y: 180, endPoint x: 422, endPoint y: 385, distance: 218.2
copy code "{ accessorKey : 'actions' , header : 'Actions' , size : 60 , Cell : ( { row } )…"
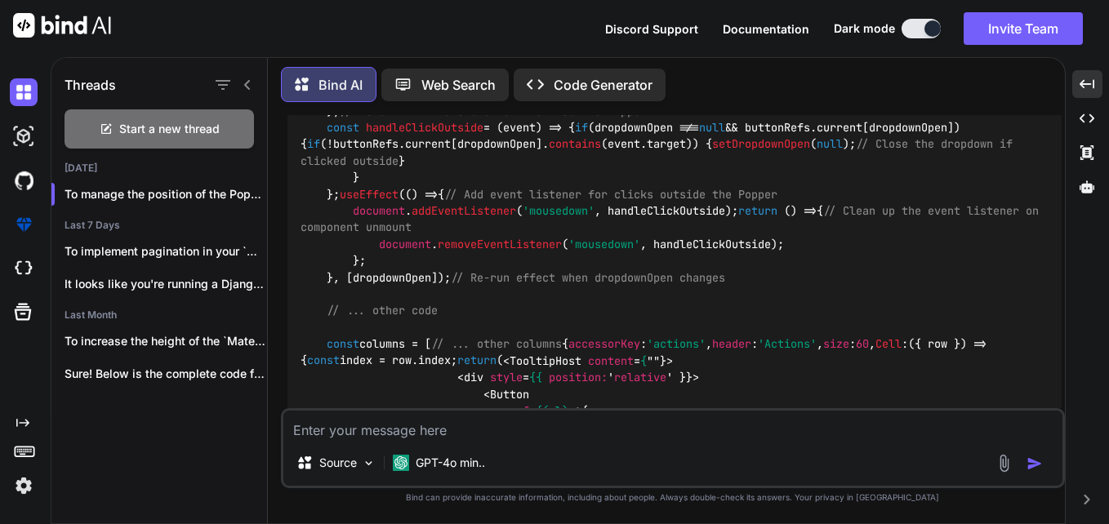
scroll to position [4563, 0]
